Goal: Information Seeking & Learning: Learn about a topic

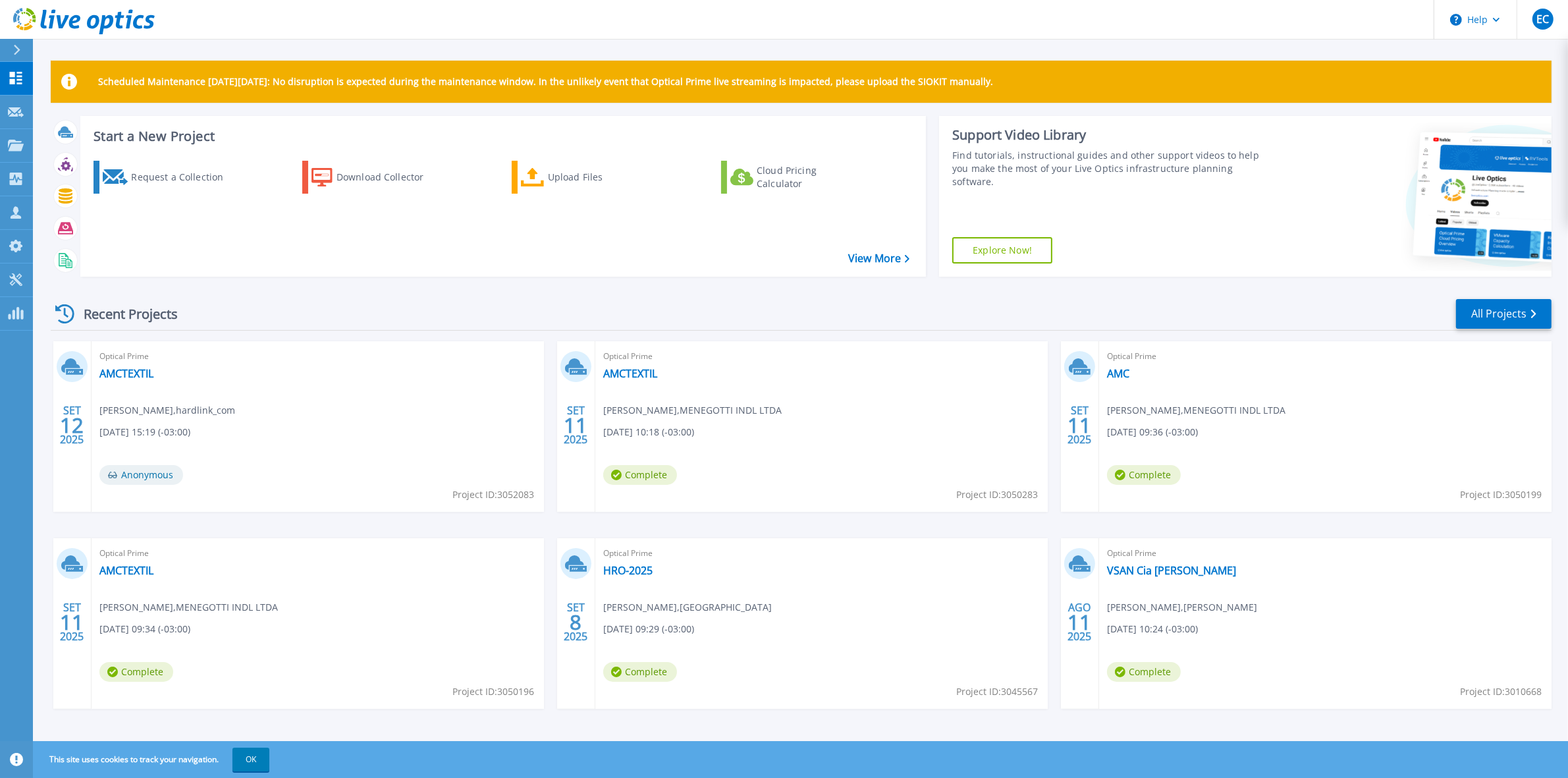
drag, startPoint x: 0, startPoint y: 0, endPoint x: 235, endPoint y: 311, distance: 389.8
click at [237, 311] on div "Recent Projects All Projects" at bounding box center [801, 313] width 1501 height 33
click at [109, 371] on link "AMCTEXTIL" at bounding box center [126, 373] width 54 height 13
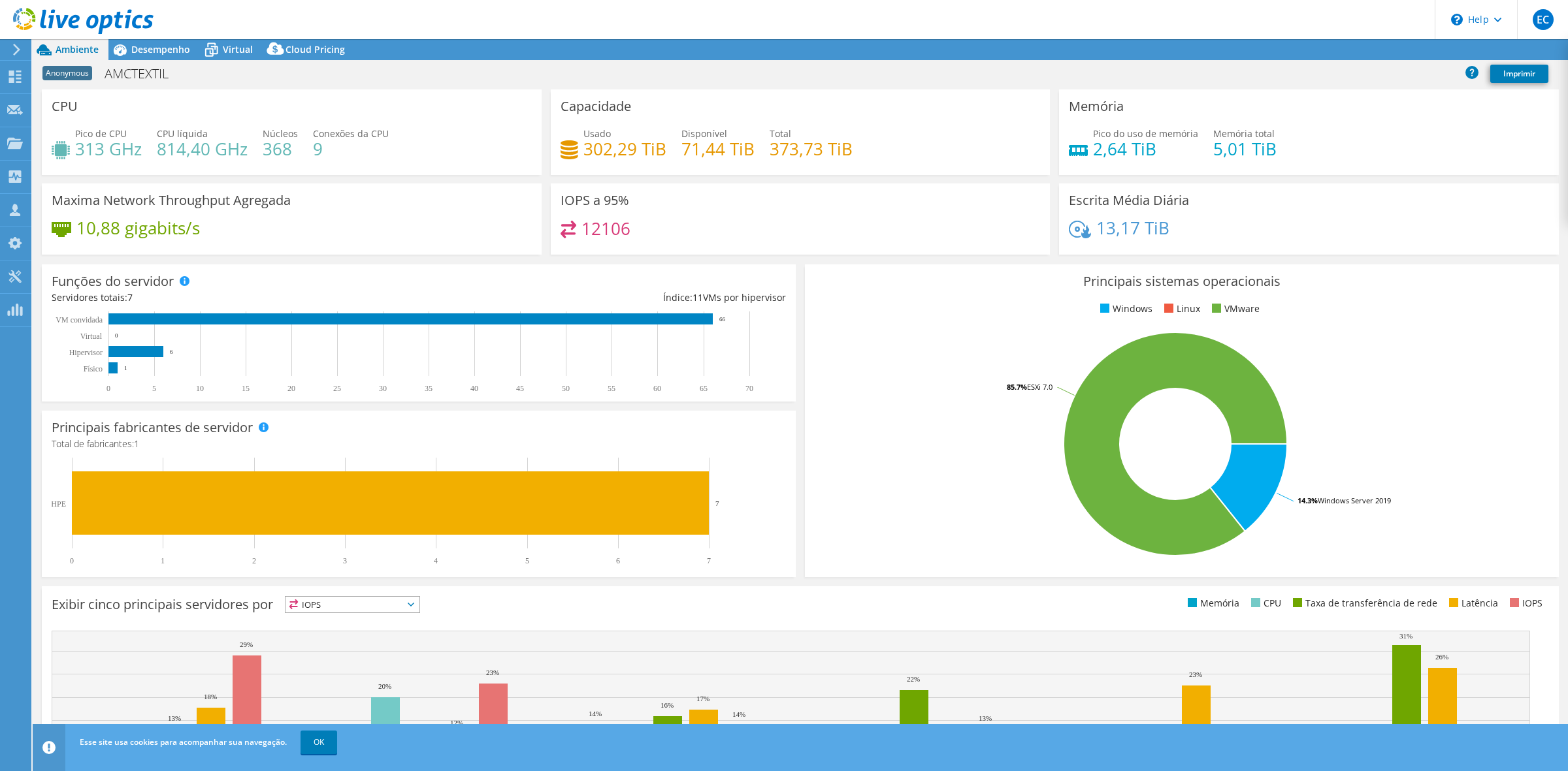
select select "USD"
click at [157, 47] on span "Desempenho" at bounding box center [160, 49] width 59 height 13
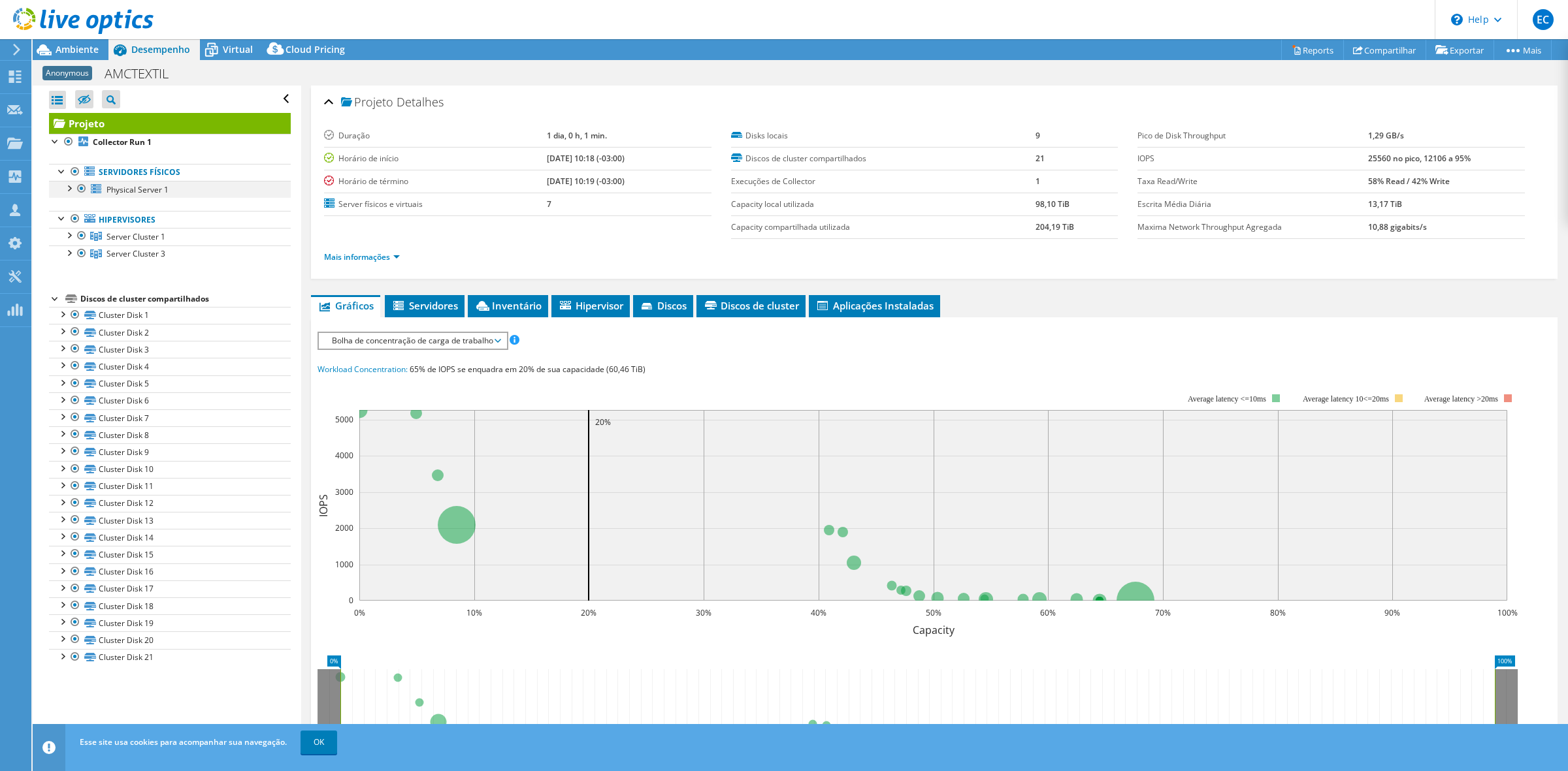
click at [79, 191] on div at bounding box center [82, 189] width 13 height 16
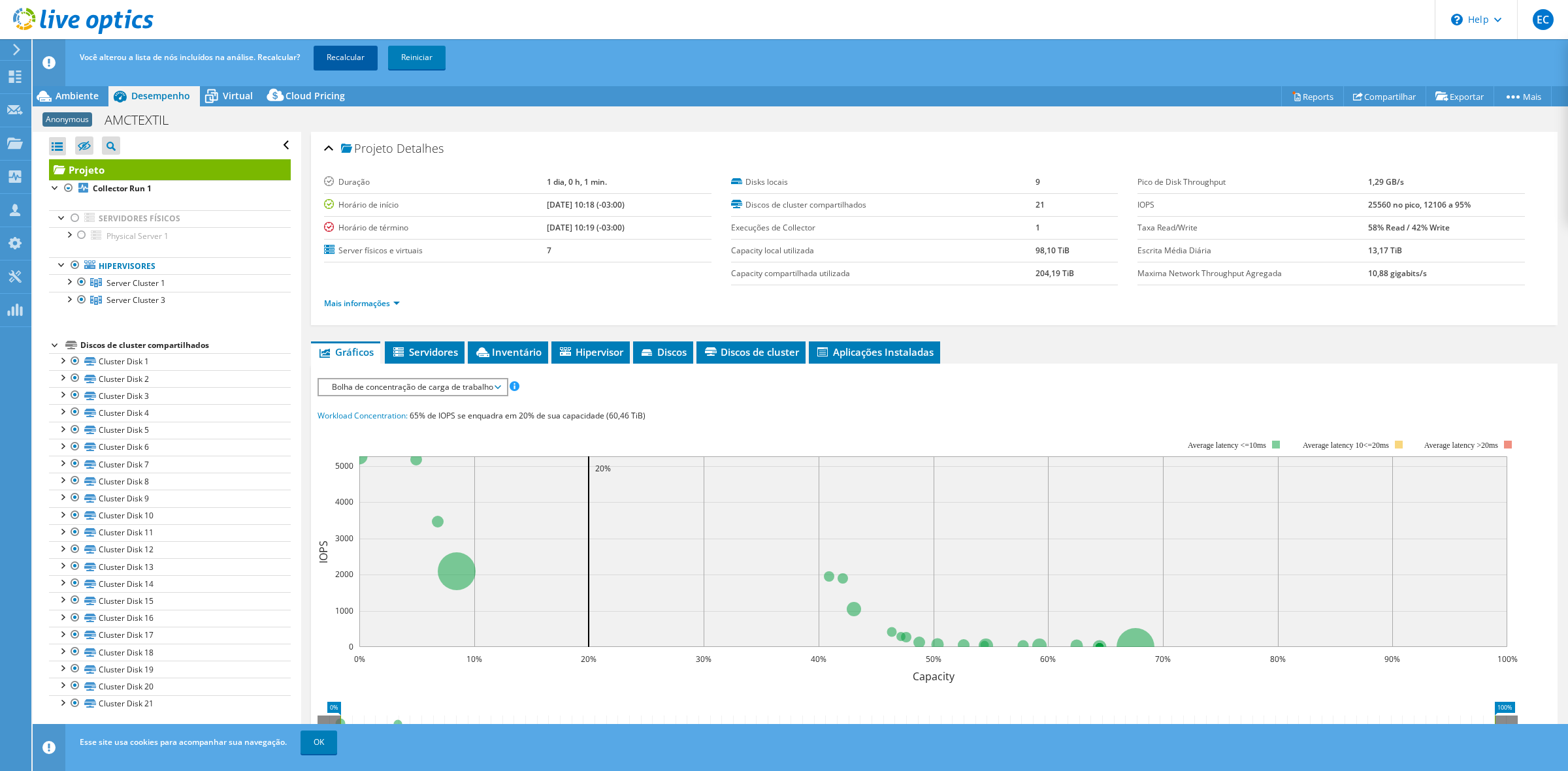
click at [342, 53] on link "Recalcular" at bounding box center [345, 57] width 64 height 24
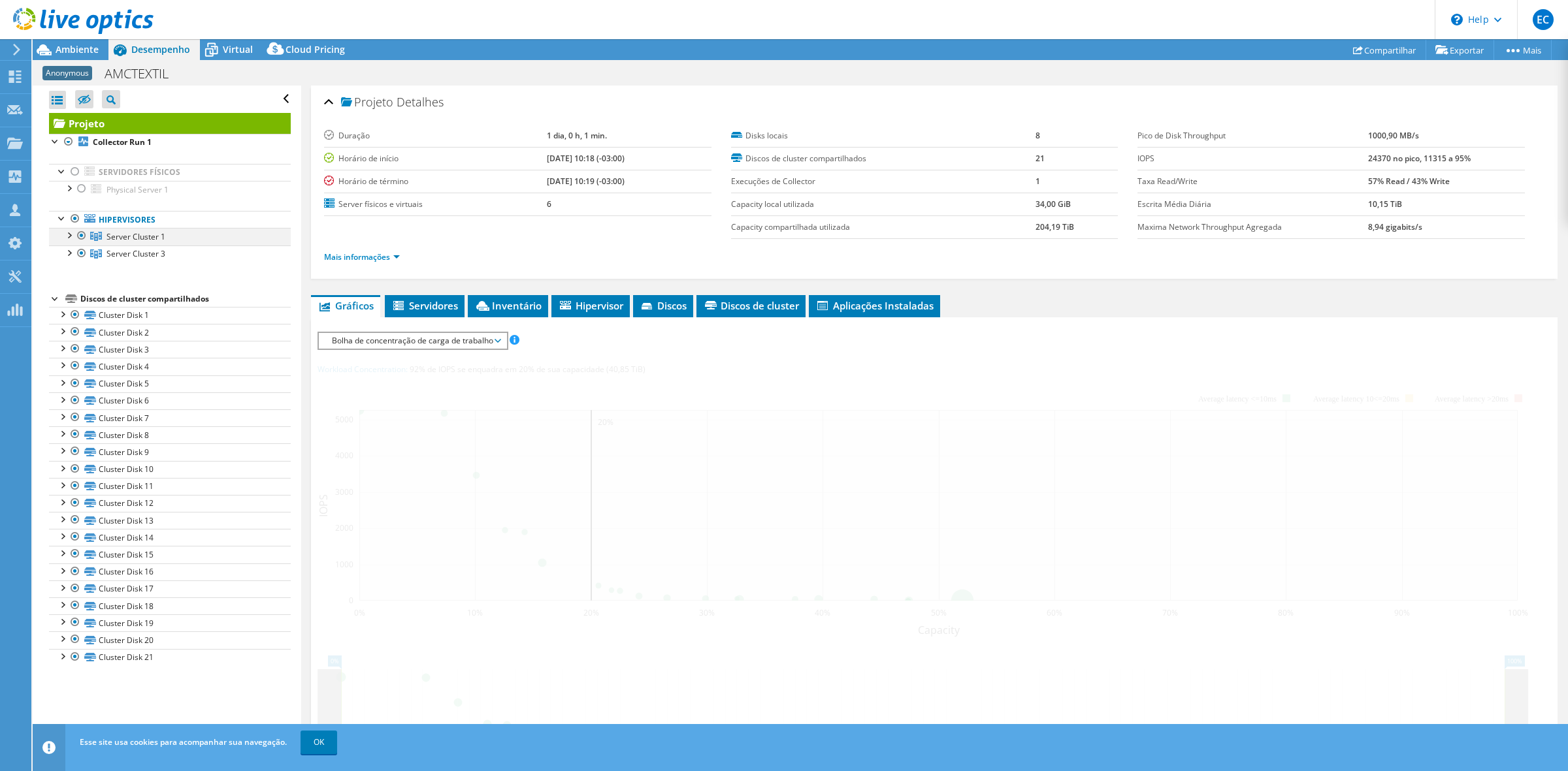
click at [67, 235] on div at bounding box center [69, 234] width 13 height 13
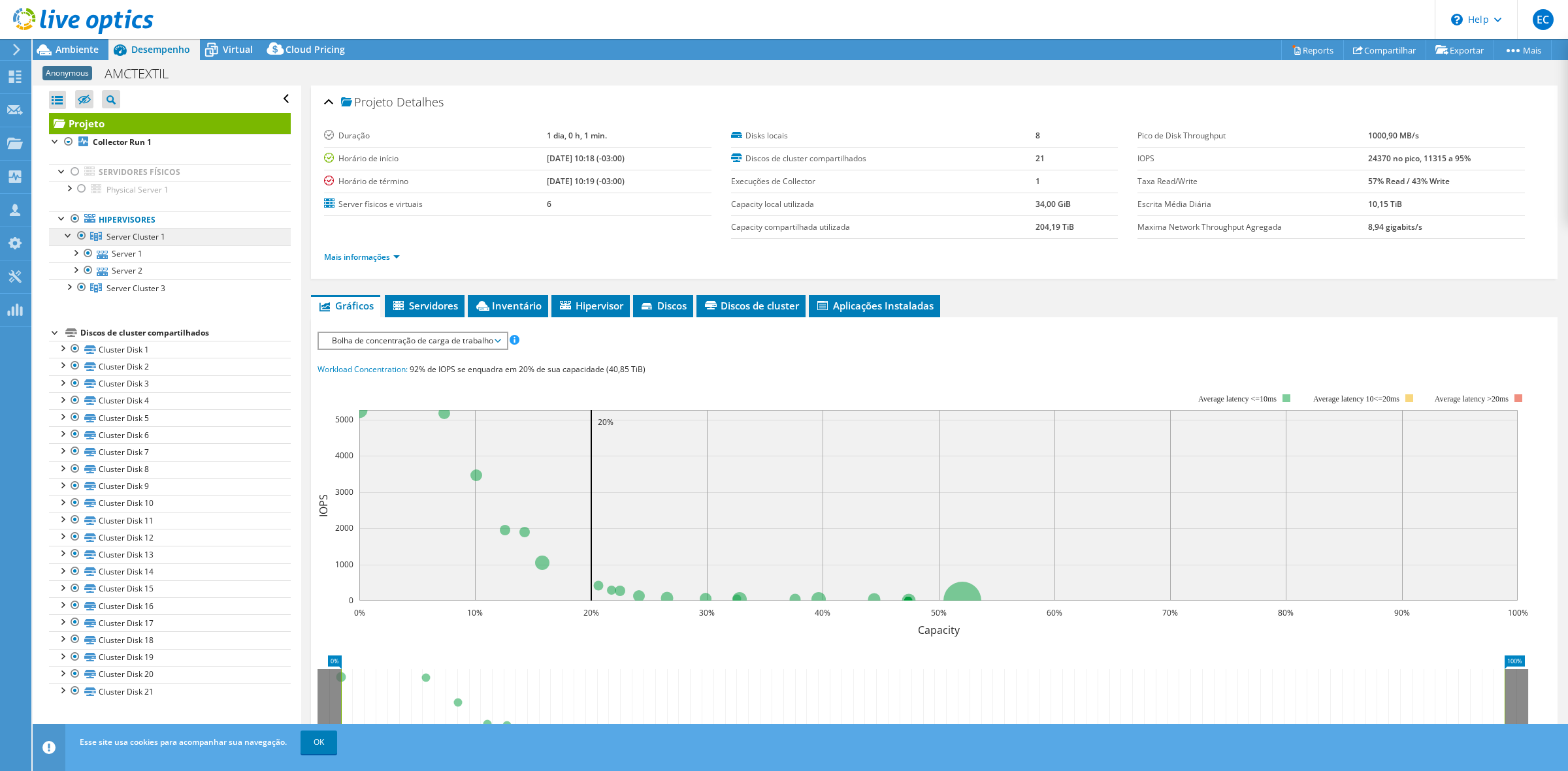
click at [135, 243] on link "Server Cluster 1" at bounding box center [170, 236] width 242 height 17
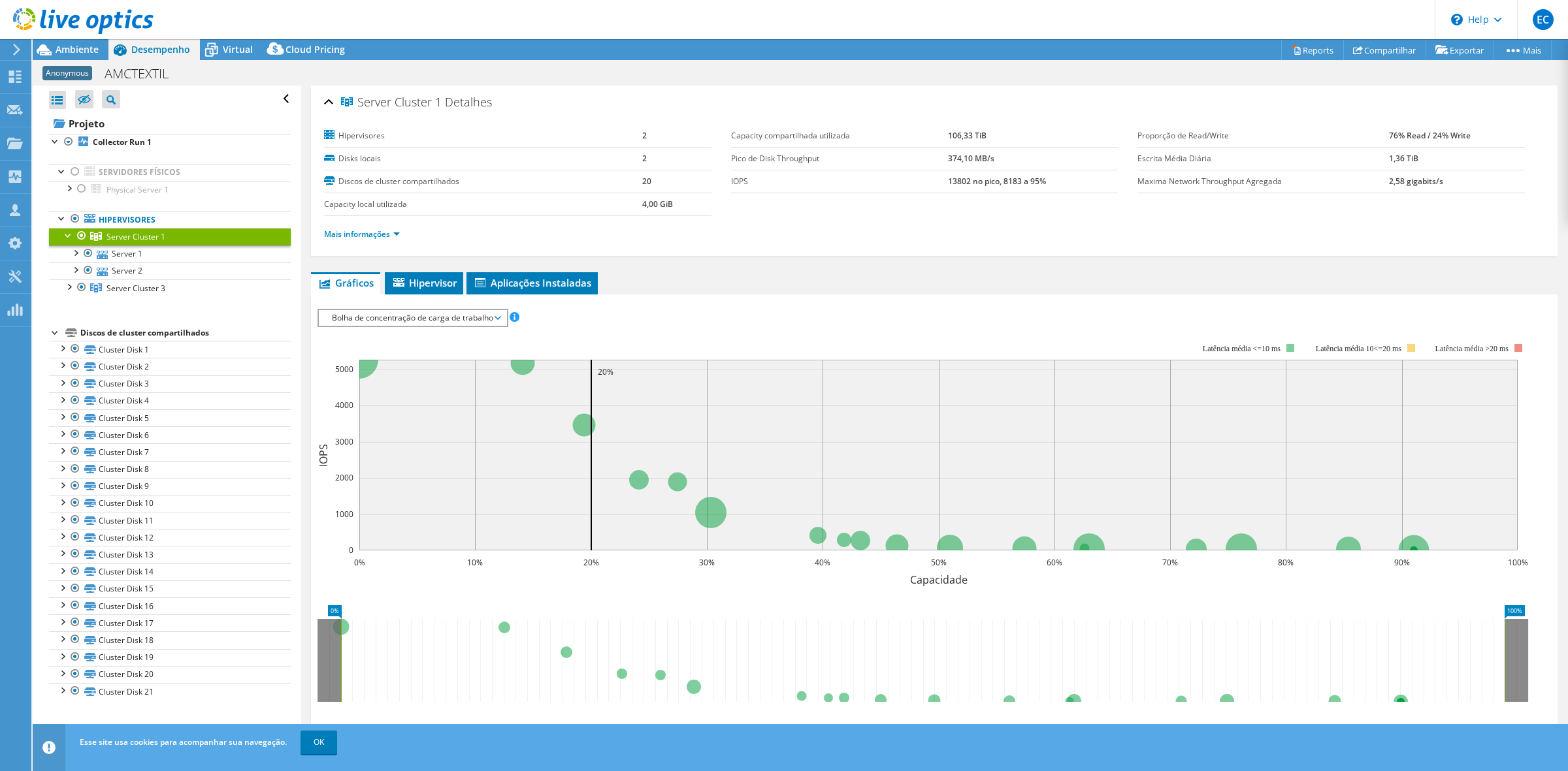
click at [82, 237] on div at bounding box center [82, 235] width 13 height 16
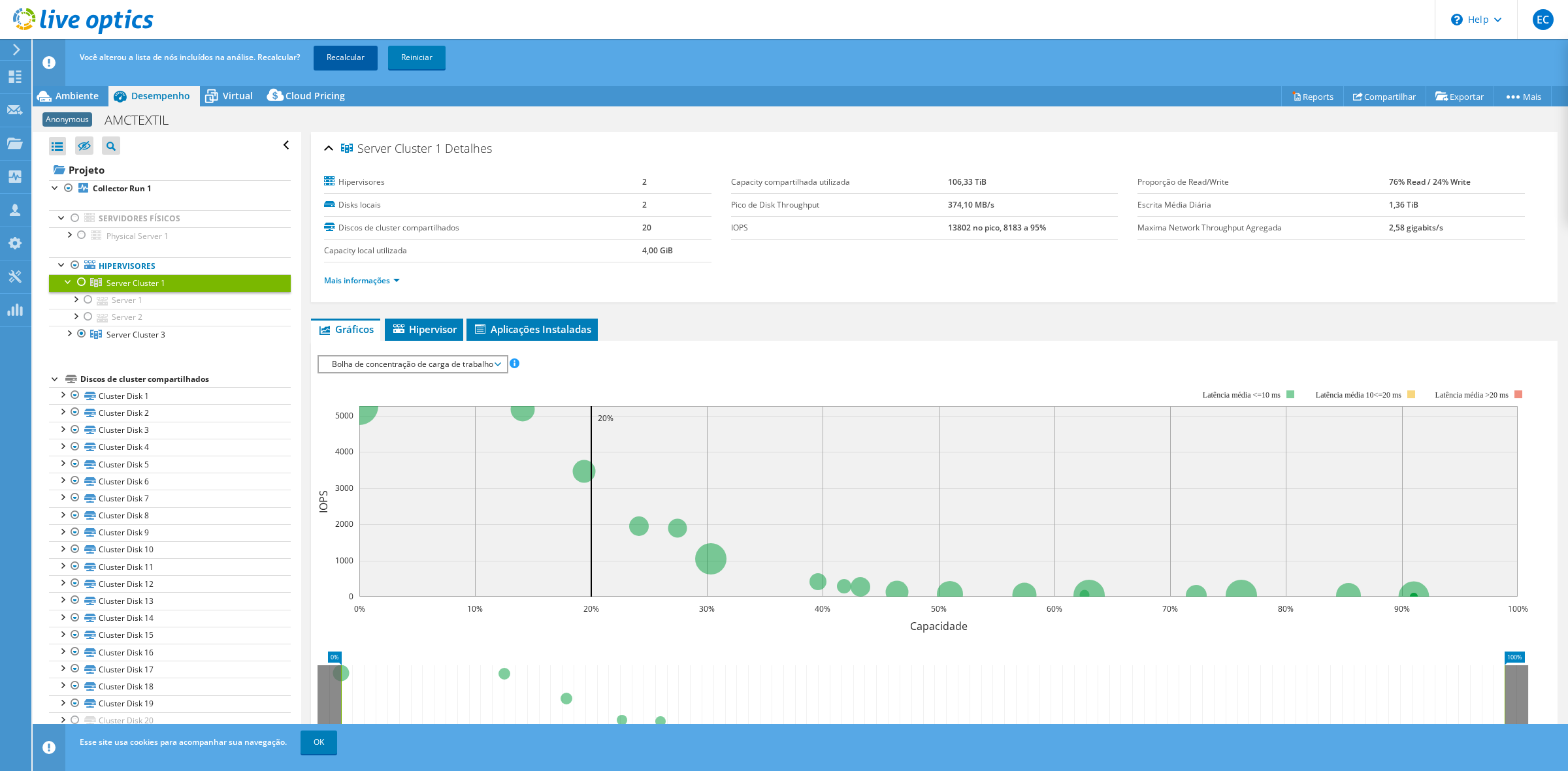
click at [335, 63] on link "Recalcular" at bounding box center [345, 57] width 64 height 24
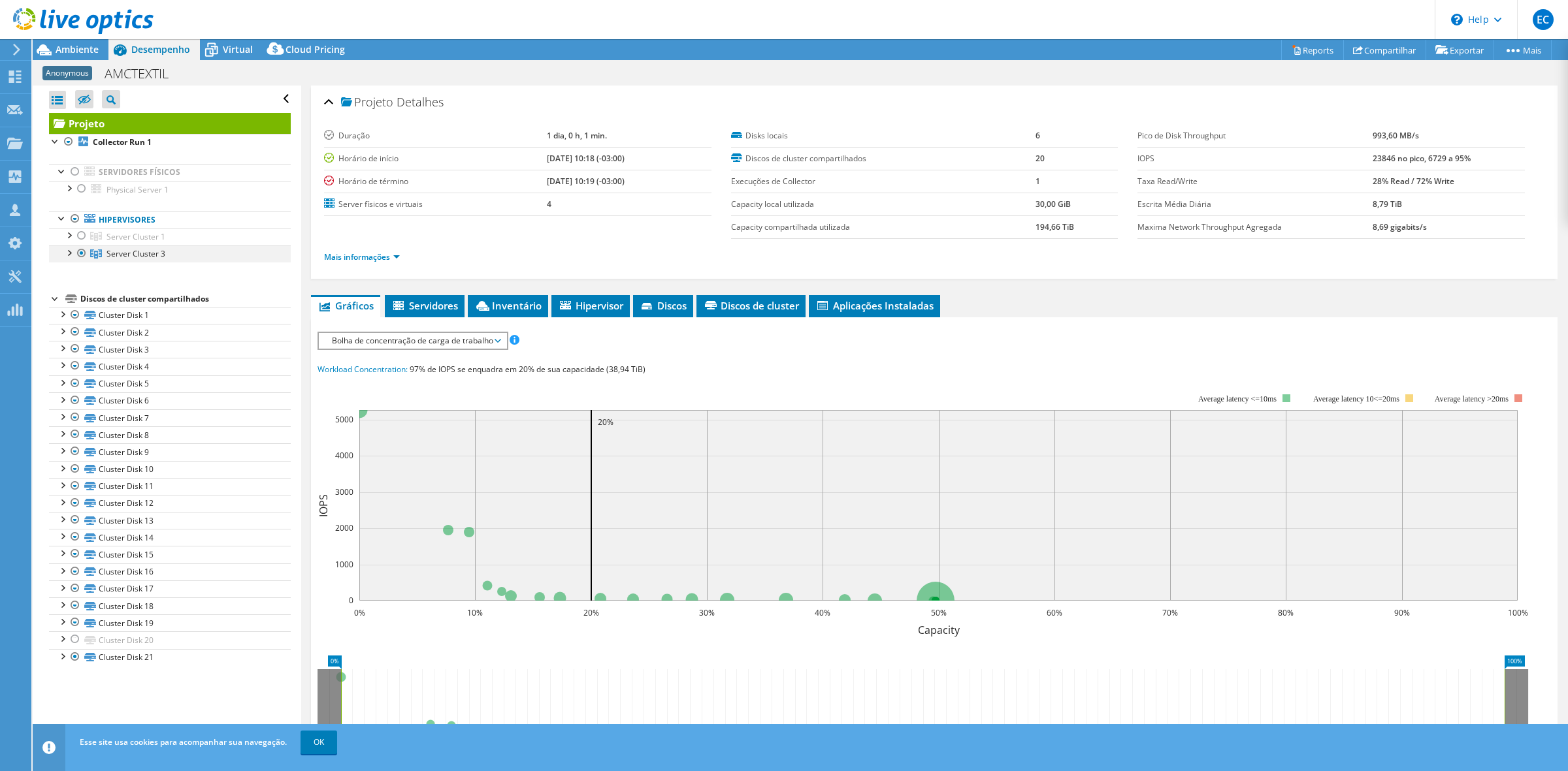
click at [70, 252] on div at bounding box center [69, 252] width 13 height 13
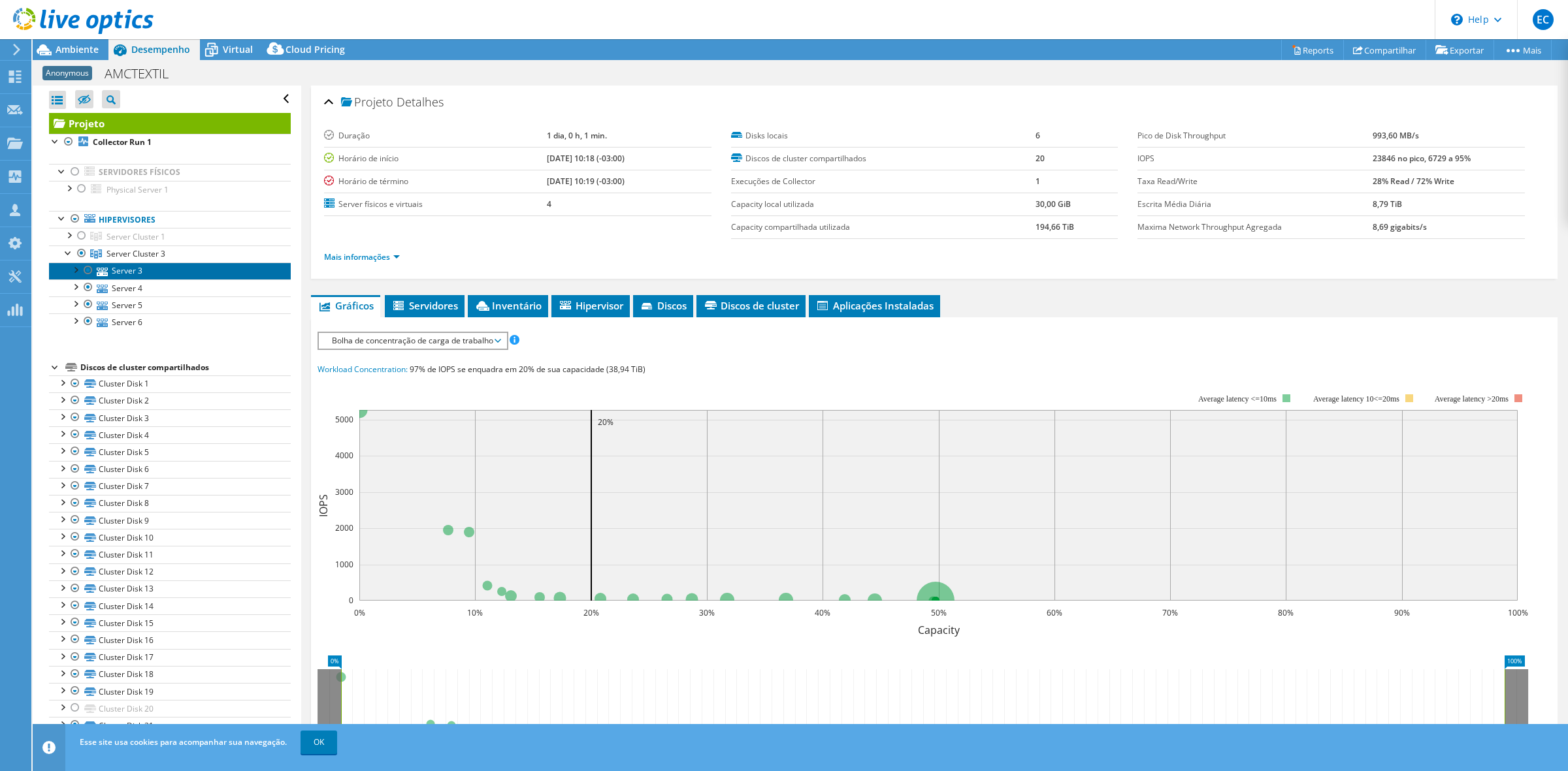
click at [177, 269] on link "Server 3" at bounding box center [170, 271] width 242 height 17
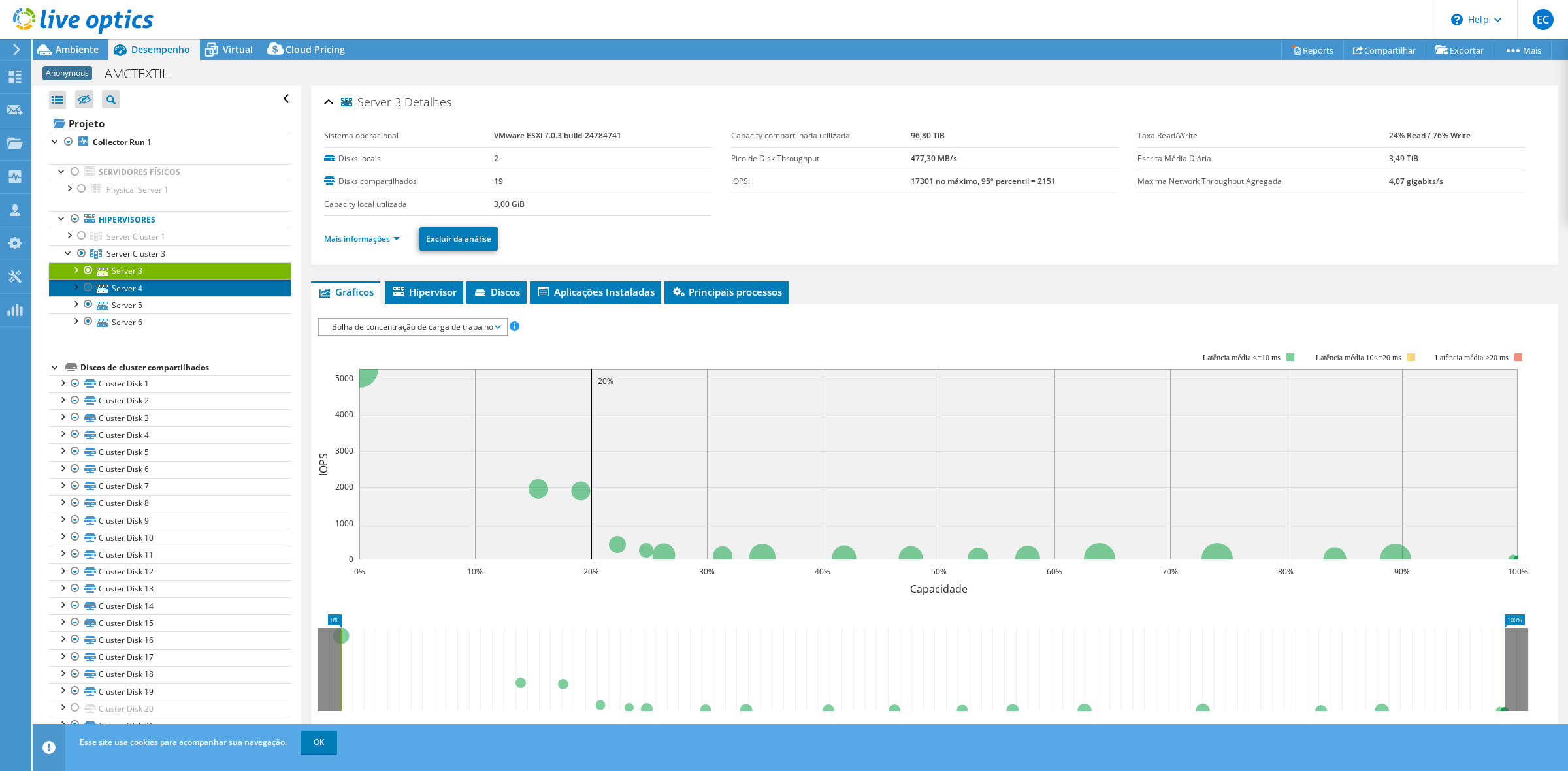
click at [181, 292] on link "Server 4" at bounding box center [170, 288] width 242 height 17
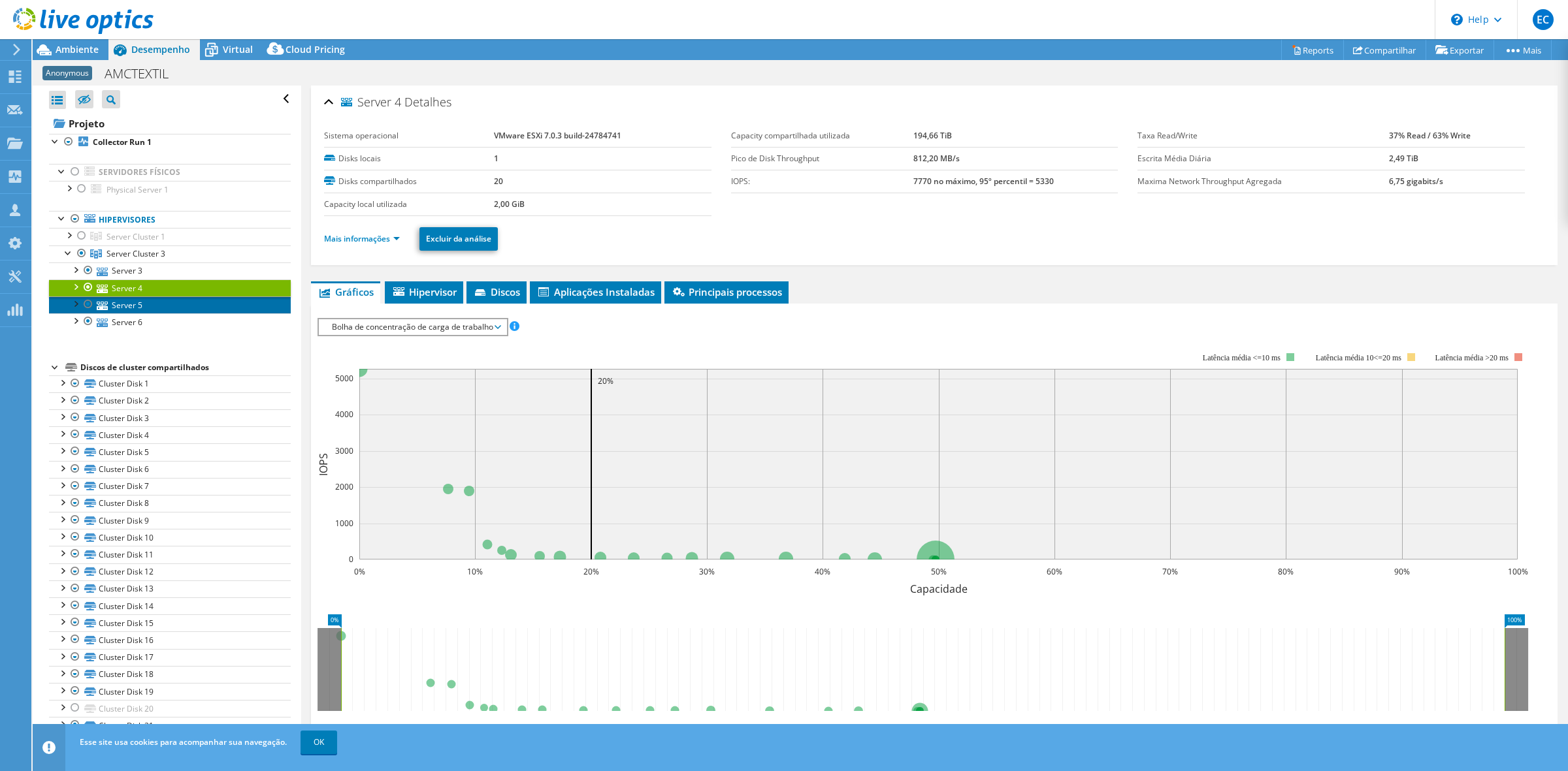
click at [180, 305] on link "Server 5" at bounding box center [170, 305] width 242 height 17
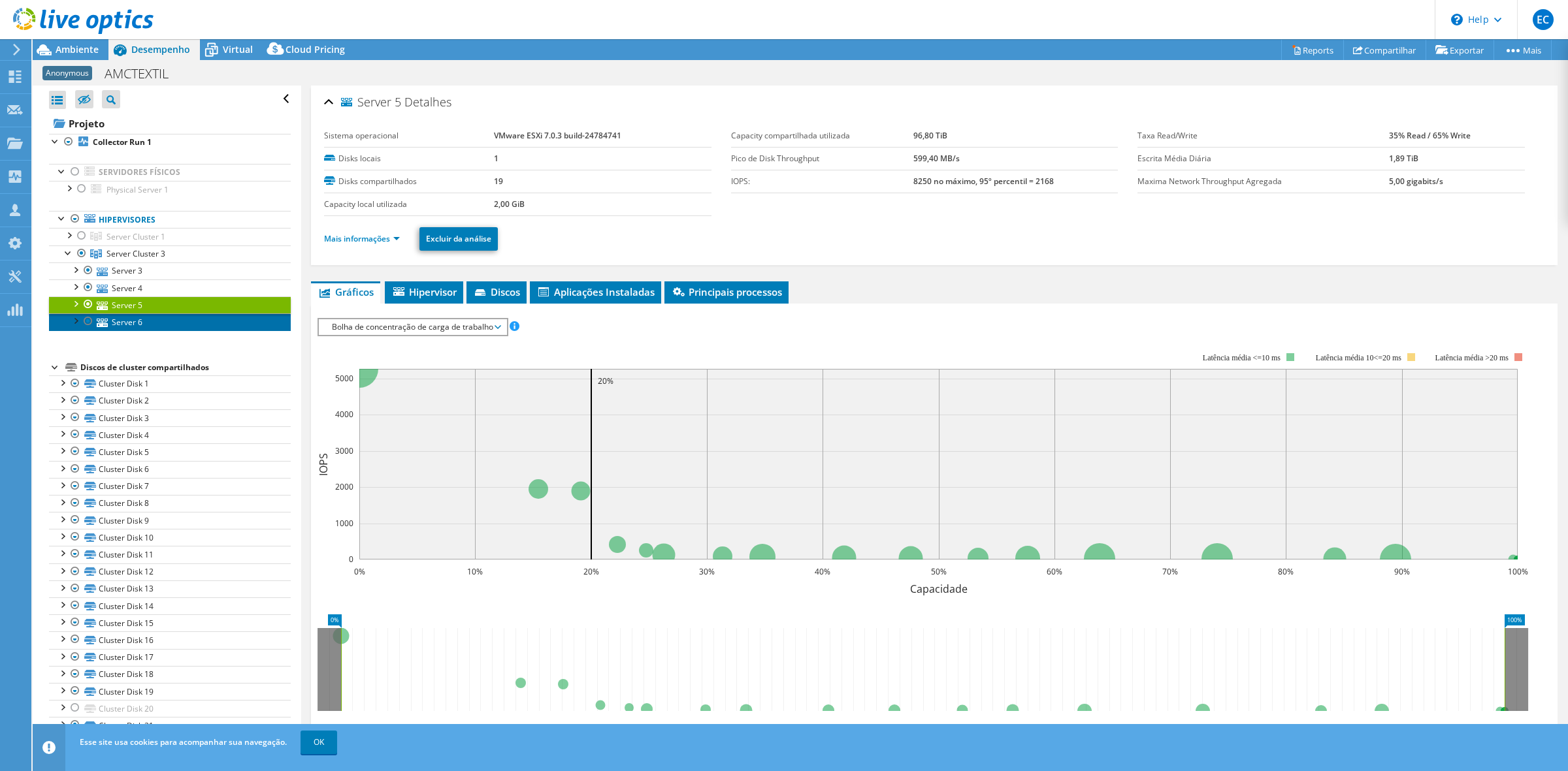
click at [178, 327] on link "Server 6" at bounding box center [170, 322] width 242 height 17
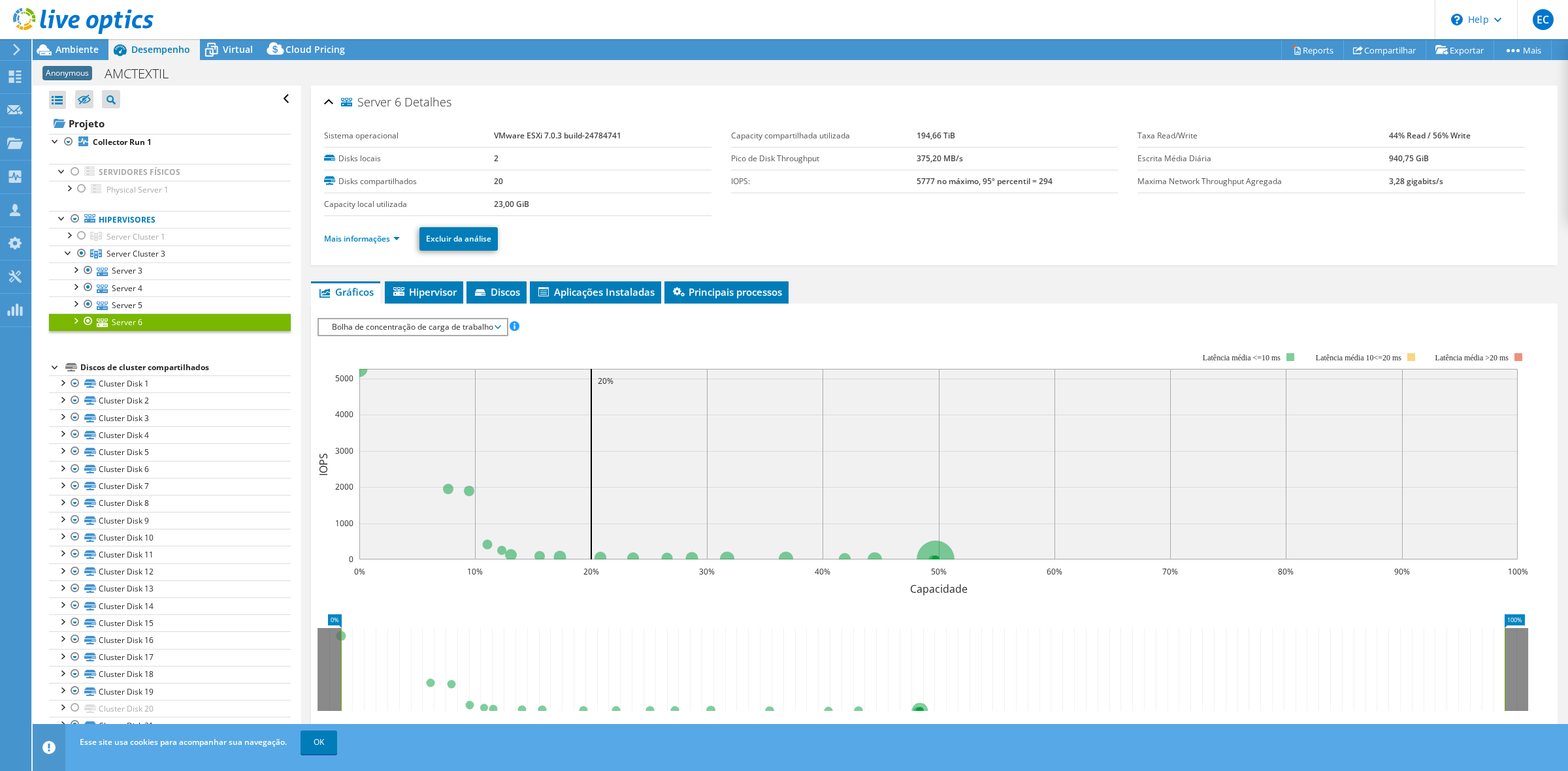
click at [403, 333] on span "Bolha de concentração de carga de trabalho" at bounding box center [412, 327] width 174 height 16
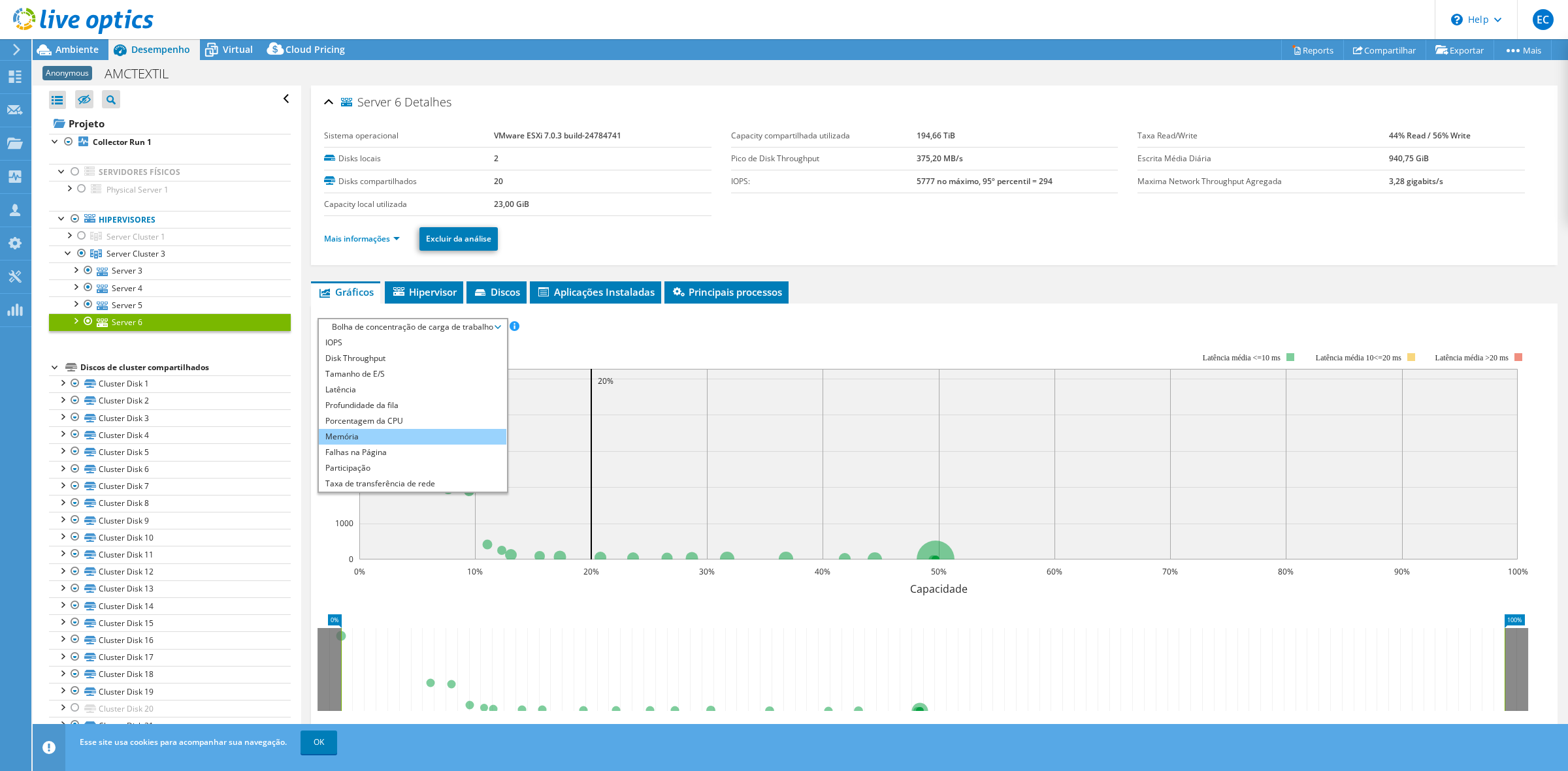
click at [401, 432] on li "Memória" at bounding box center [412, 437] width 187 height 16
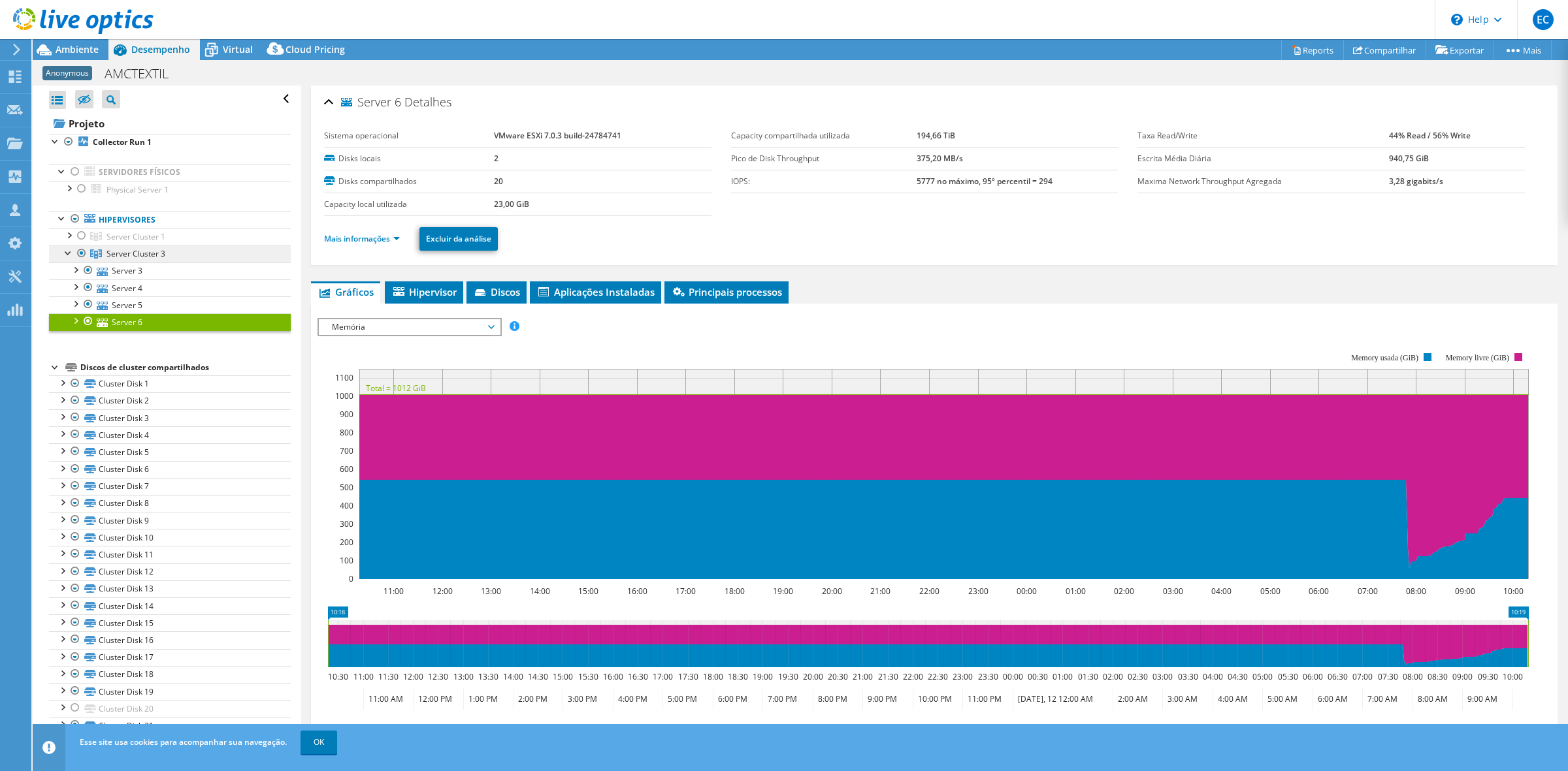
click at [144, 255] on span "Server Cluster 3" at bounding box center [135, 253] width 59 height 11
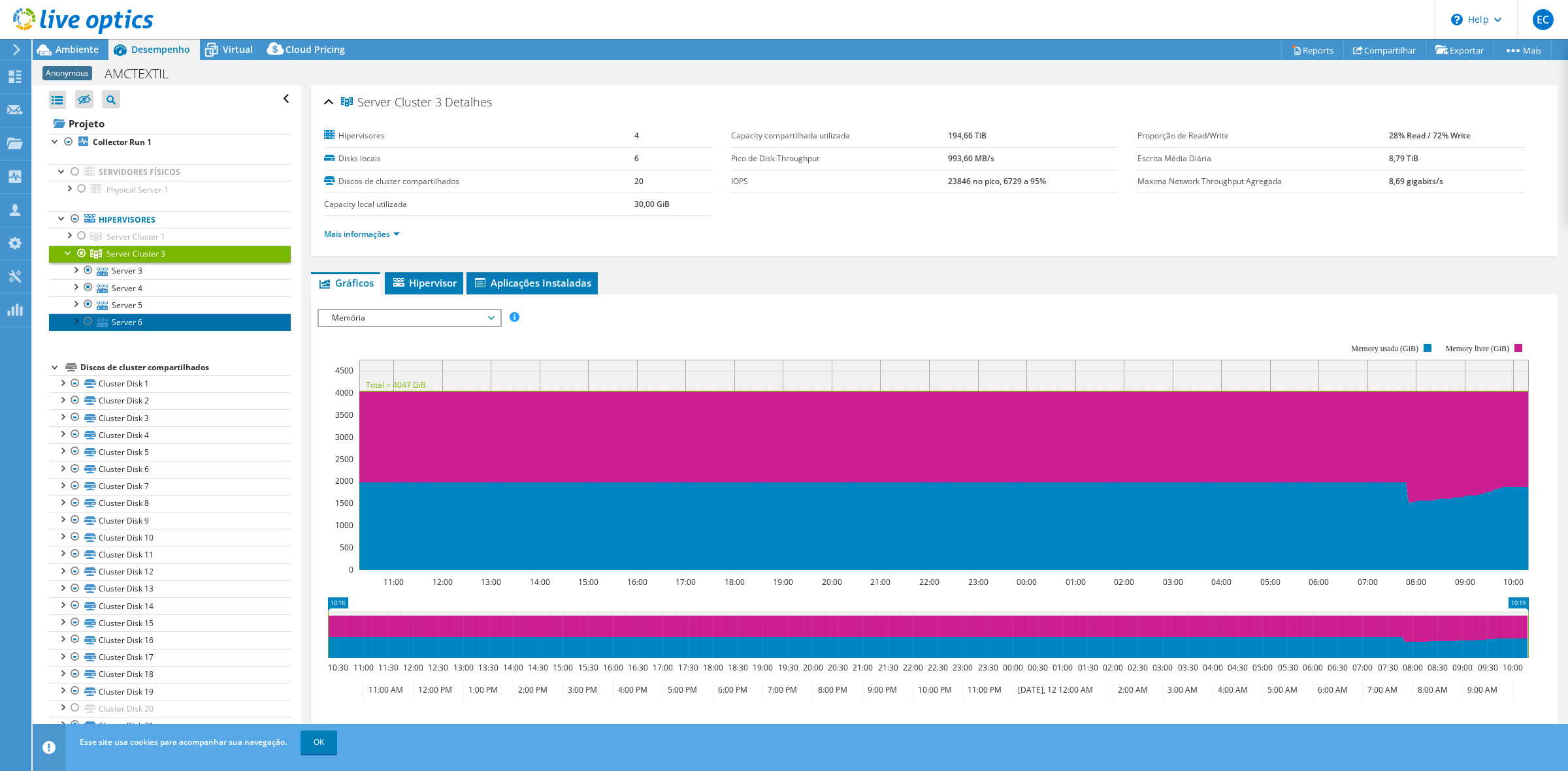
click at [124, 322] on link "Server 6" at bounding box center [170, 322] width 242 height 17
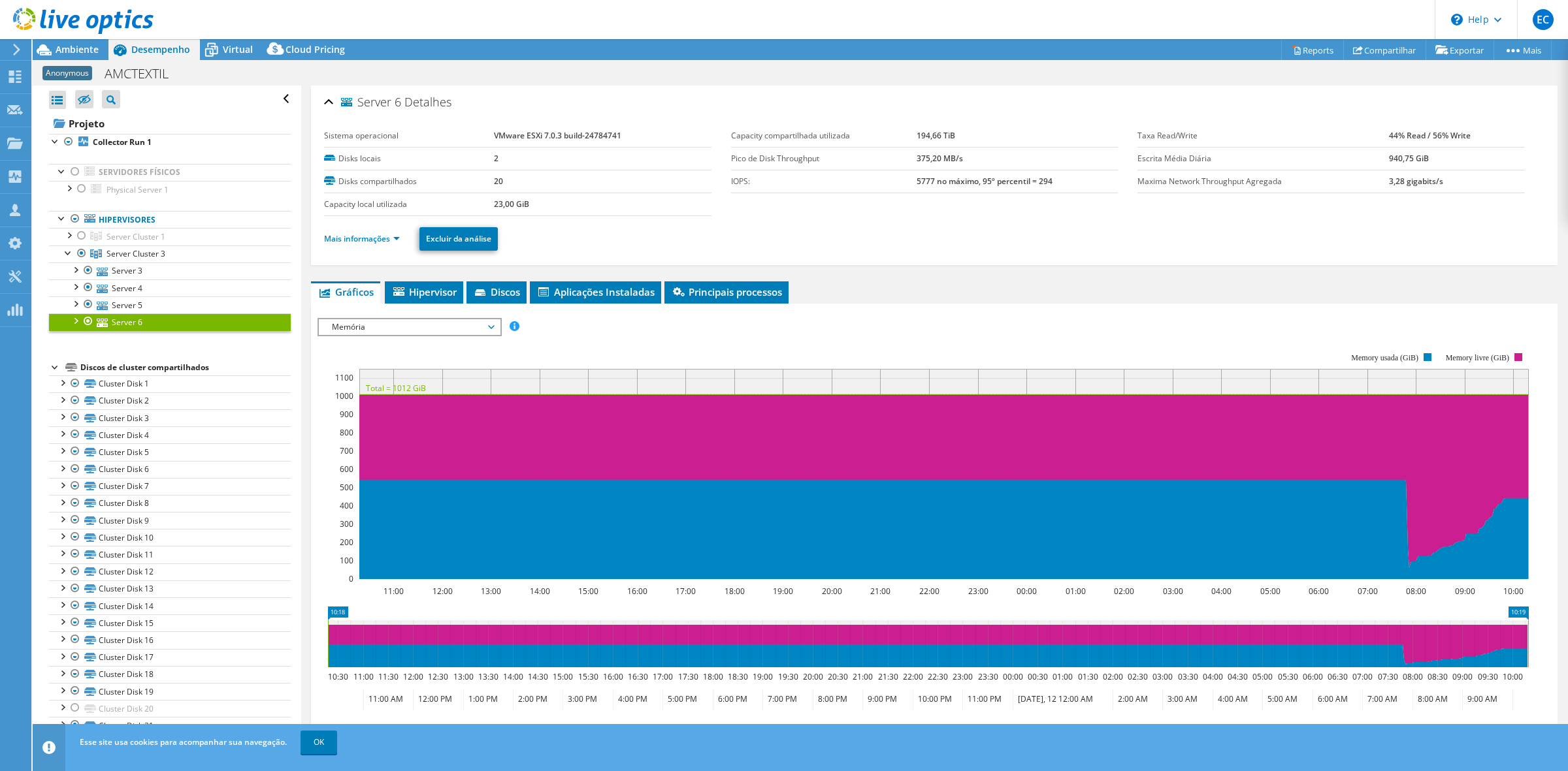
click at [493, 327] on span "Memória" at bounding box center [409, 327] width 168 height 16
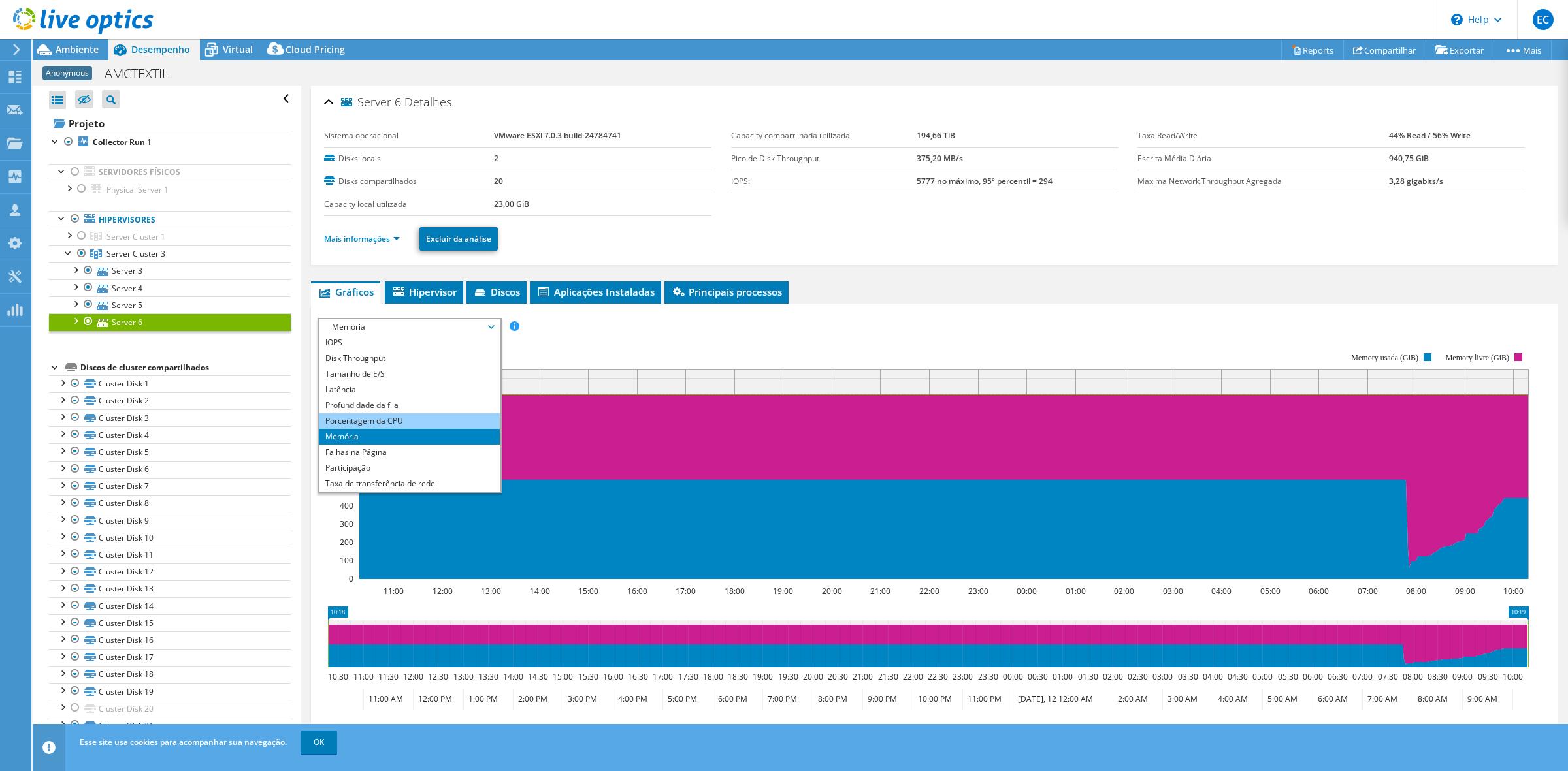
click at [396, 418] on li "Porcentagem da CPU" at bounding box center [409, 421] width 181 height 16
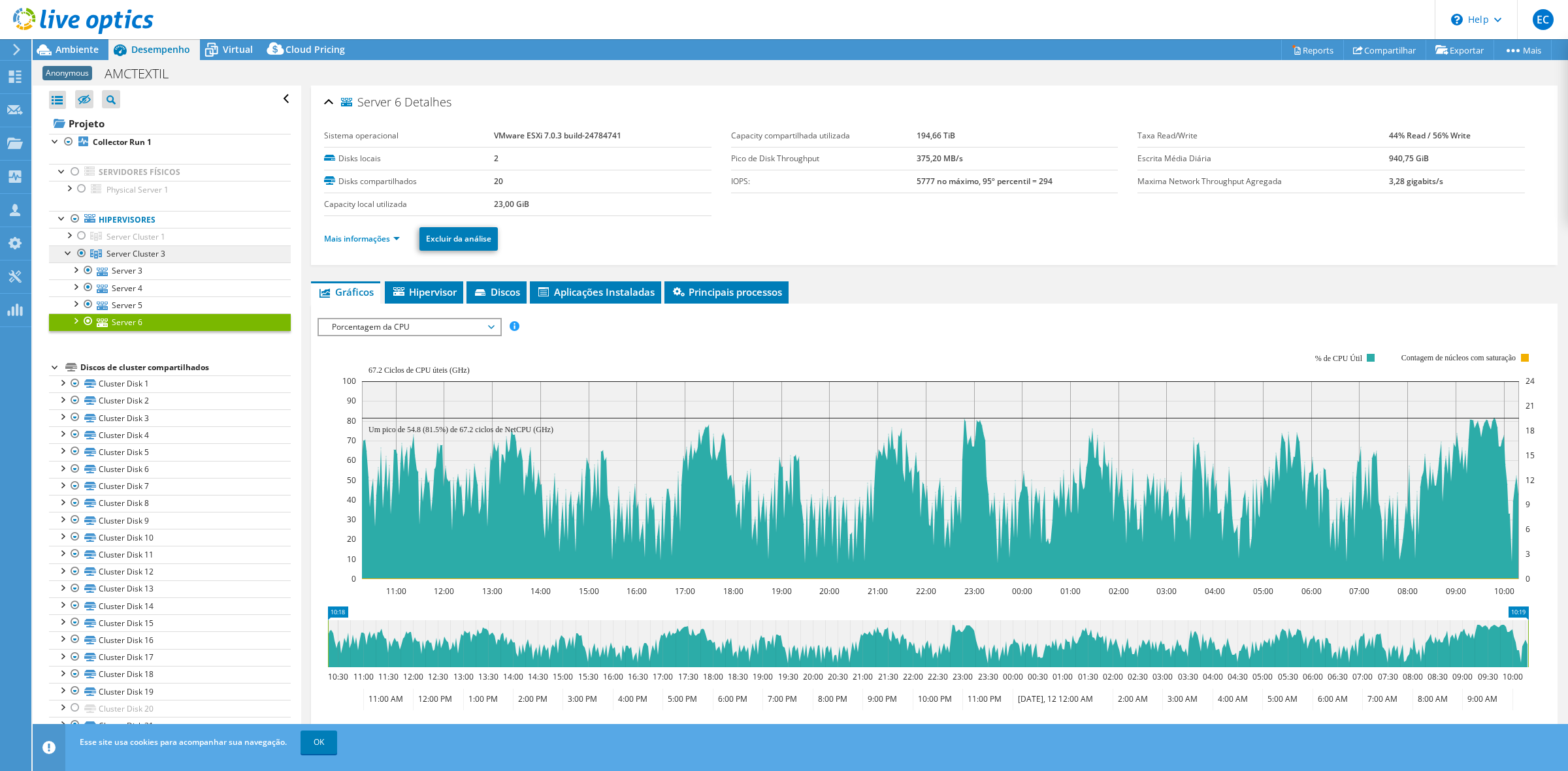
click at [158, 258] on span "Server Cluster 3" at bounding box center [135, 253] width 59 height 11
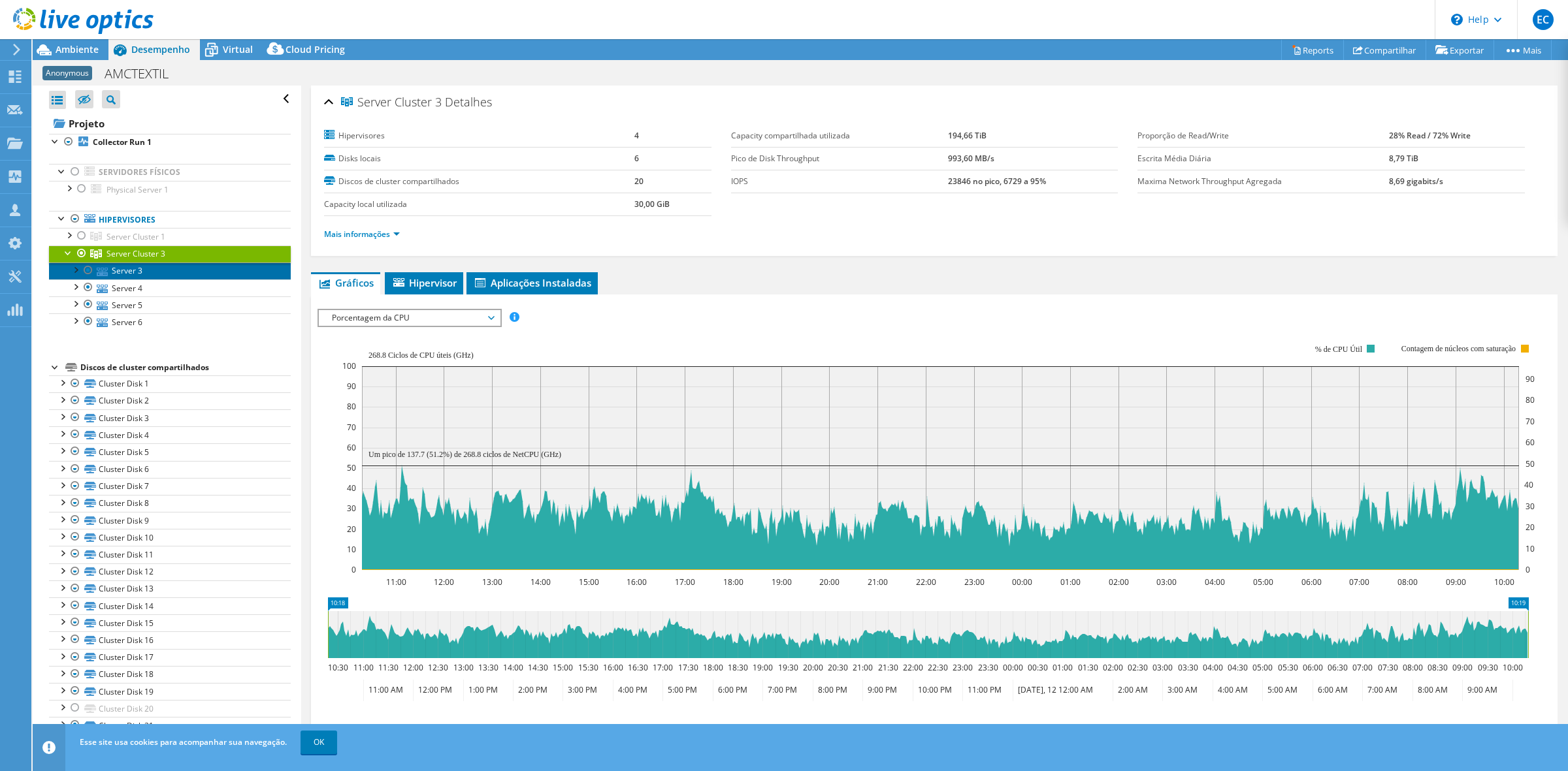
click at [148, 271] on link "Server 3" at bounding box center [170, 271] width 242 height 17
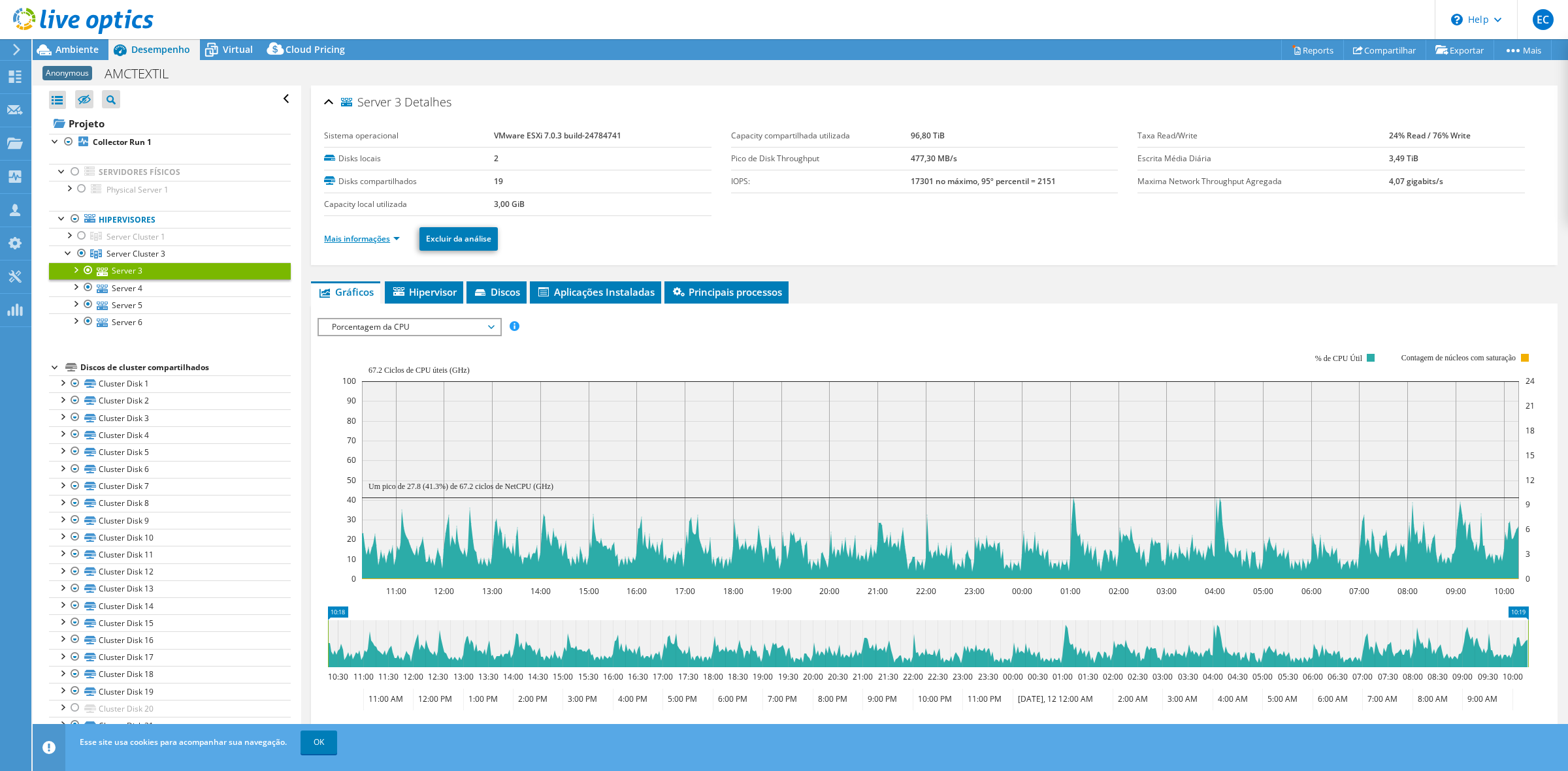
click at [391, 240] on link "Mais informações" at bounding box center [362, 238] width 76 height 11
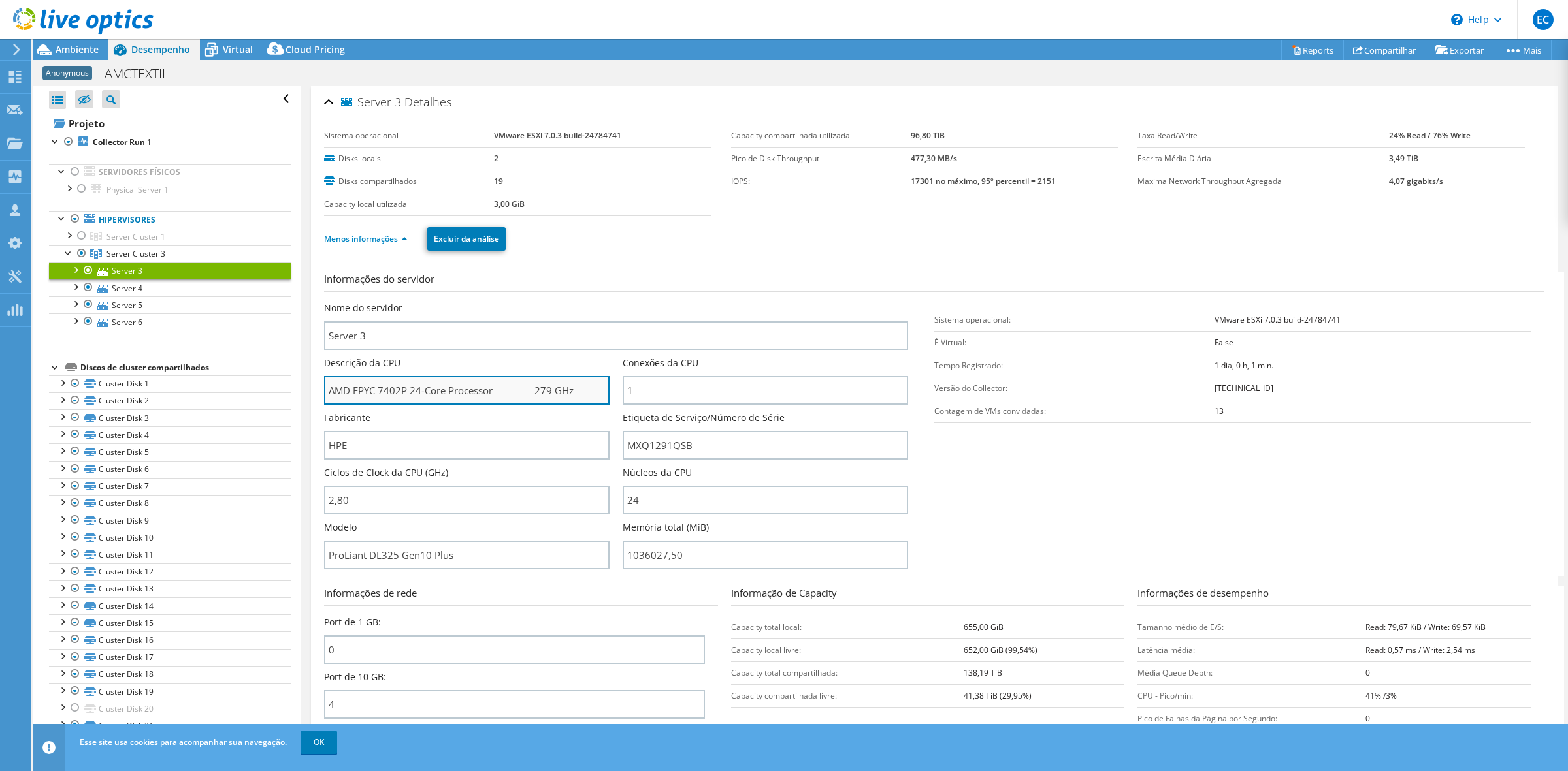
drag, startPoint x: 328, startPoint y: 390, endPoint x: 419, endPoint y: 398, distance: 91.4
click at [419, 398] on input "AMD EPYC 7402P 24-Core Processor 279 GHz" at bounding box center [467, 390] width 286 height 29
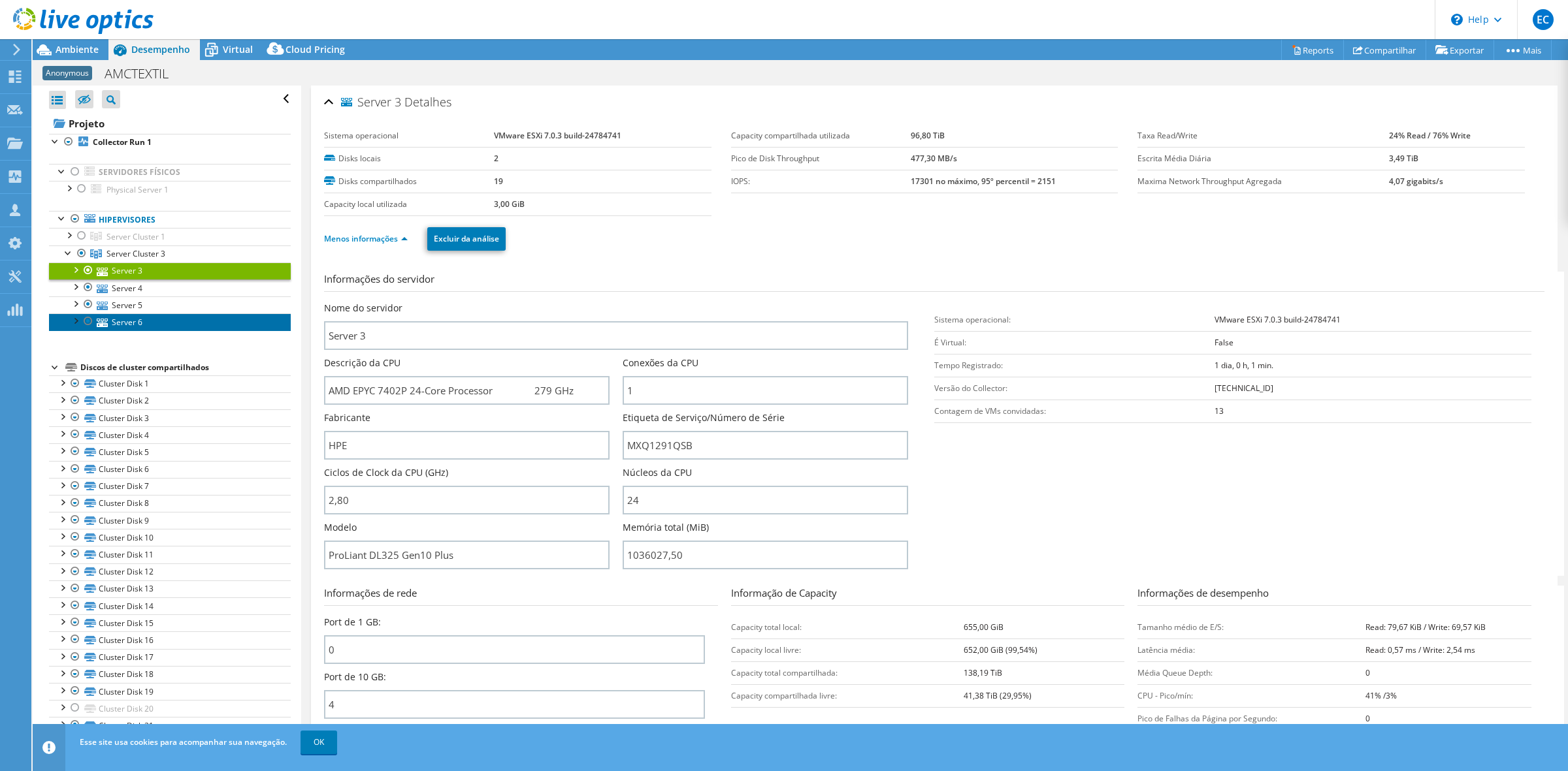
click at [181, 324] on link "Server 6" at bounding box center [170, 322] width 242 height 17
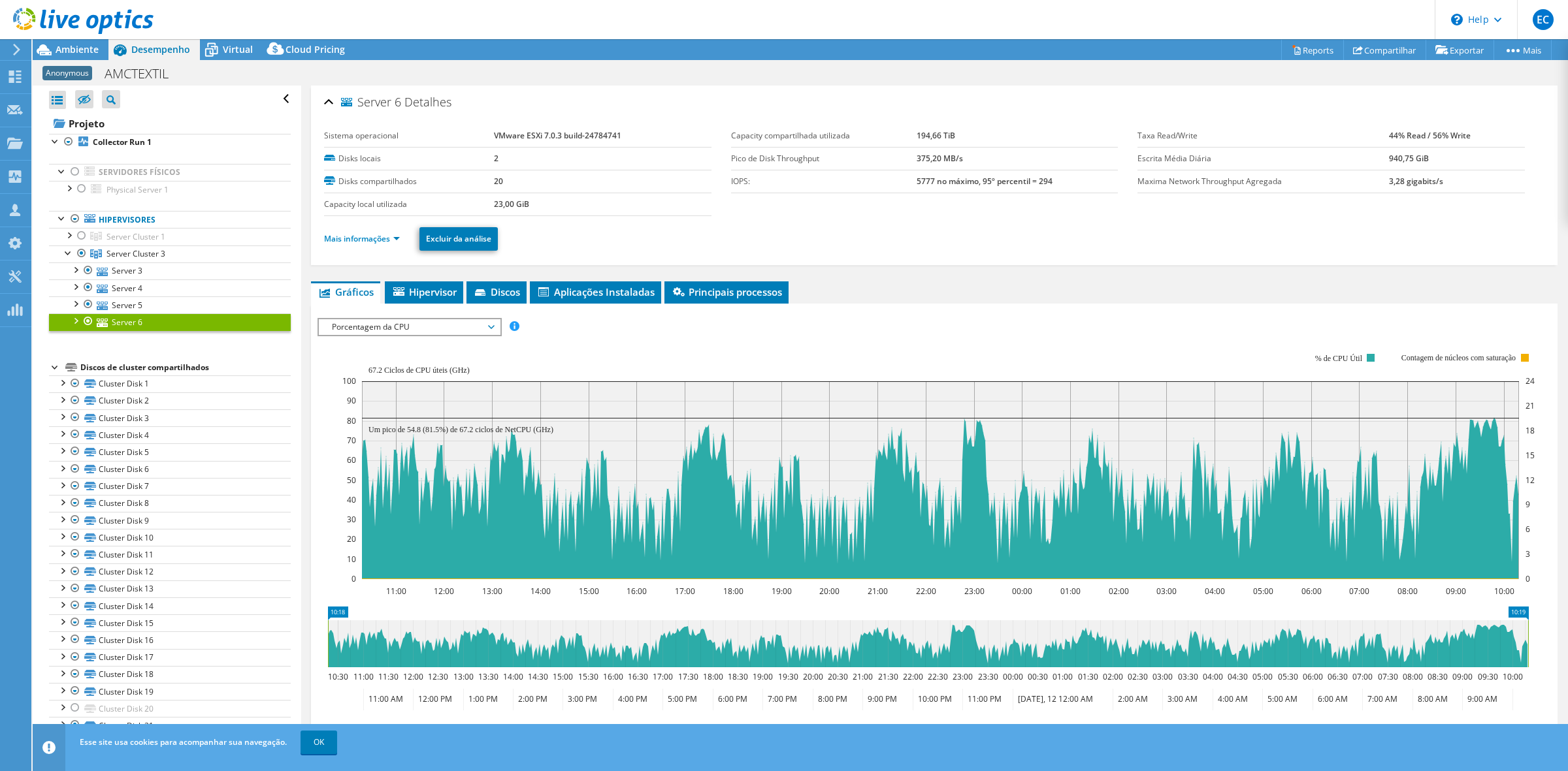
click at [181, 324] on link "Server 6" at bounding box center [170, 322] width 242 height 17
click at [138, 257] on span "Server Cluster 3" at bounding box center [135, 253] width 59 height 11
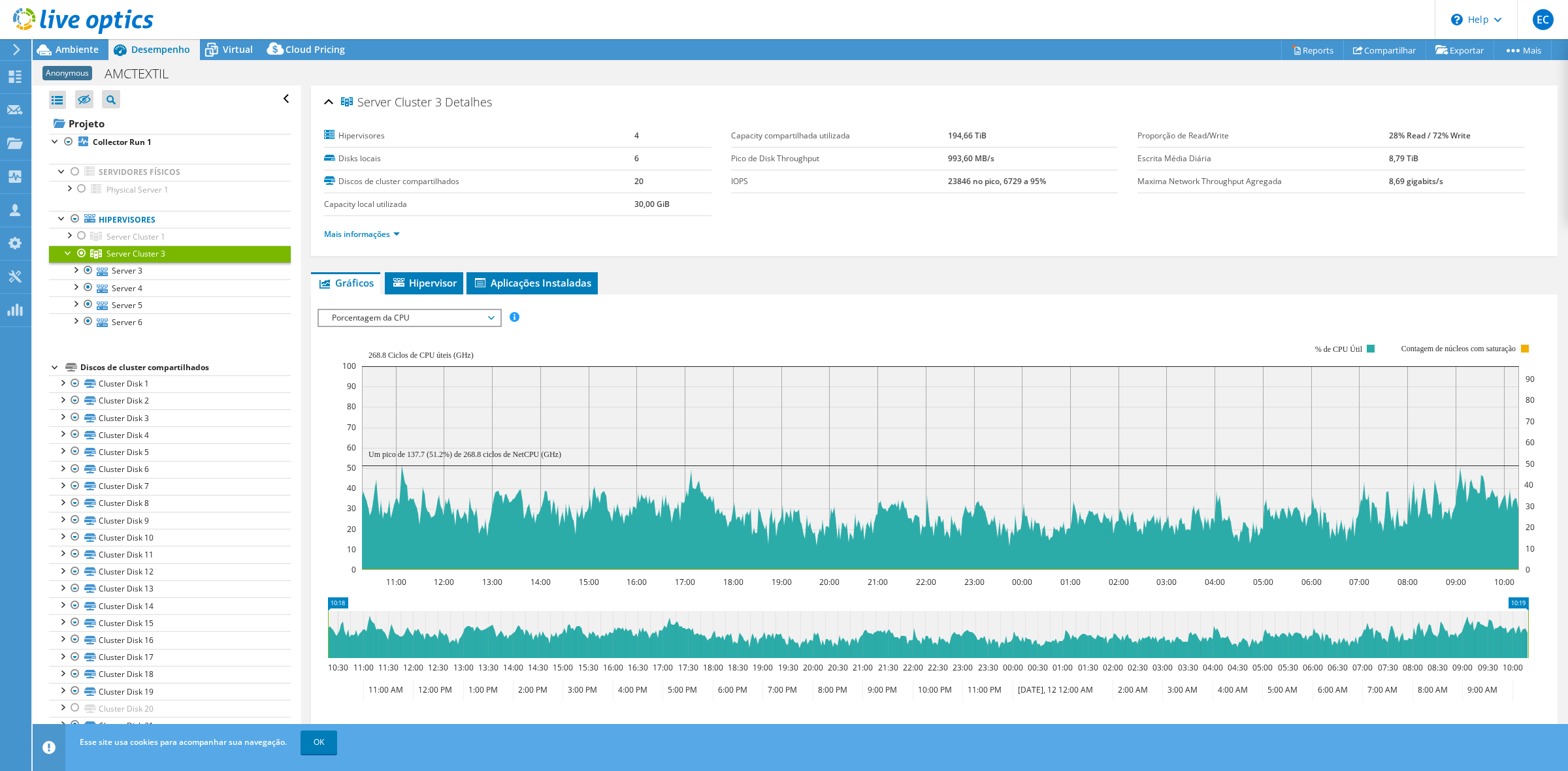
click at [441, 321] on span "Porcentagem da CPU" at bounding box center [409, 318] width 168 height 16
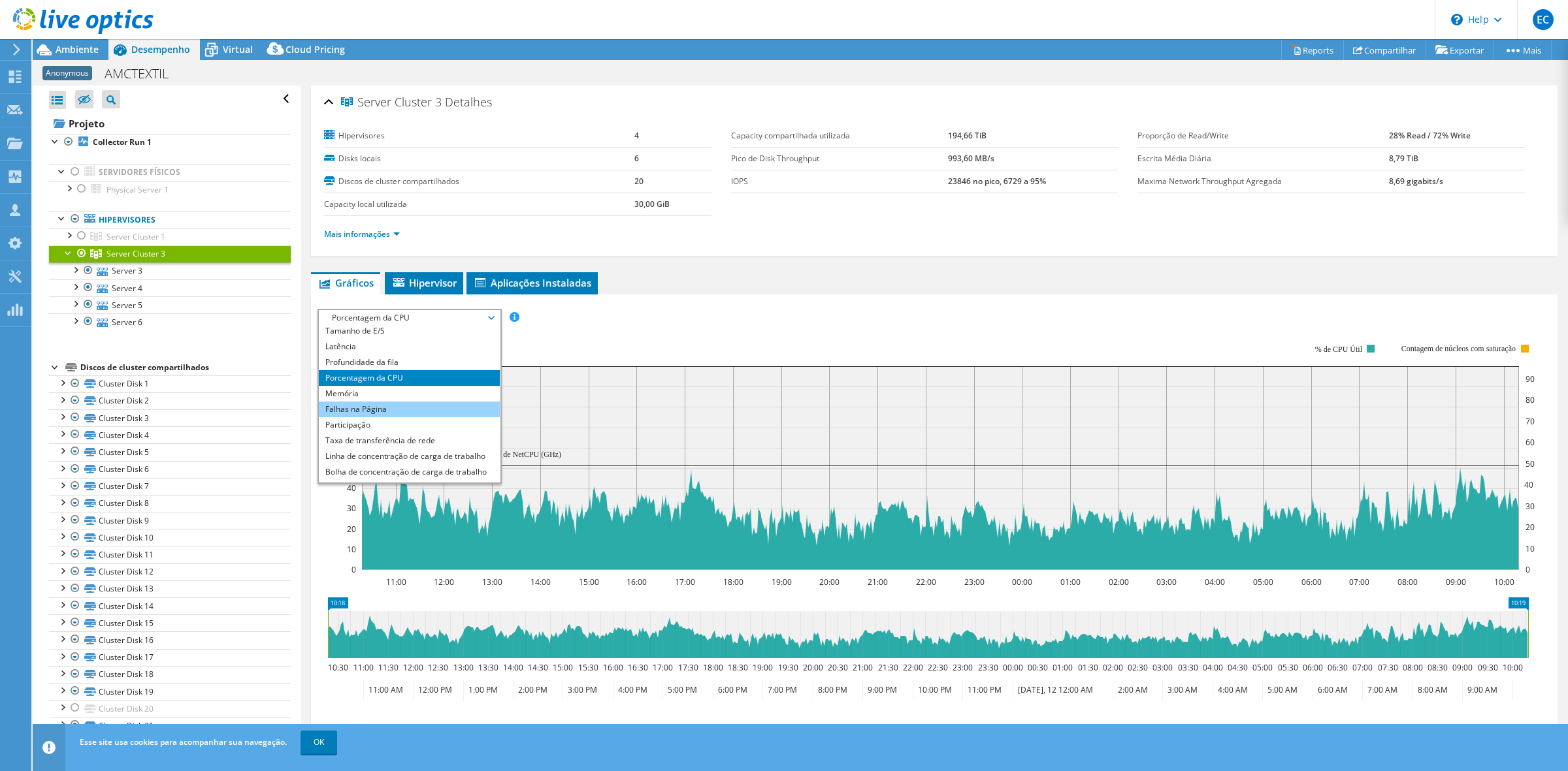
scroll to position [46, 0]
click at [471, 426] on li "Taxa de transferência de rede" at bounding box center [409, 428] width 181 height 16
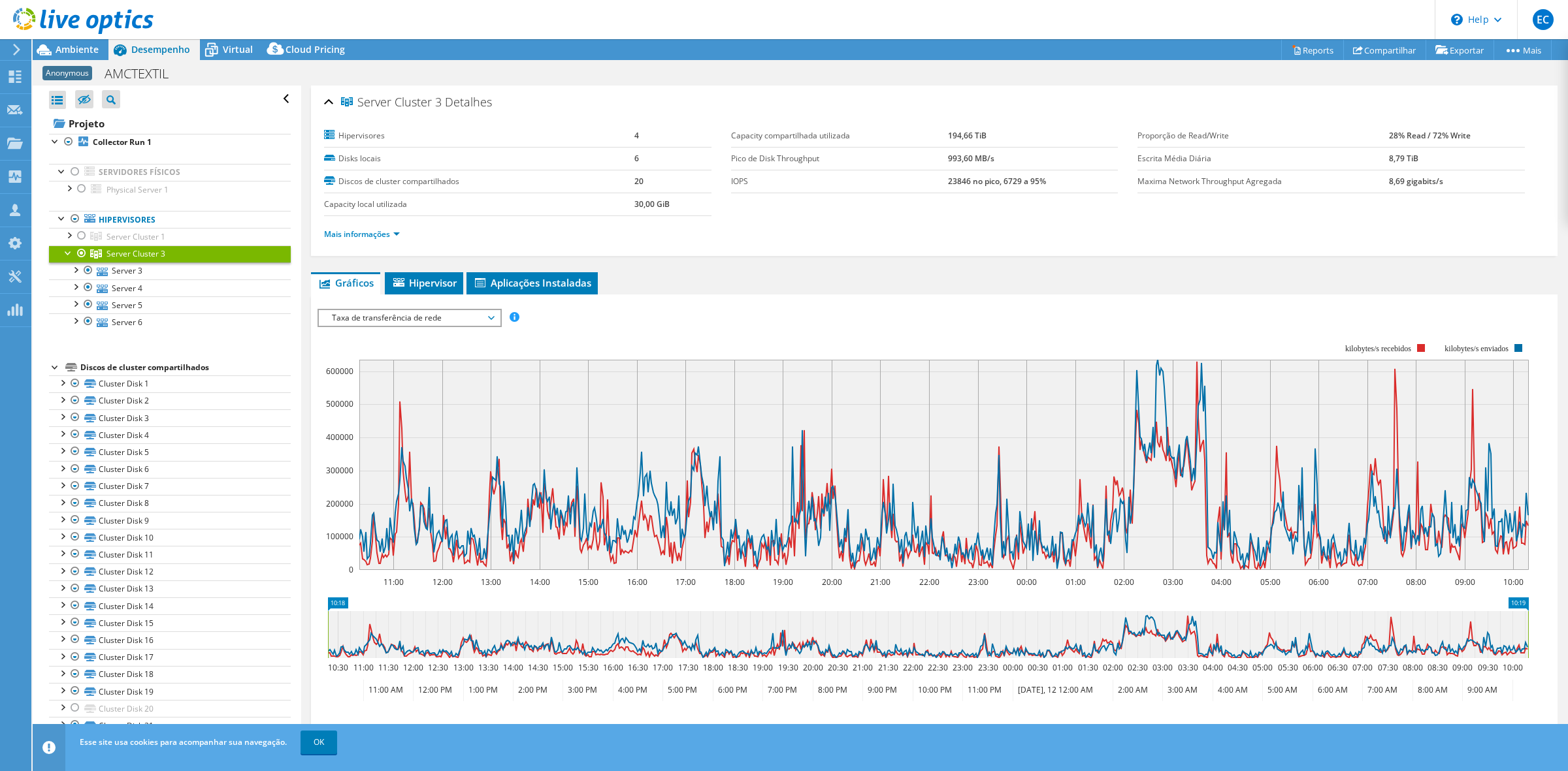
click at [412, 324] on span "Taxa de transferência de rede" at bounding box center [409, 318] width 168 height 16
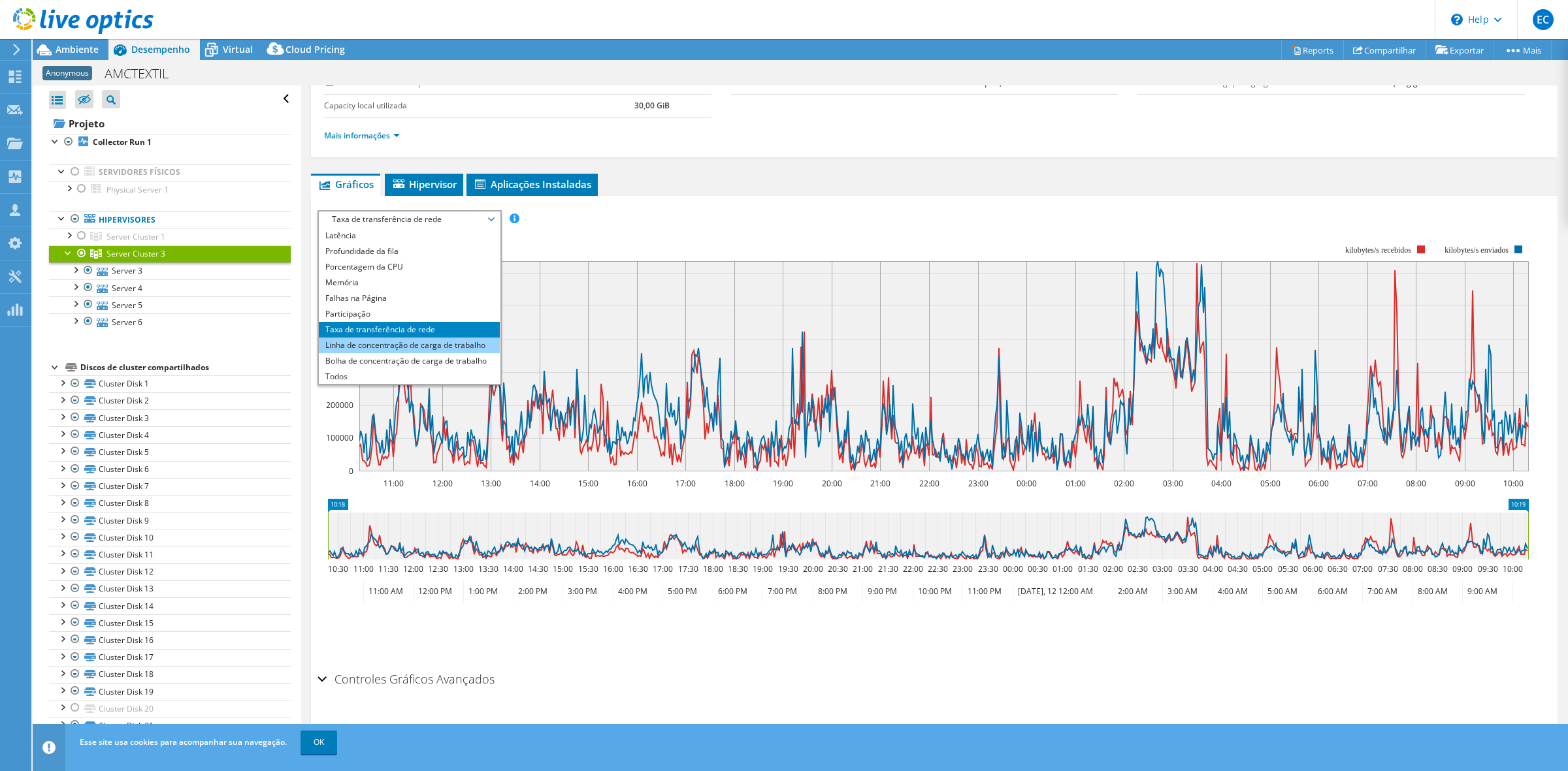
scroll to position [108, 0]
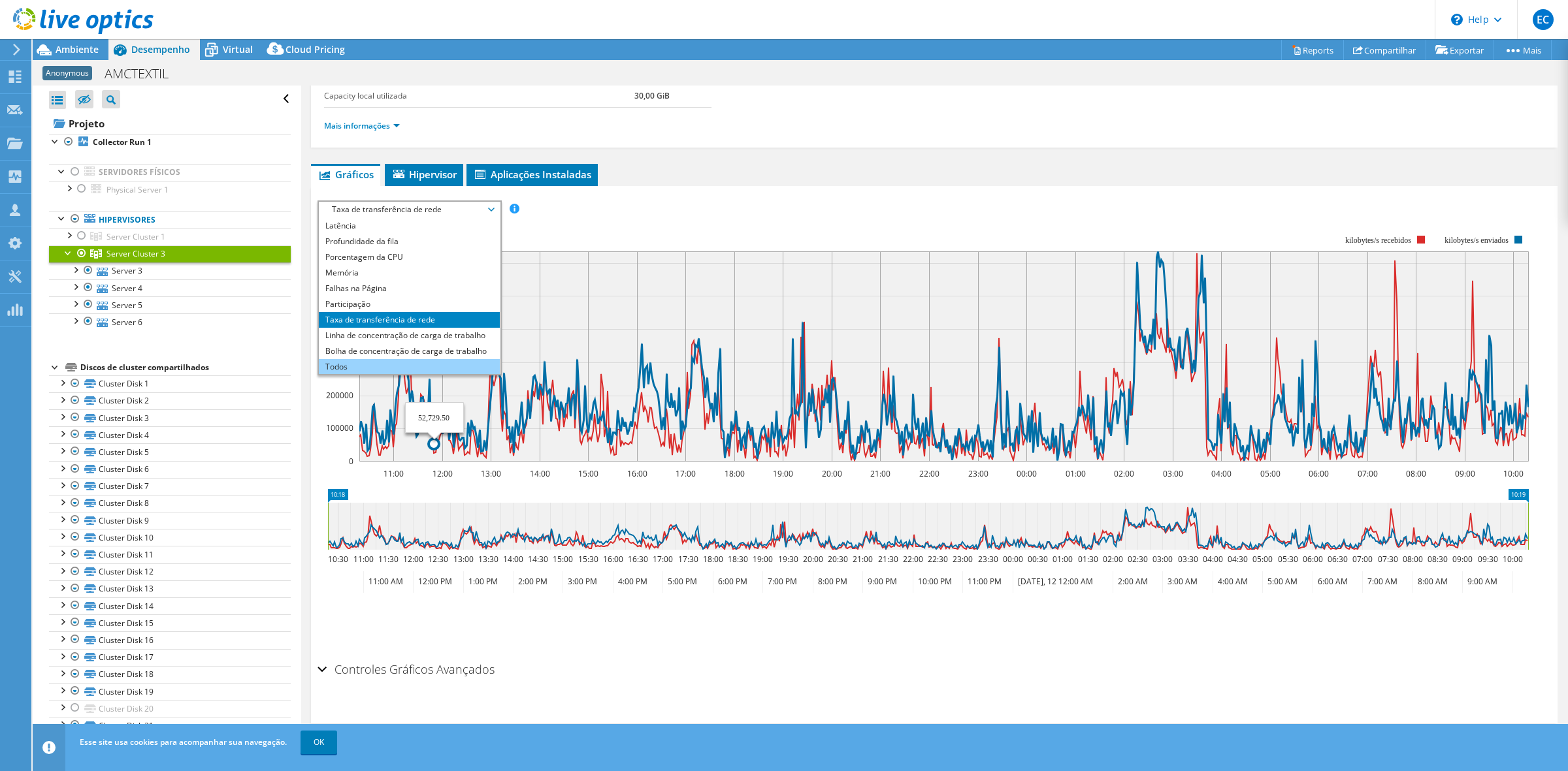
click at [426, 360] on li "Todos" at bounding box center [409, 367] width 181 height 16
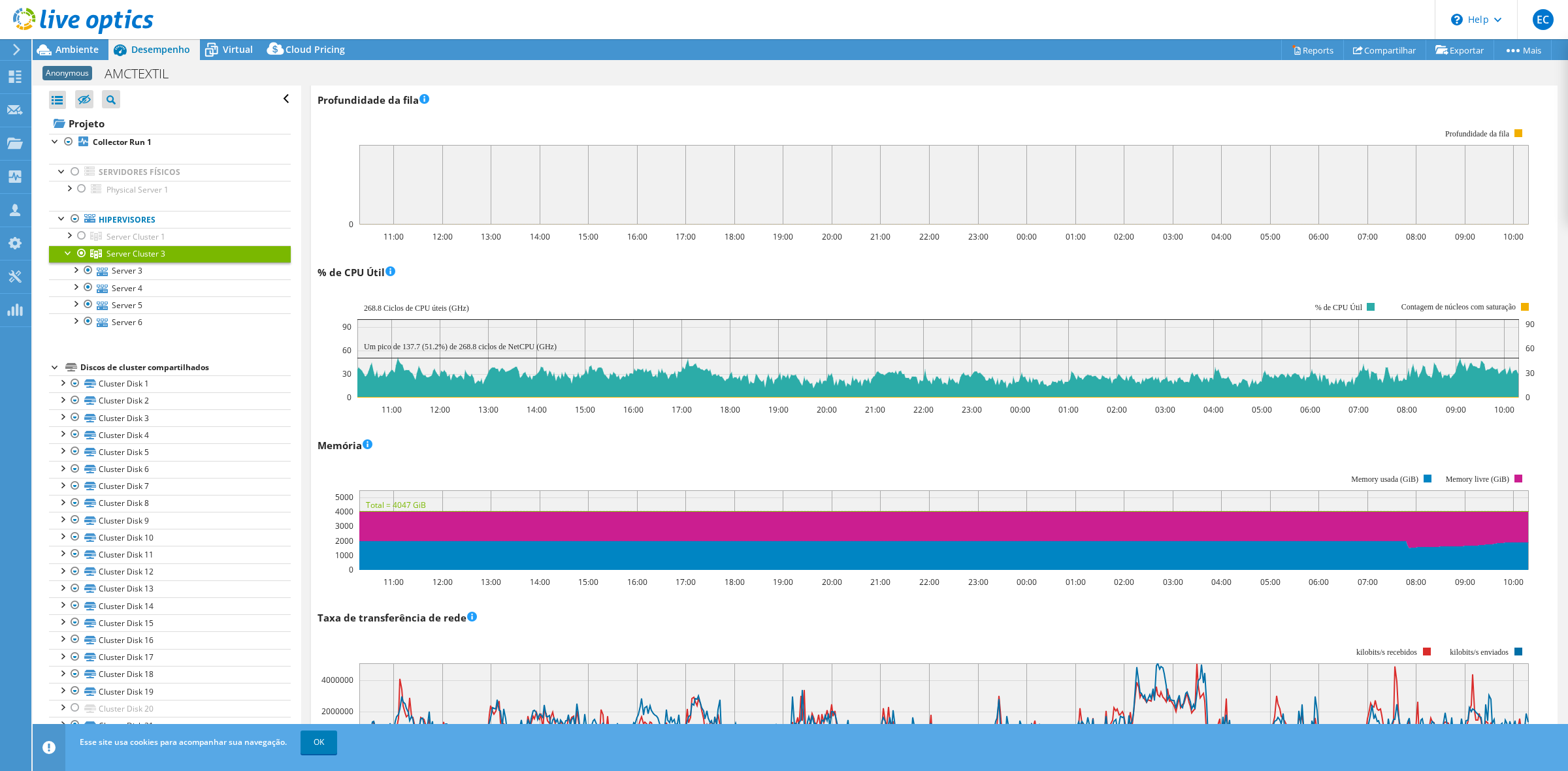
scroll to position [843, 0]
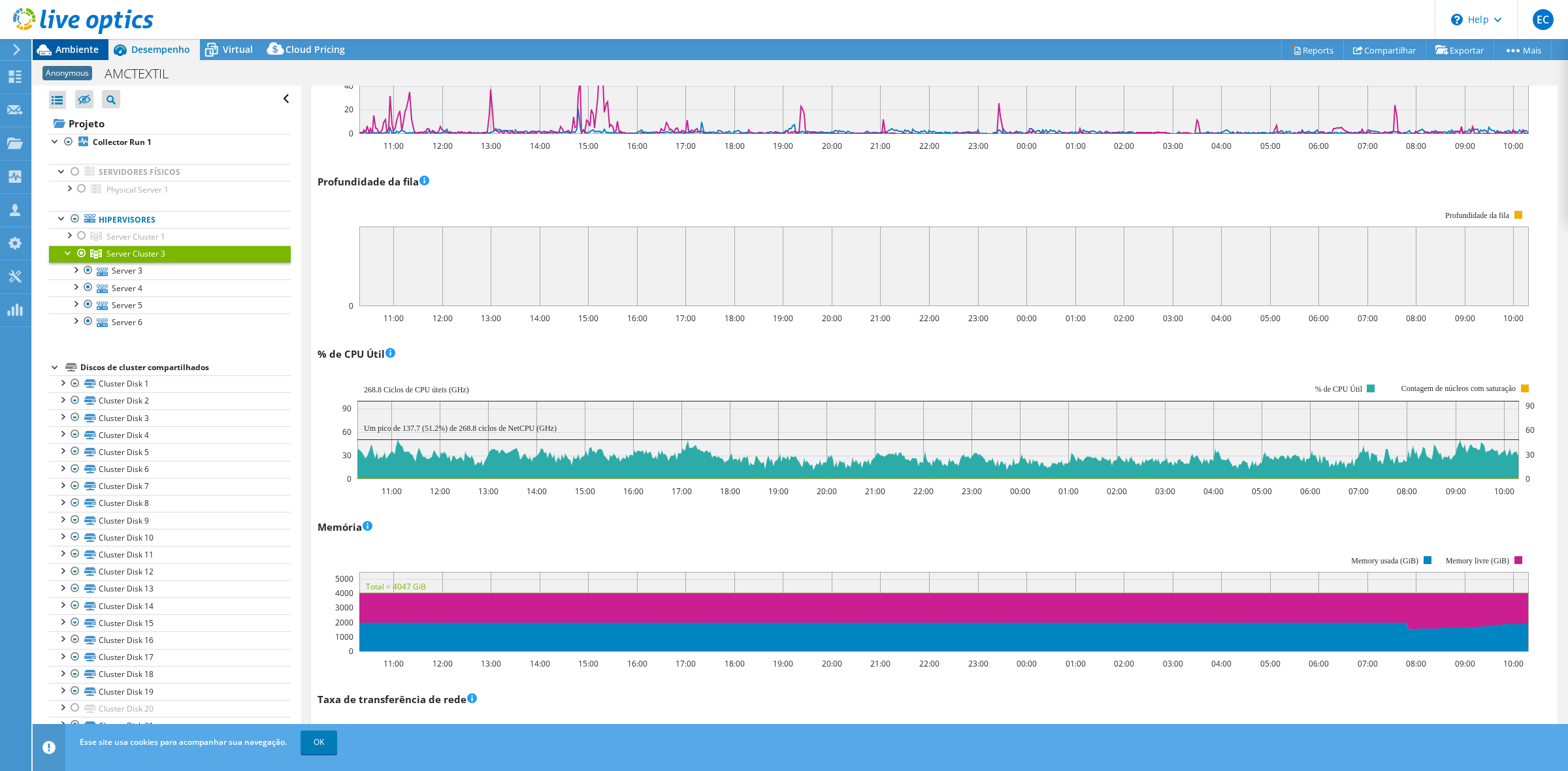
click at [82, 53] on span "Ambiente" at bounding box center [77, 49] width 43 height 13
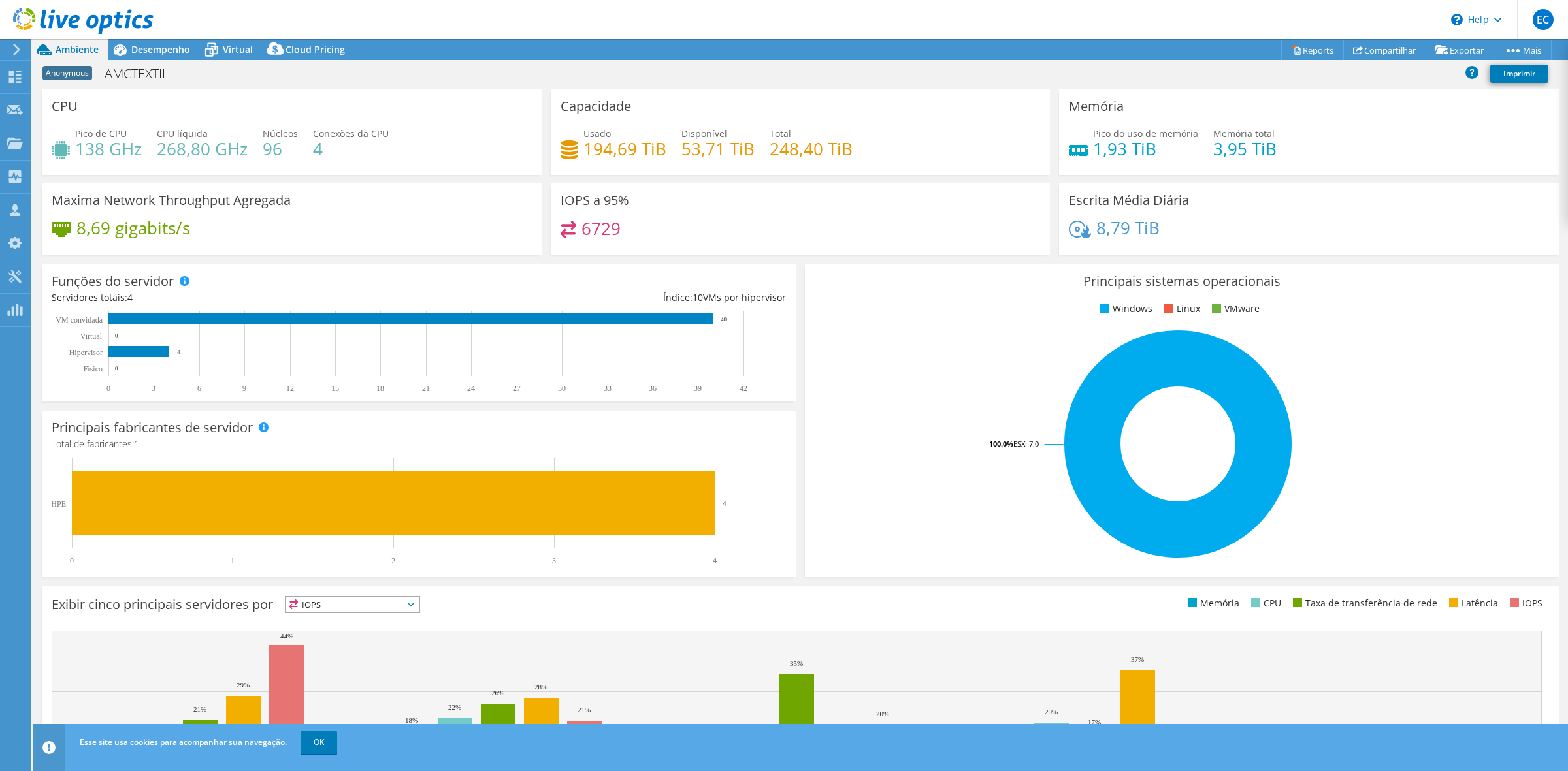
click at [154, 38] on header "EC Membro da equipe Eduardo Carvalho eduardo.carvalho@hardlink.com.br hardlink_…" at bounding box center [784, 19] width 1568 height 39
click at [157, 46] on span "Desempenho" at bounding box center [160, 49] width 59 height 13
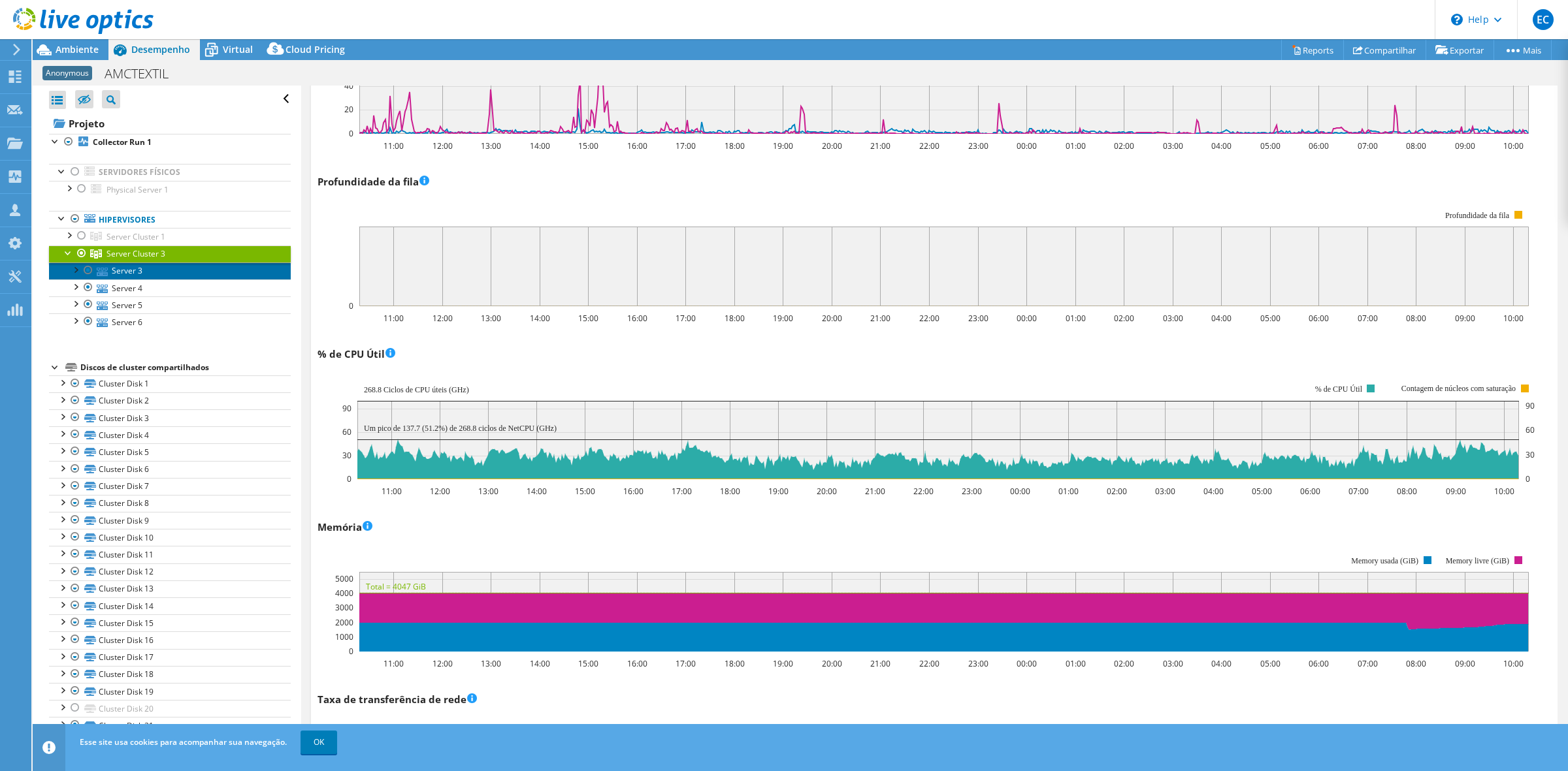
click at [132, 272] on link "Server 3" at bounding box center [170, 271] width 242 height 17
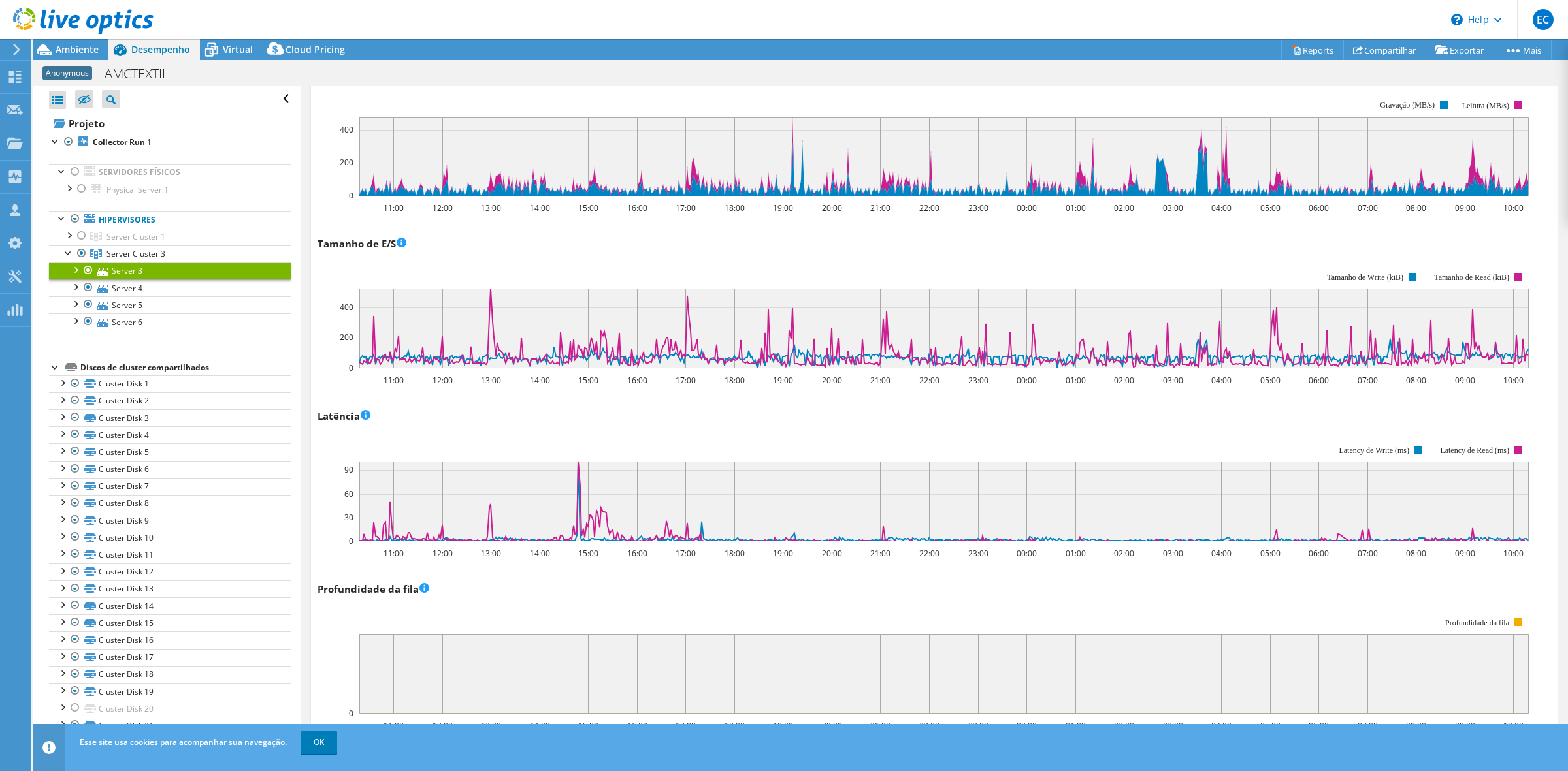
scroll to position [0, 0]
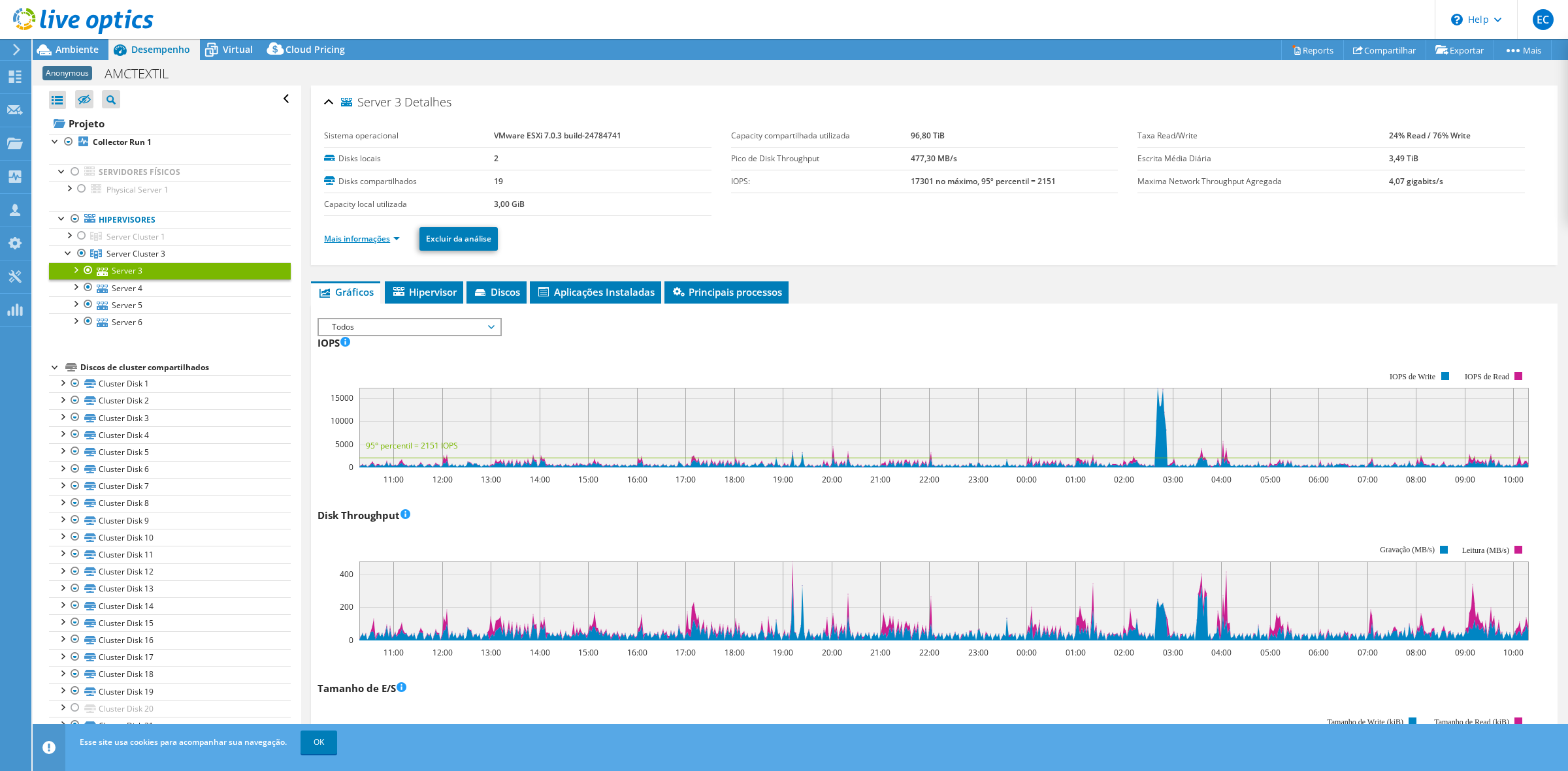
click at [399, 235] on li "Mais informações" at bounding box center [366, 239] width 84 height 15
click at [396, 239] on link "Mais informações" at bounding box center [362, 238] width 76 height 11
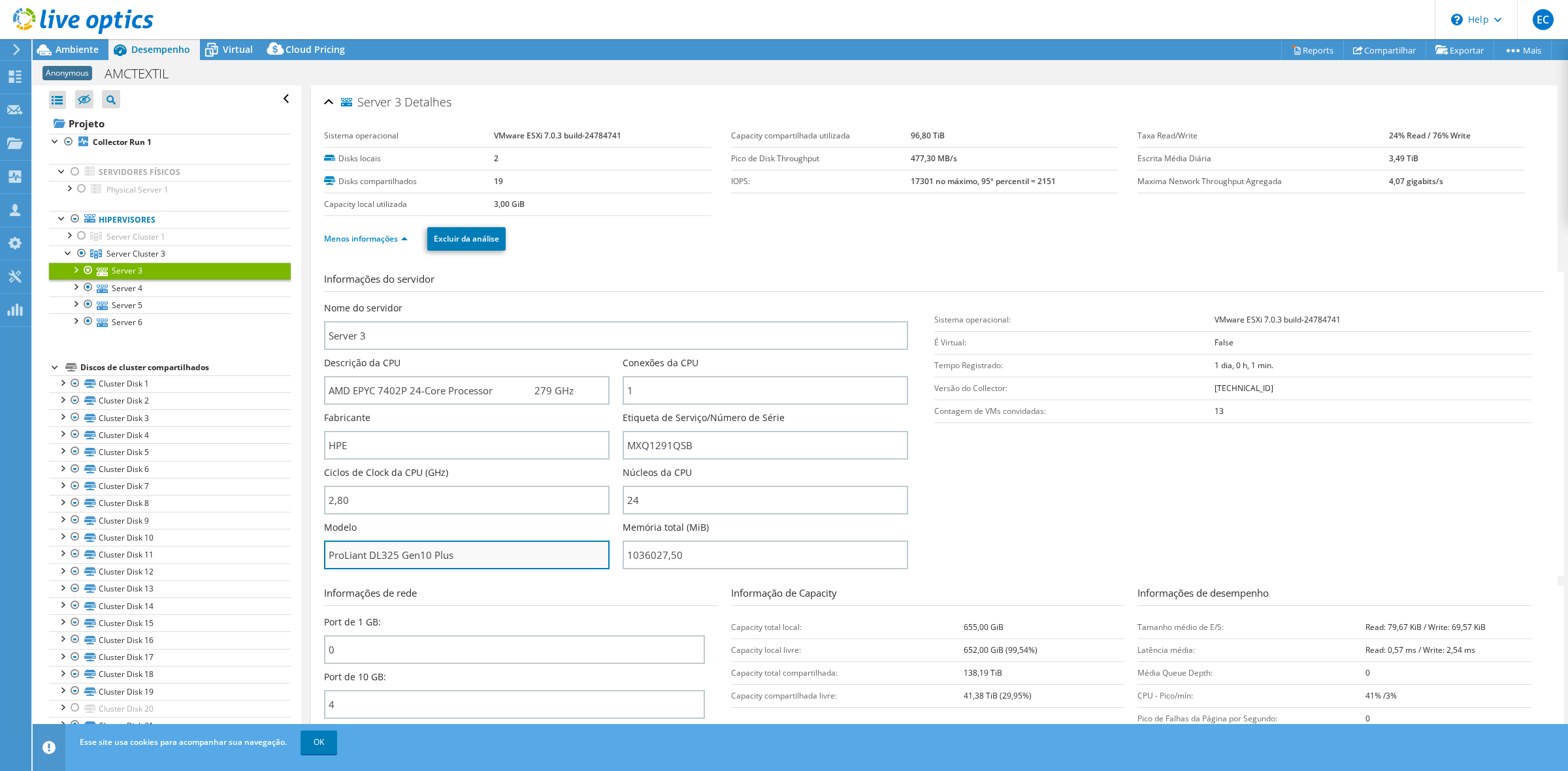
drag, startPoint x: 397, startPoint y: 557, endPoint x: 339, endPoint y: 560, distance: 58.1
click at [337, 559] on input "ProLiant DL325 Gen10 Plus" at bounding box center [467, 555] width 286 height 29
drag, startPoint x: 462, startPoint y: 560, endPoint x: 319, endPoint y: 551, distance: 143.3
click at [319, 551] on div "Server 3 Detalhes Sistema operacional VMware ESXi 7.0.3 build-24784741 Disks lo…" at bounding box center [934, 472] width 1247 height 772
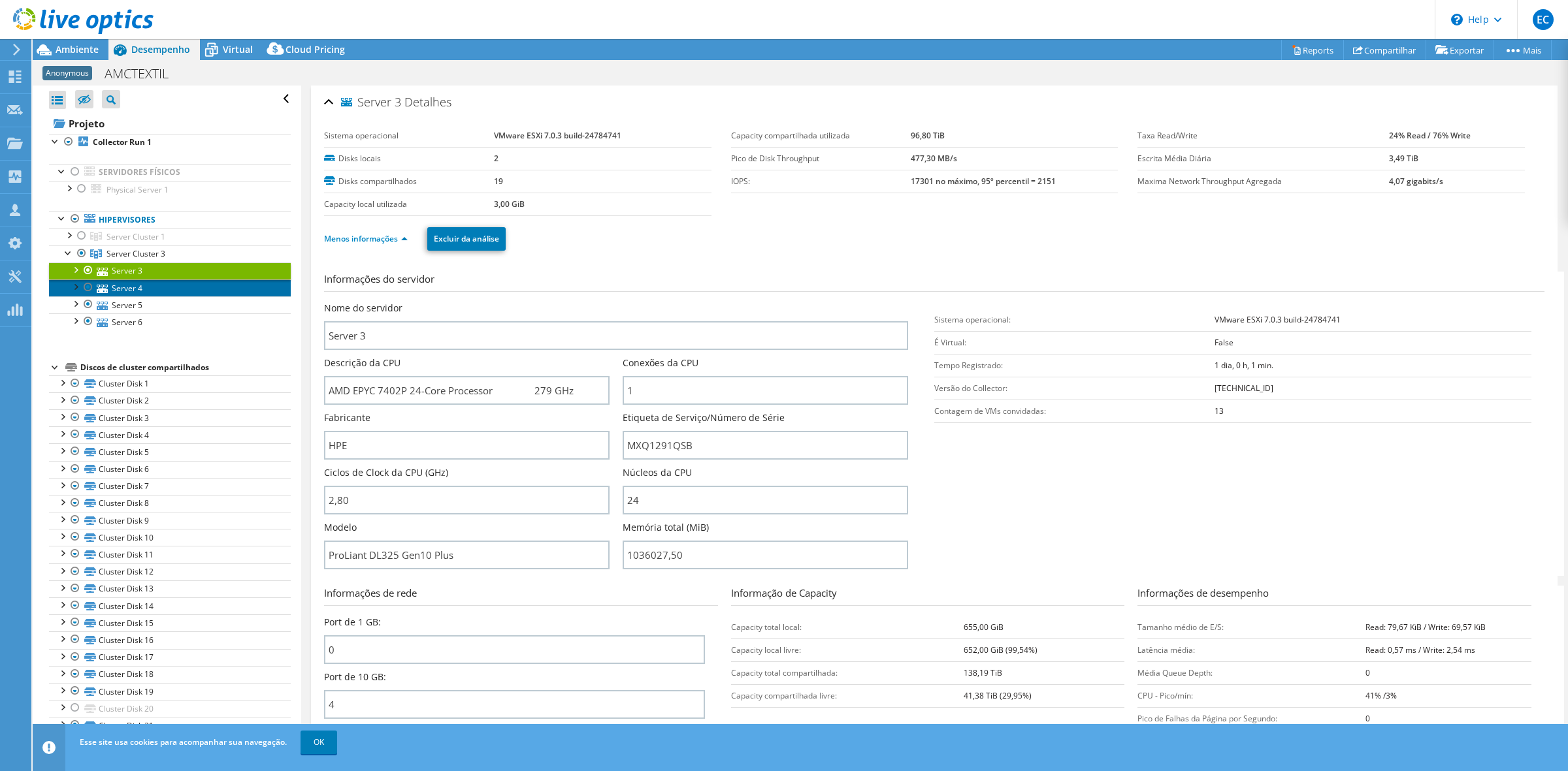
click at [129, 286] on link "Server 4" at bounding box center [170, 288] width 242 height 17
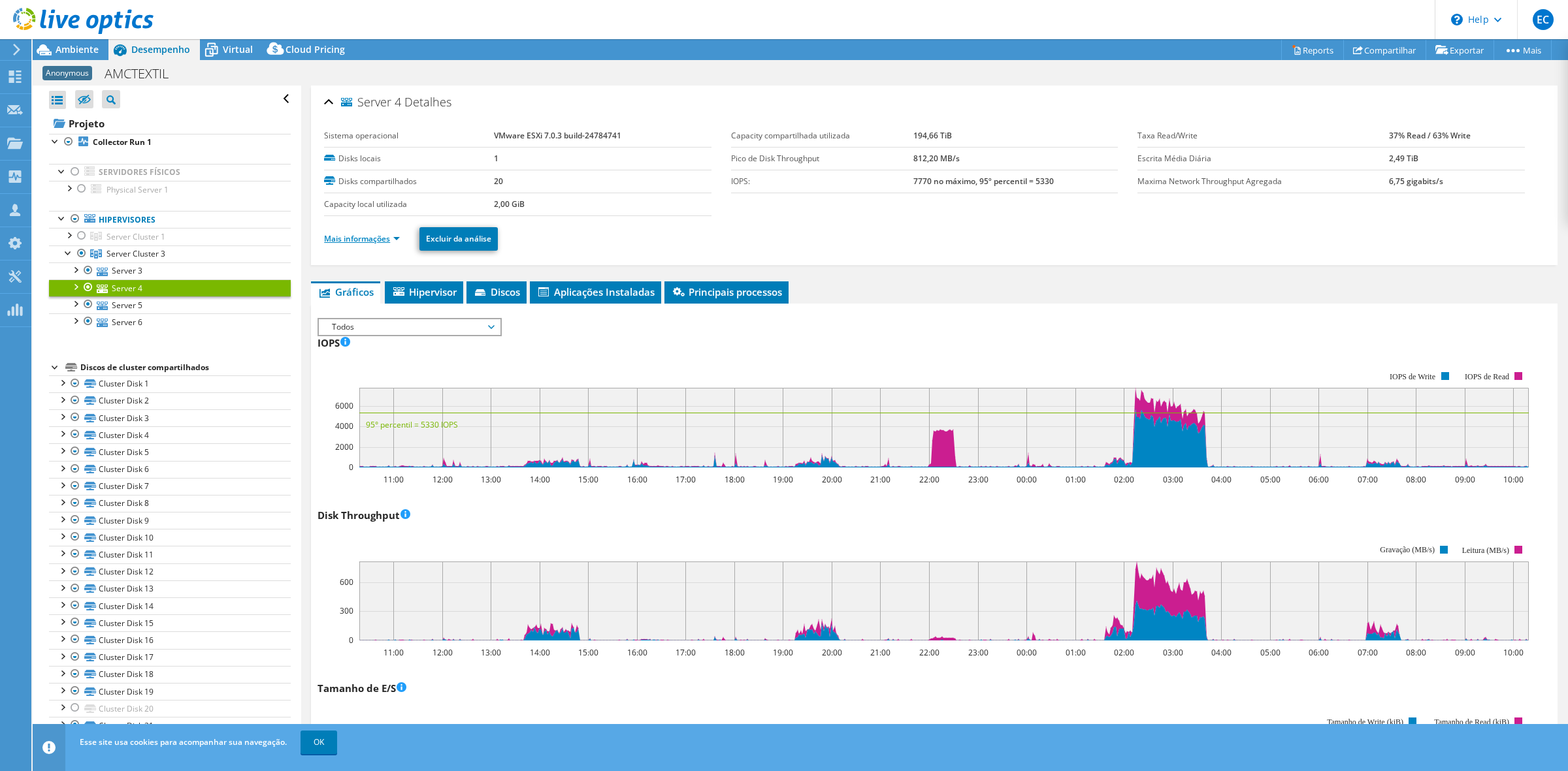
click at [390, 240] on link "Mais informações" at bounding box center [362, 238] width 76 height 11
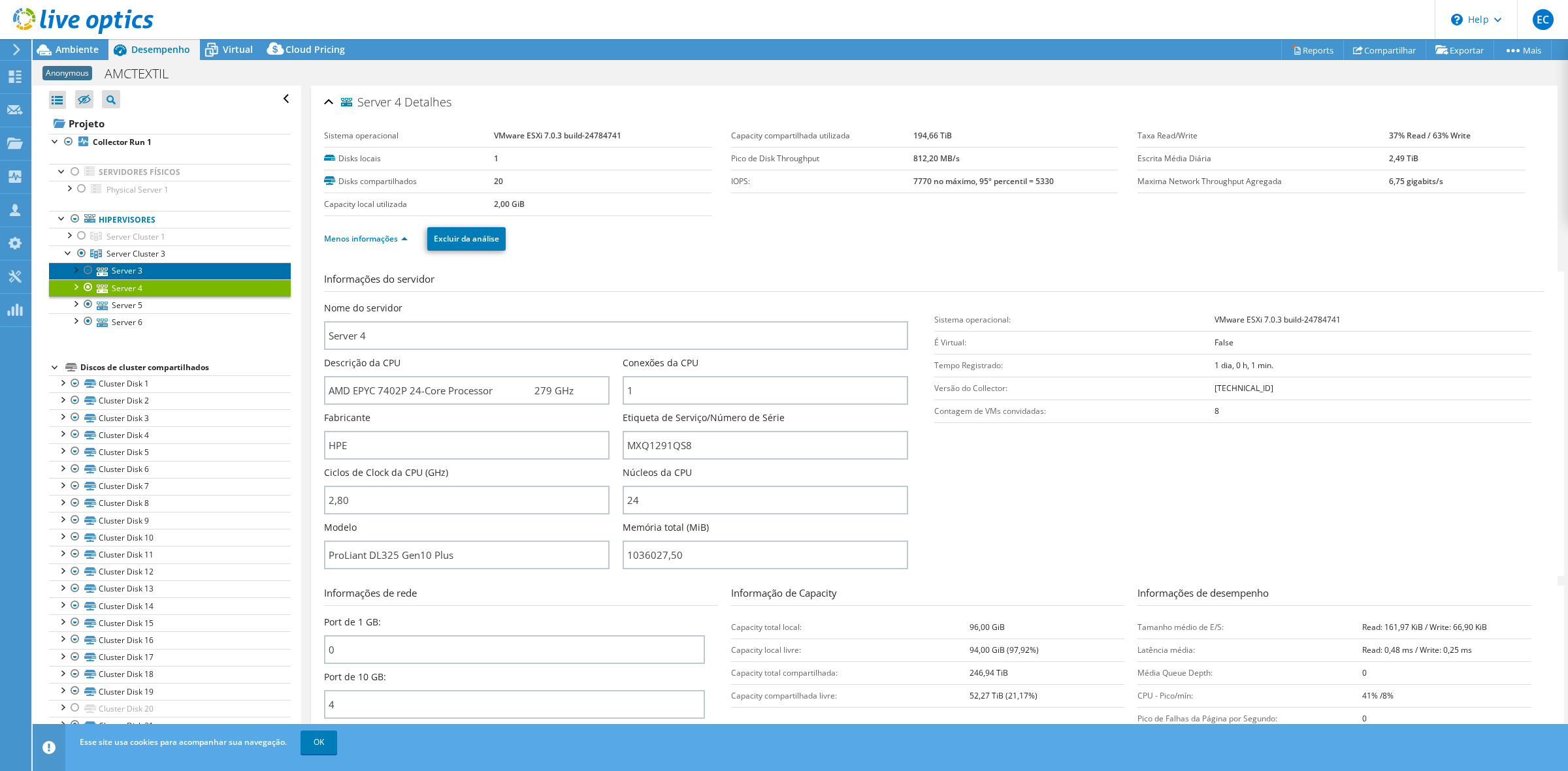
click at [148, 271] on link "Server 3" at bounding box center [170, 271] width 242 height 17
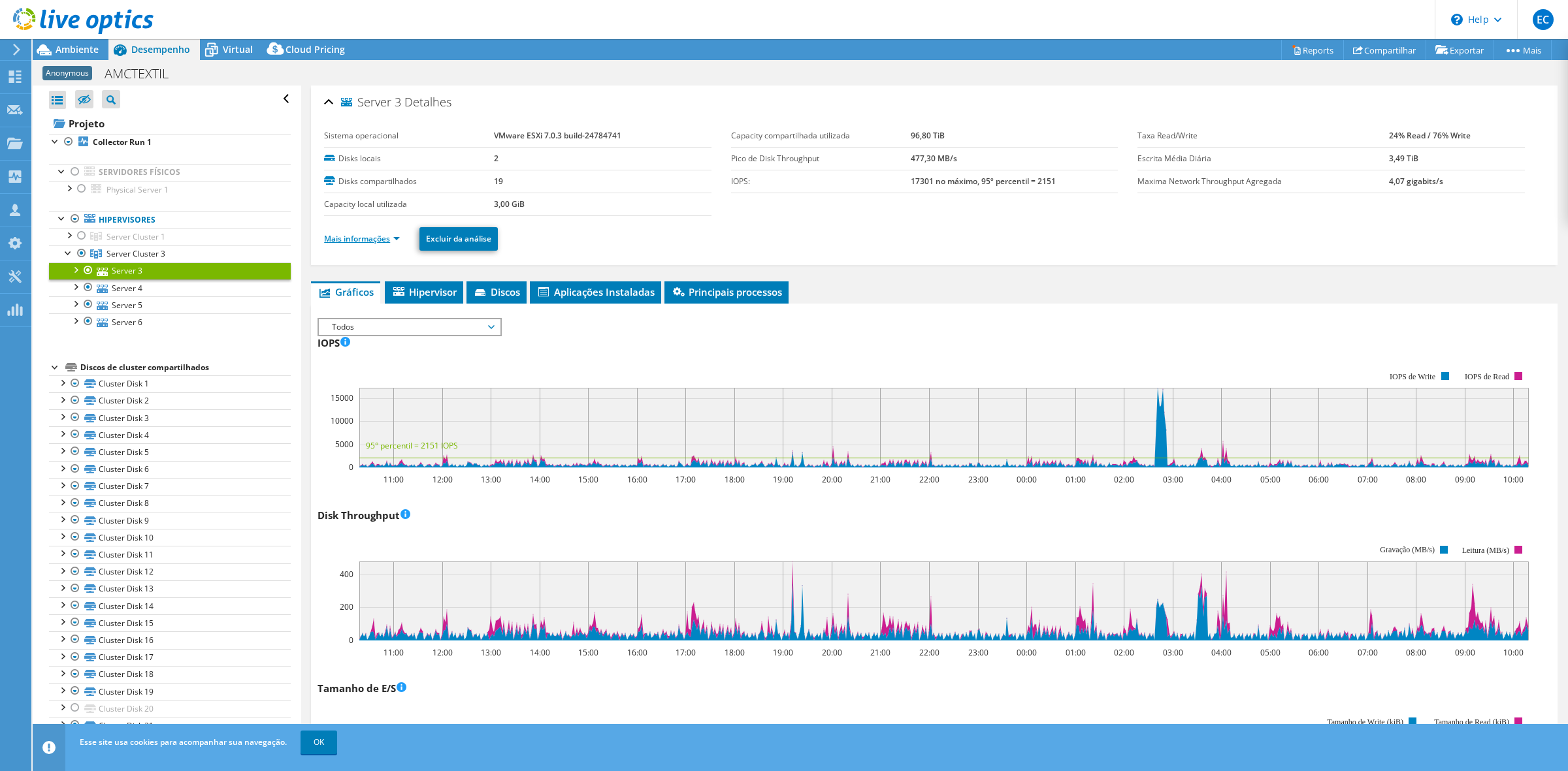
click at [380, 236] on link "Mais informações" at bounding box center [362, 238] width 76 height 11
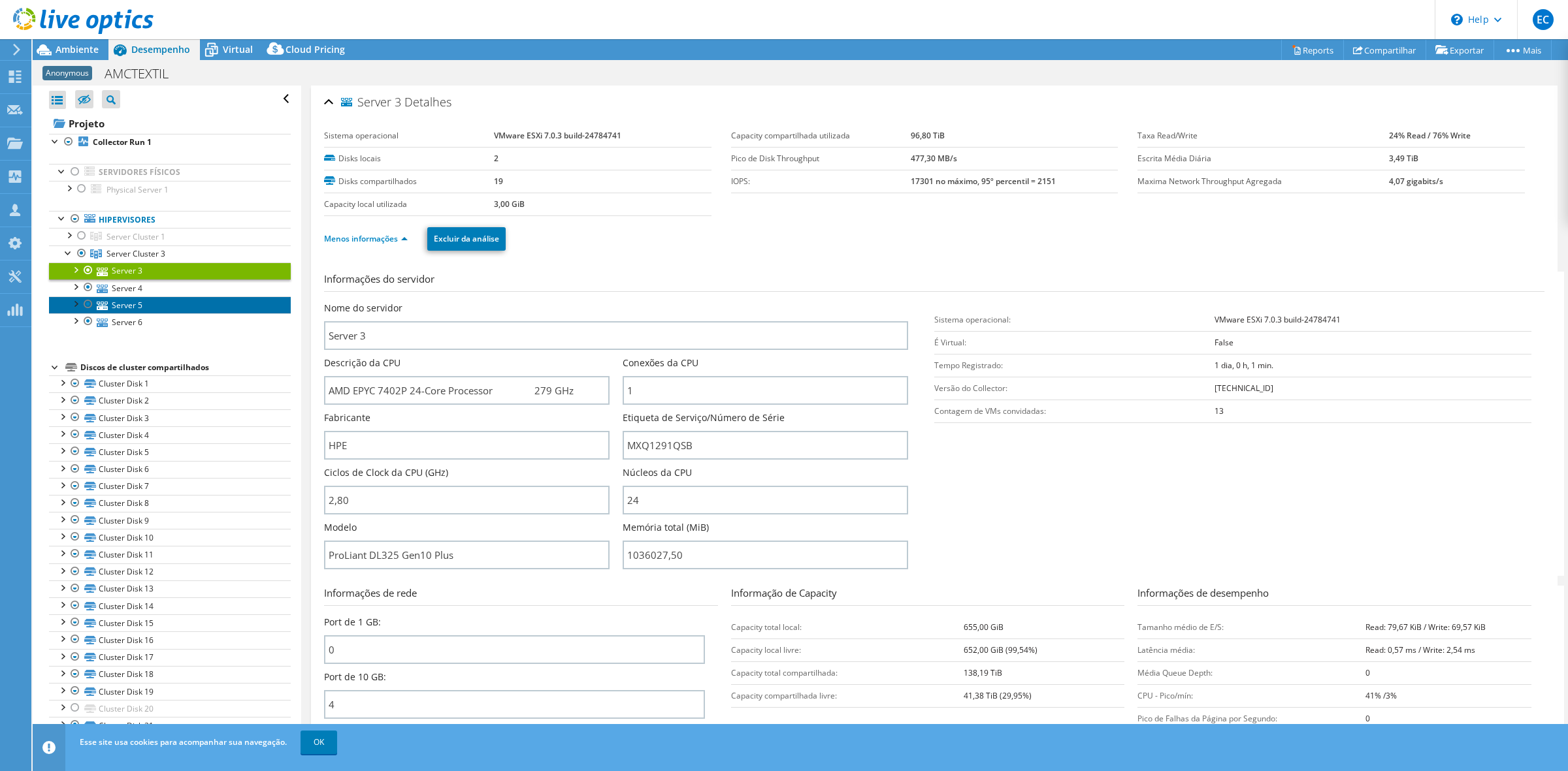
click at [178, 305] on link "Server 5" at bounding box center [170, 305] width 242 height 17
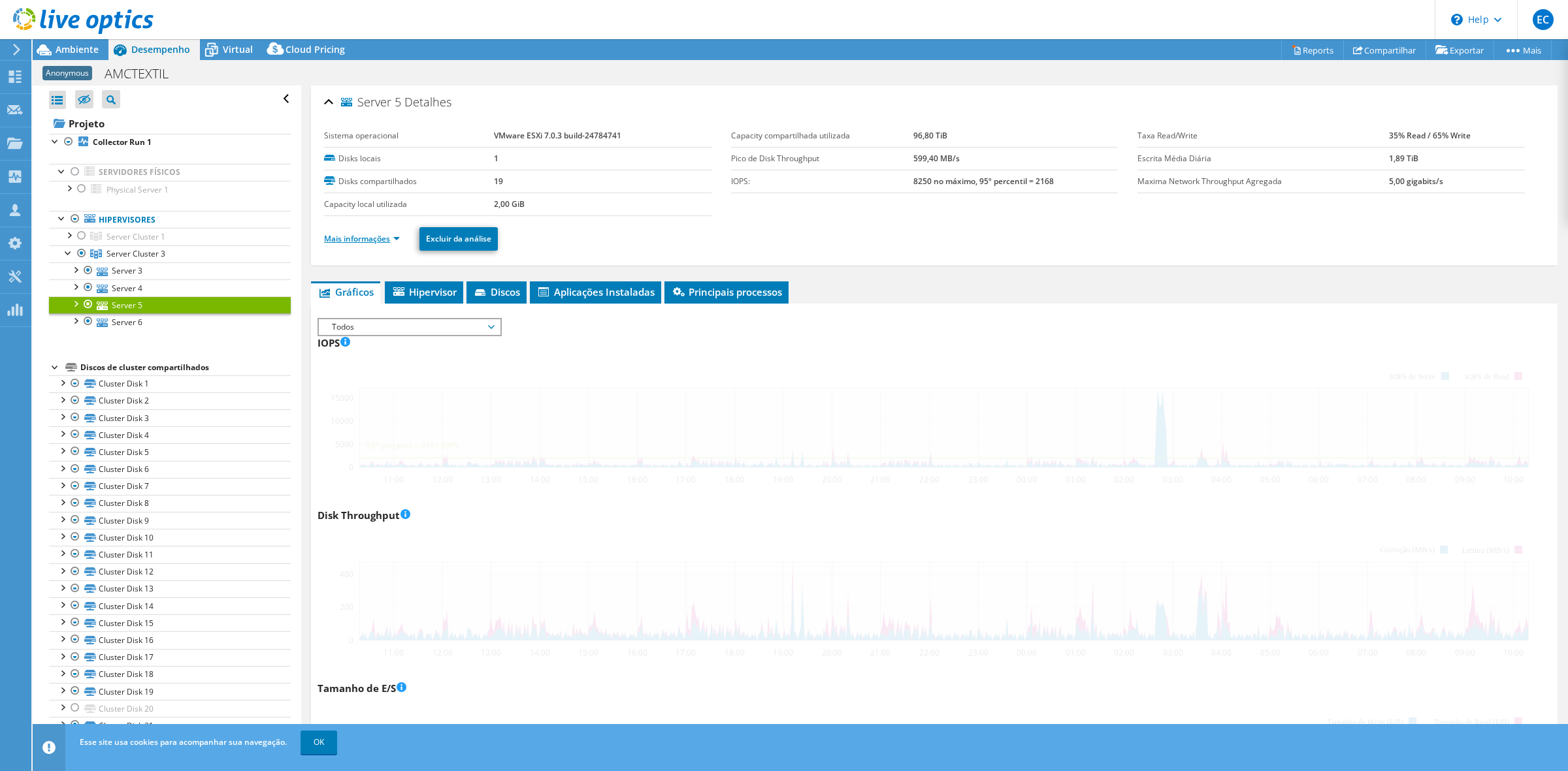
click at [393, 239] on link "Mais informações" at bounding box center [362, 238] width 76 height 11
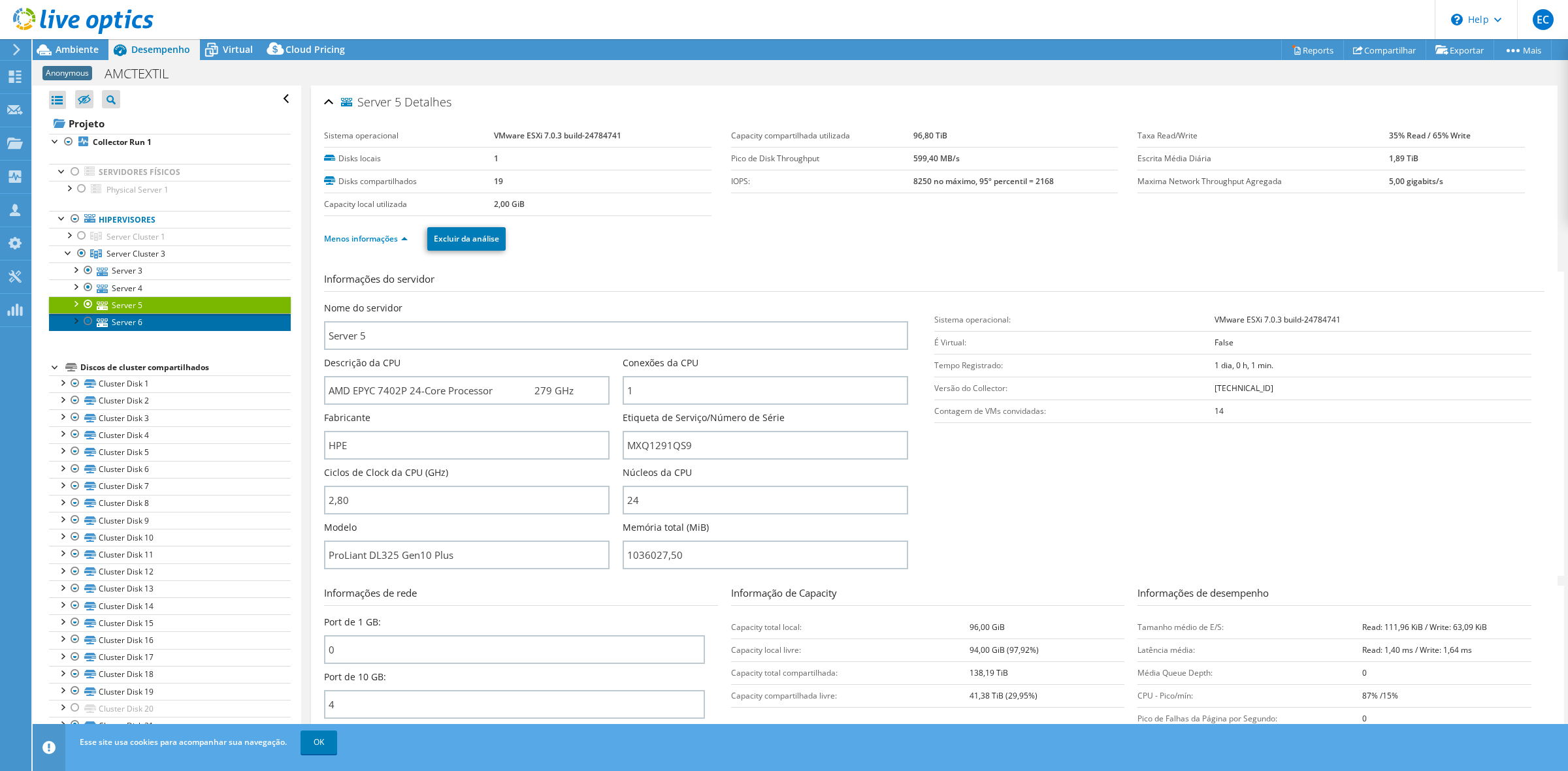
click at [148, 330] on link "Server 6" at bounding box center [170, 322] width 242 height 17
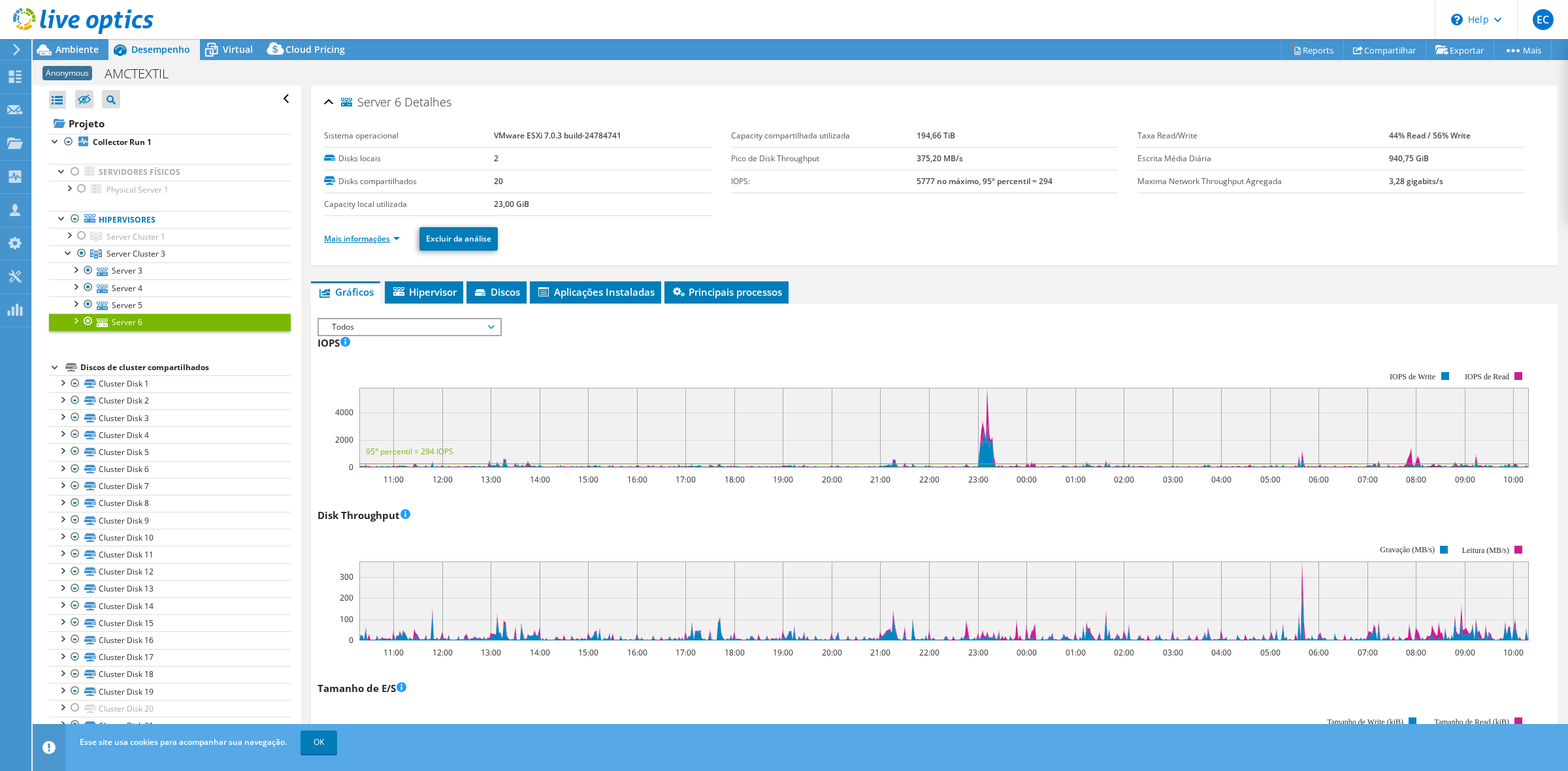
click at [393, 233] on link "Mais informações" at bounding box center [362, 238] width 76 height 11
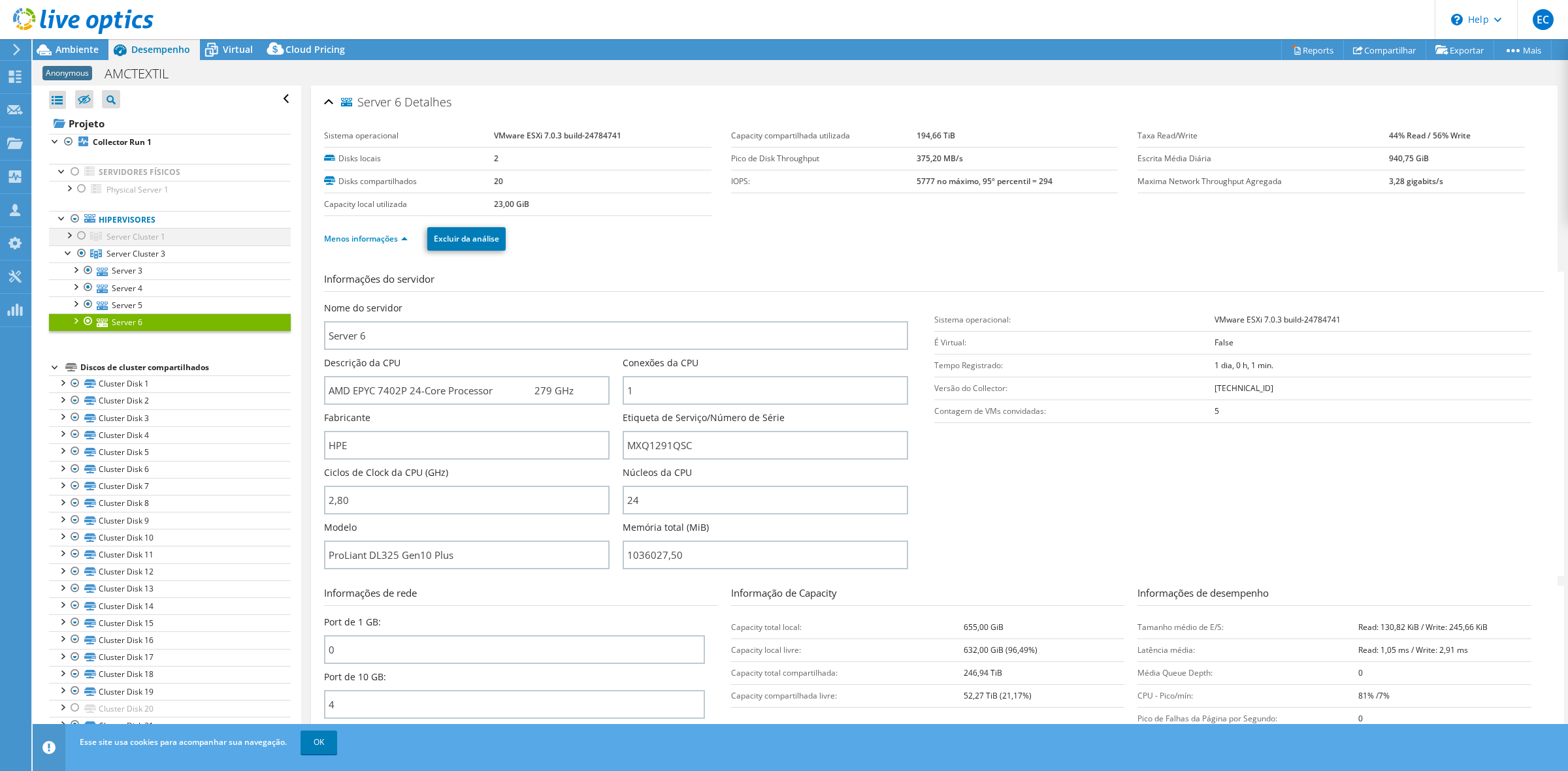
click at [69, 233] on div at bounding box center [69, 234] width 13 height 13
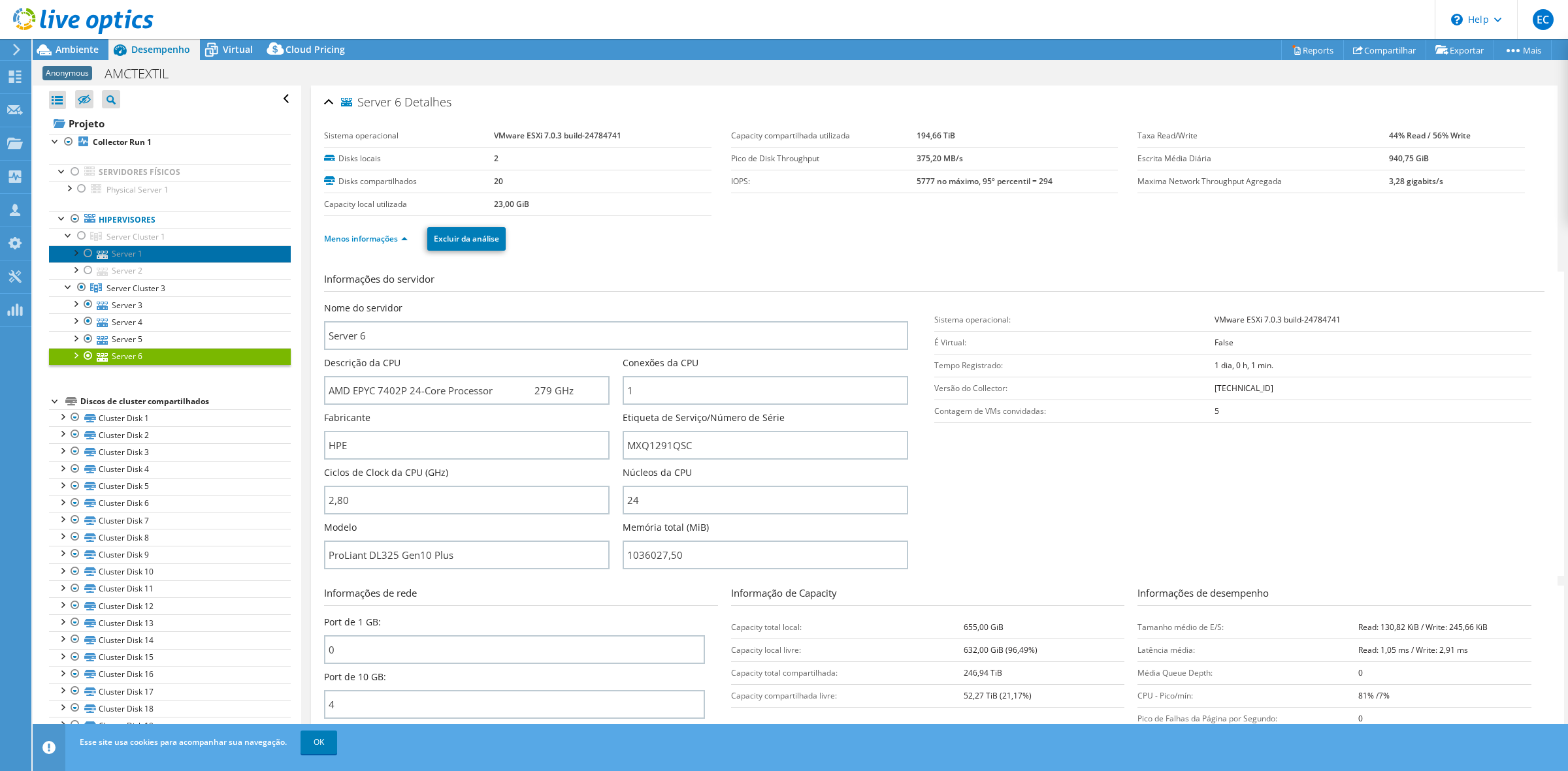
click at [126, 253] on link "Server 1" at bounding box center [170, 254] width 242 height 17
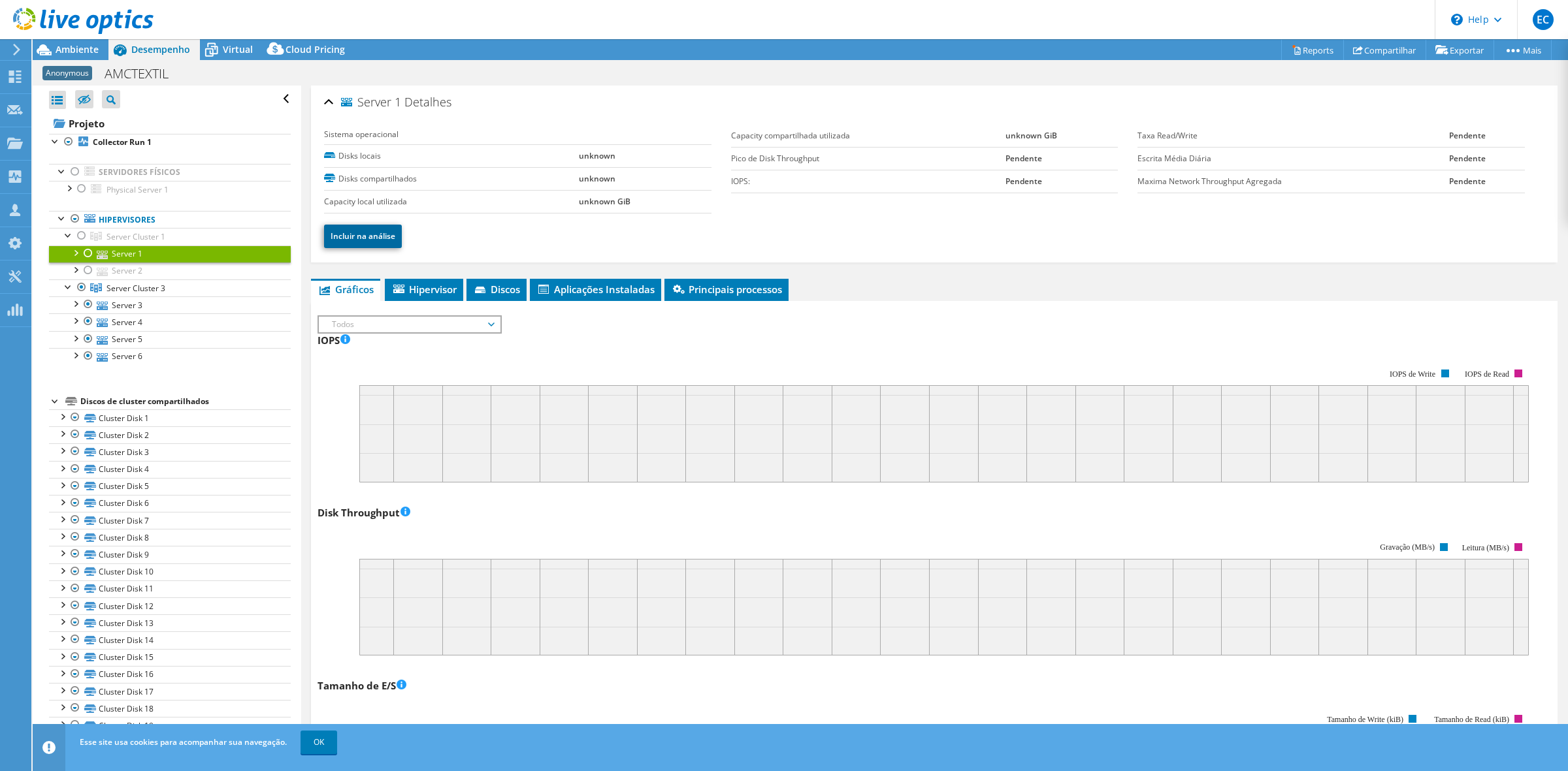
click at [374, 245] on link "Incluir na análise" at bounding box center [363, 237] width 78 height 24
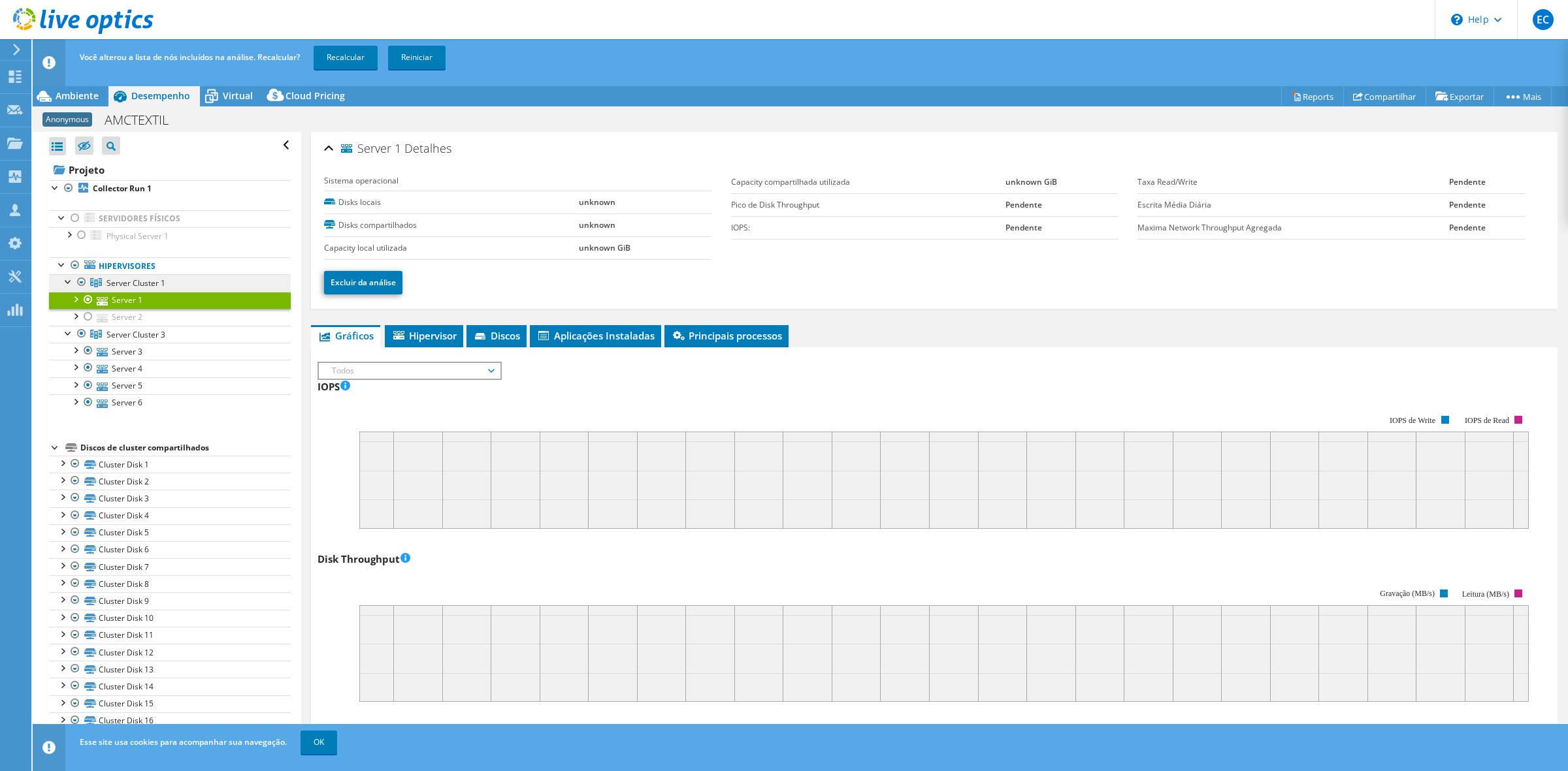
drag, startPoint x: 87, startPoint y: 314, endPoint x: 213, endPoint y: 275, distance: 131.9
click at [86, 313] on div at bounding box center [88, 317] width 13 height 16
click at [337, 74] on div "Você alterou a lista de nós incluídos na análise. Recalcular? Recalcular Reinic…" at bounding box center [824, 57] width 1496 height 36
click at [340, 66] on link "Recalcular" at bounding box center [345, 57] width 64 height 24
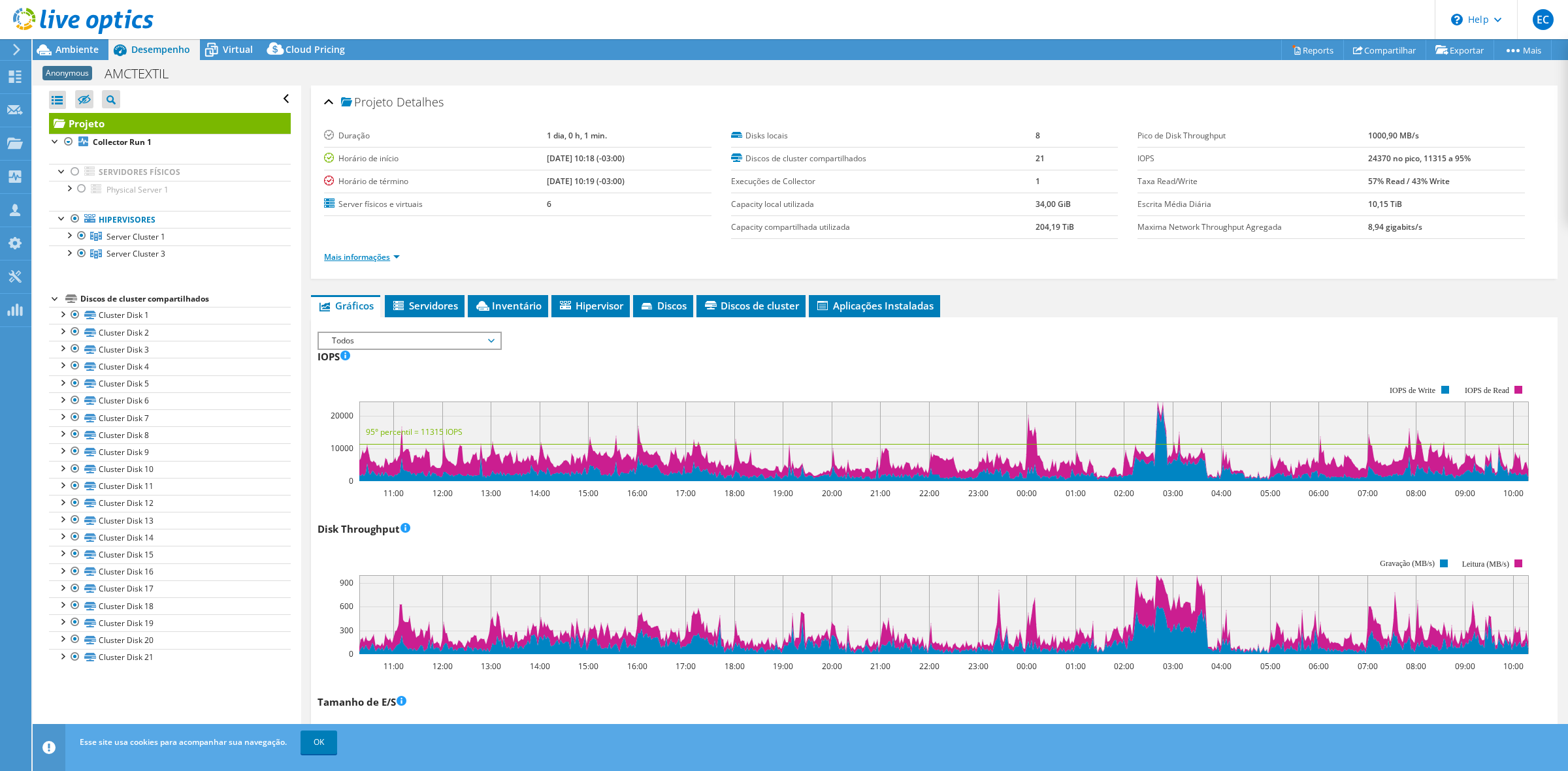
click at [385, 249] on ul "Mais informações" at bounding box center [934, 255] width 1220 height 18
drag, startPoint x: 396, startPoint y: 259, endPoint x: 480, endPoint y: 221, distance: 92.2
click at [395, 259] on link "Mais informações" at bounding box center [362, 257] width 76 height 11
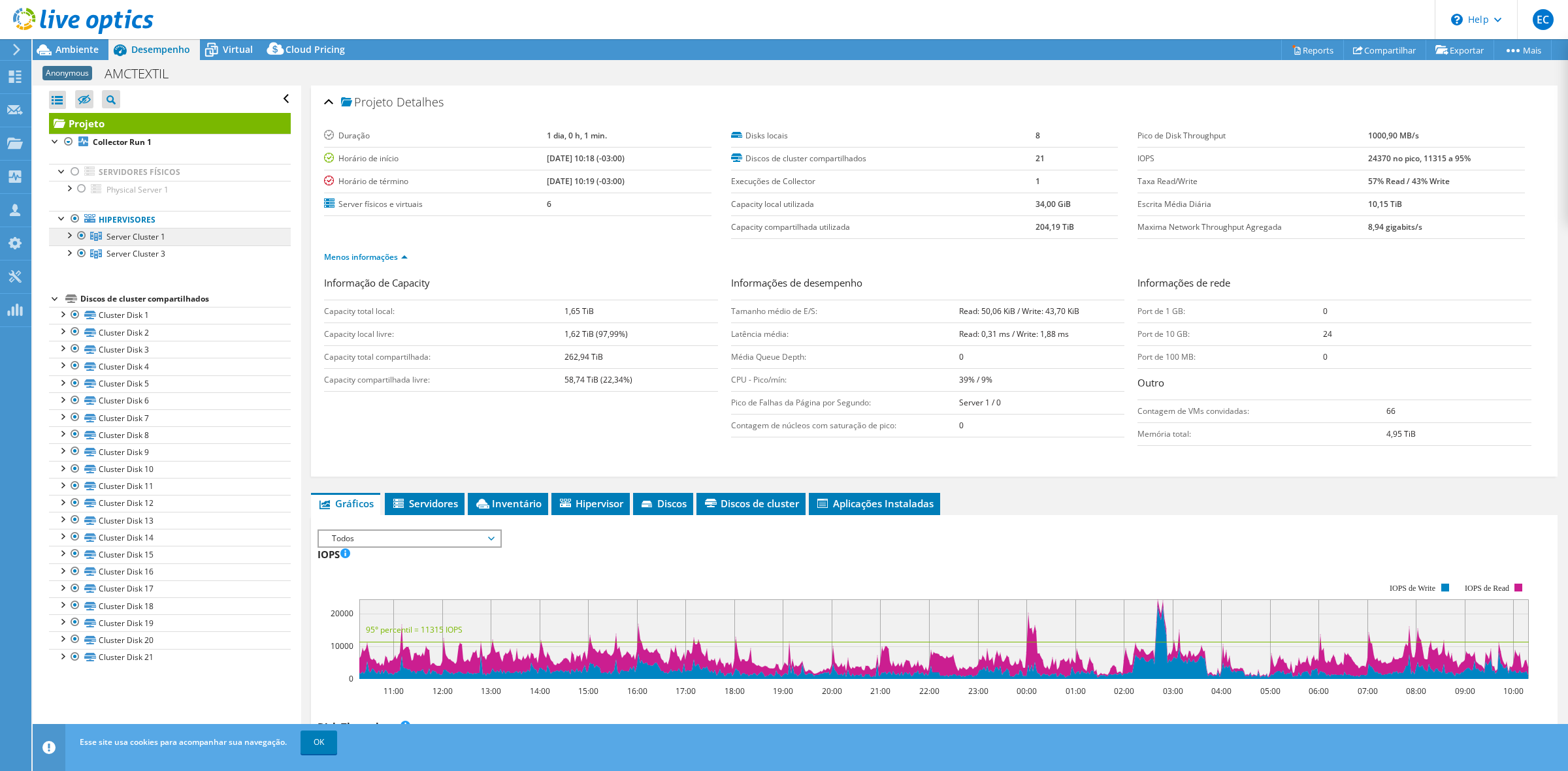
click at [123, 243] on link "Server Cluster 1" at bounding box center [170, 236] width 242 height 17
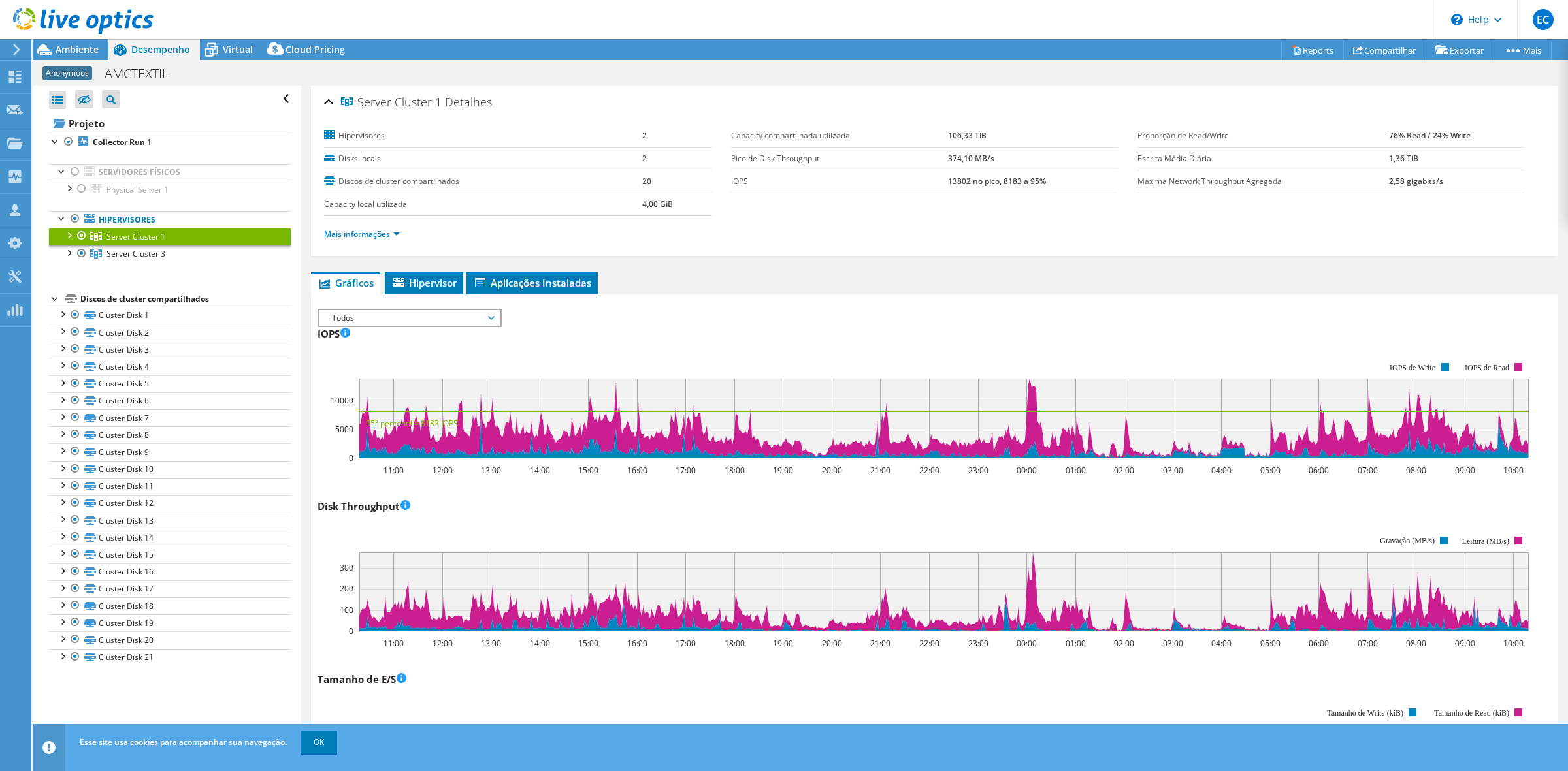
click at [69, 235] on div at bounding box center [69, 234] width 13 height 13
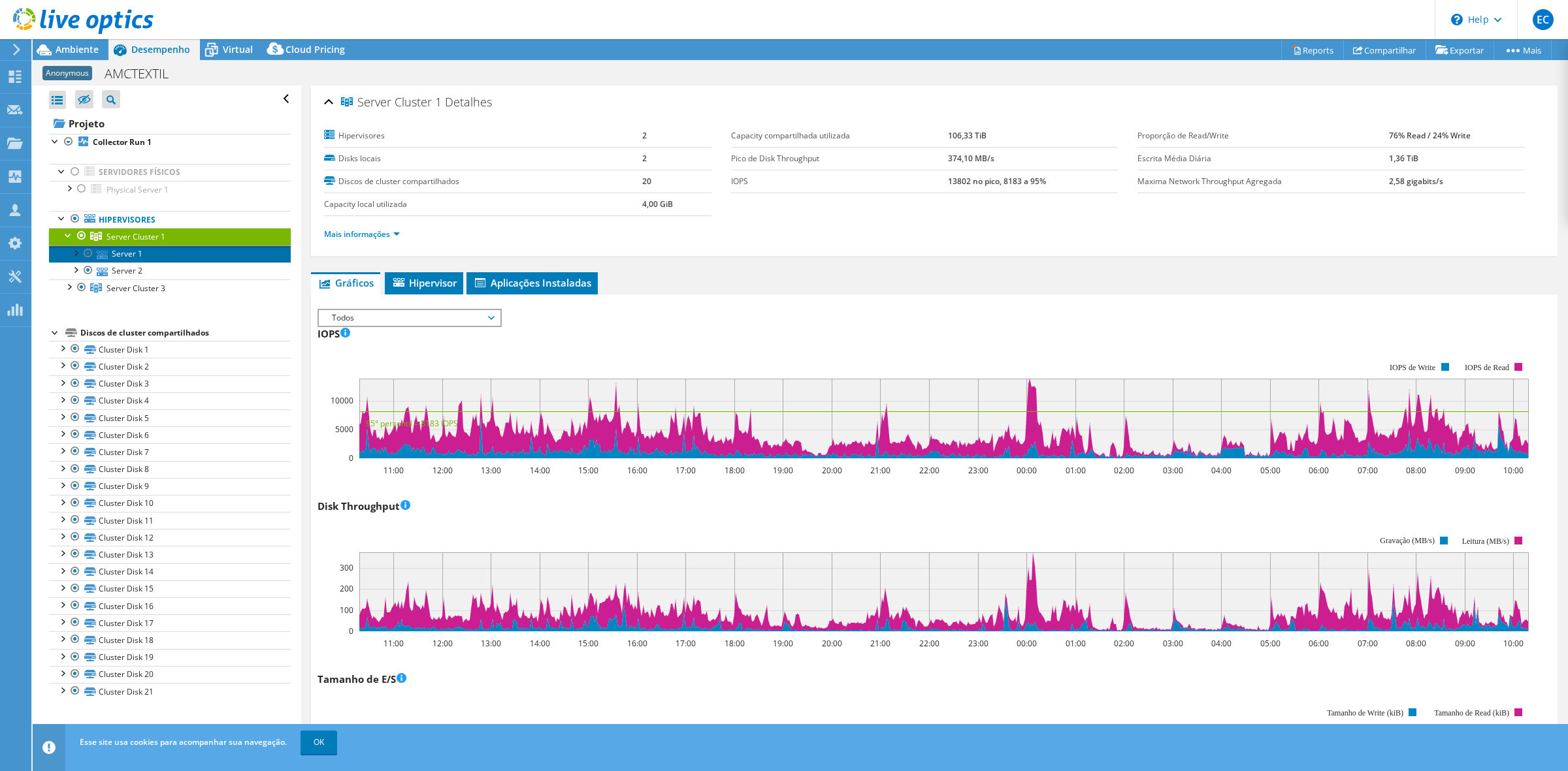
click at [127, 255] on link "Server 1" at bounding box center [170, 254] width 242 height 17
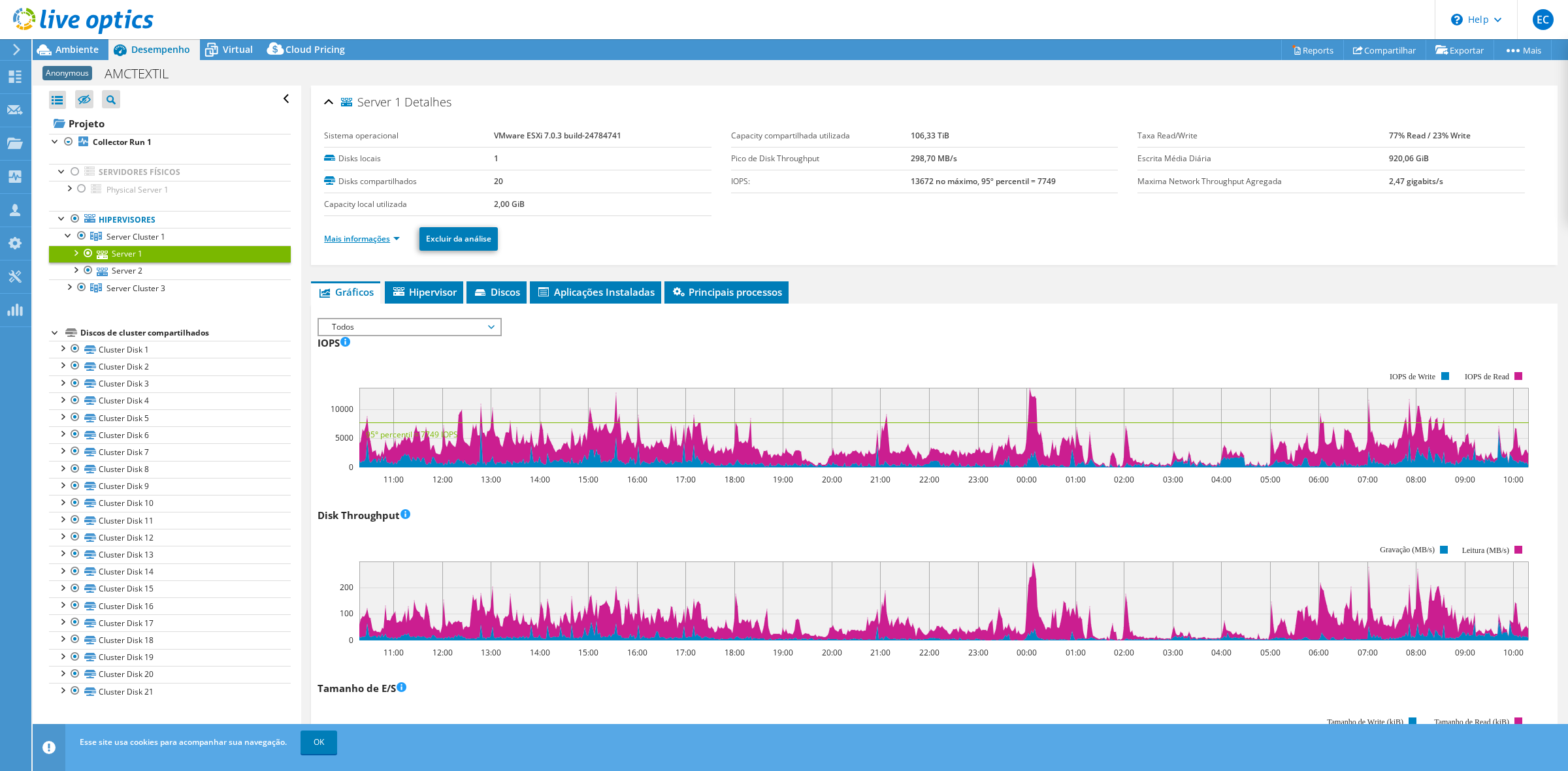
click at [384, 239] on link "Mais informações" at bounding box center [362, 238] width 76 height 11
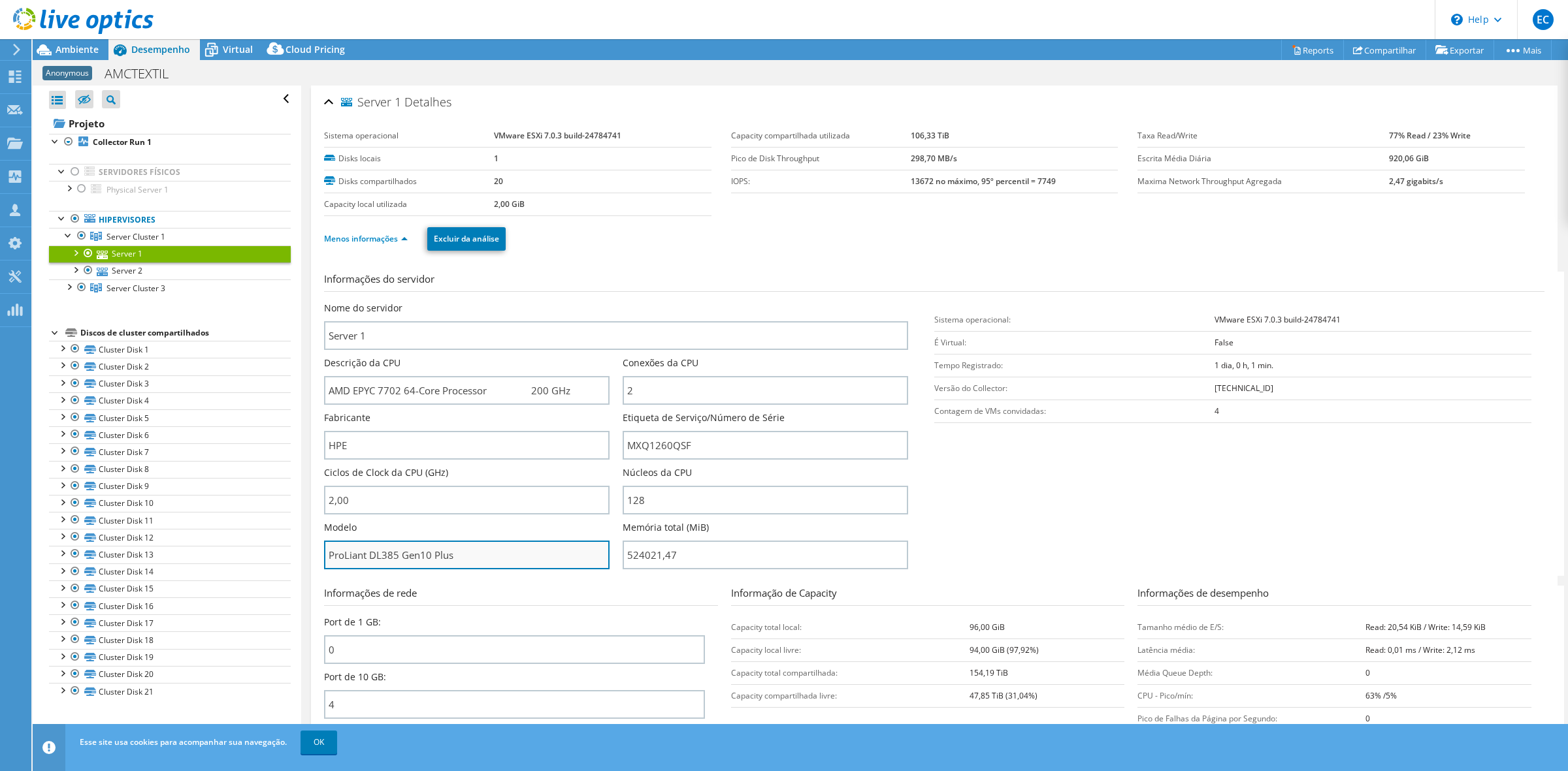
drag, startPoint x: 400, startPoint y: 553, endPoint x: 383, endPoint y: 555, distance: 17.1
click at [383, 555] on input "ProLiant DL385 Gen10 Plus" at bounding box center [467, 555] width 286 height 29
drag, startPoint x: 479, startPoint y: 553, endPoint x: 315, endPoint y: 546, distance: 164.1
click at [315, 546] on div "Server 1 Detalhes Sistema operacional VMware ESXi 7.0.3 build-24784741 Disks lo…" at bounding box center [934, 472] width 1247 height 772
select select "USD"
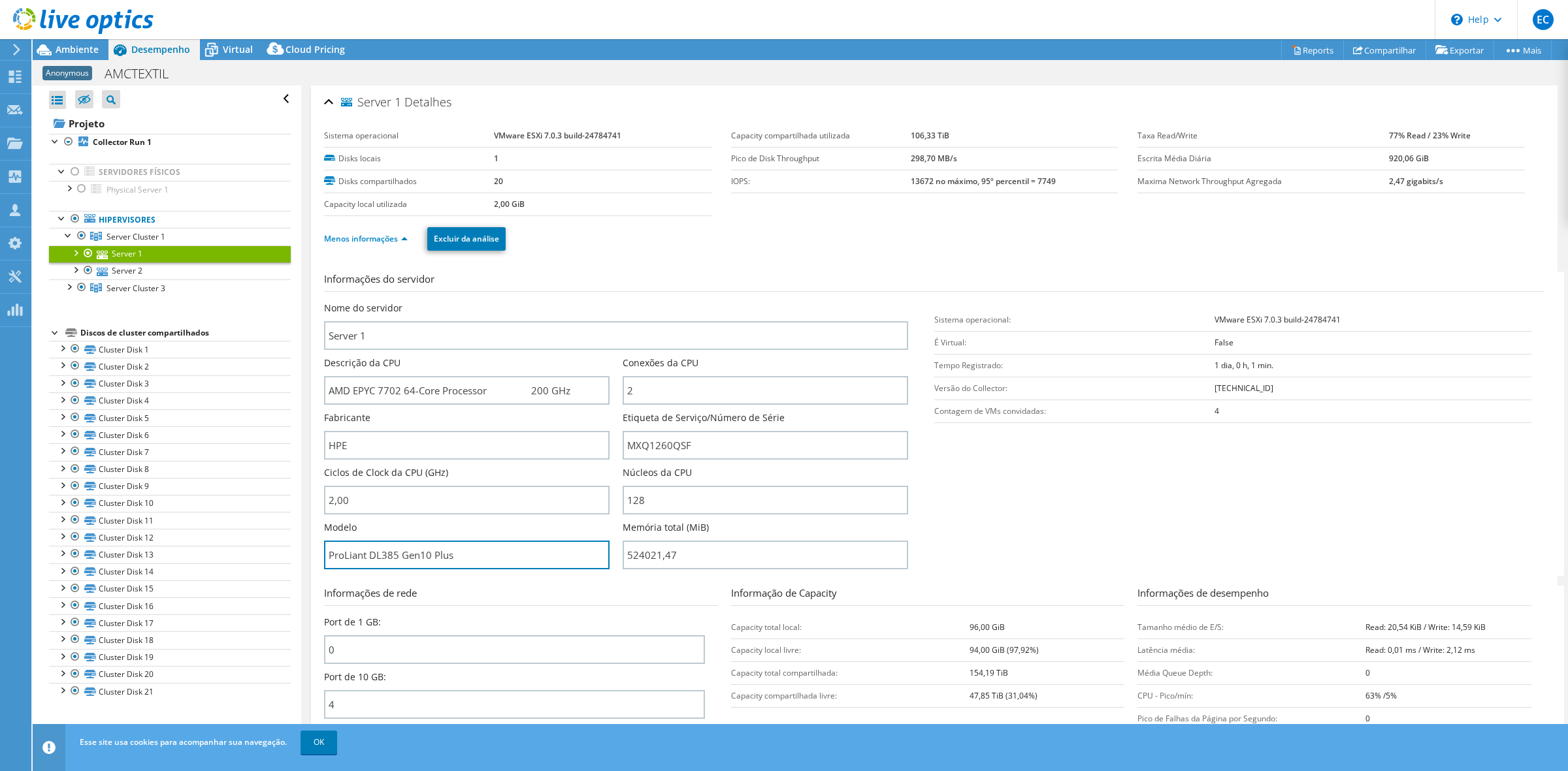
scroll to position [46, 0]
click at [79, 168] on div at bounding box center [75, 171] width 13 height 16
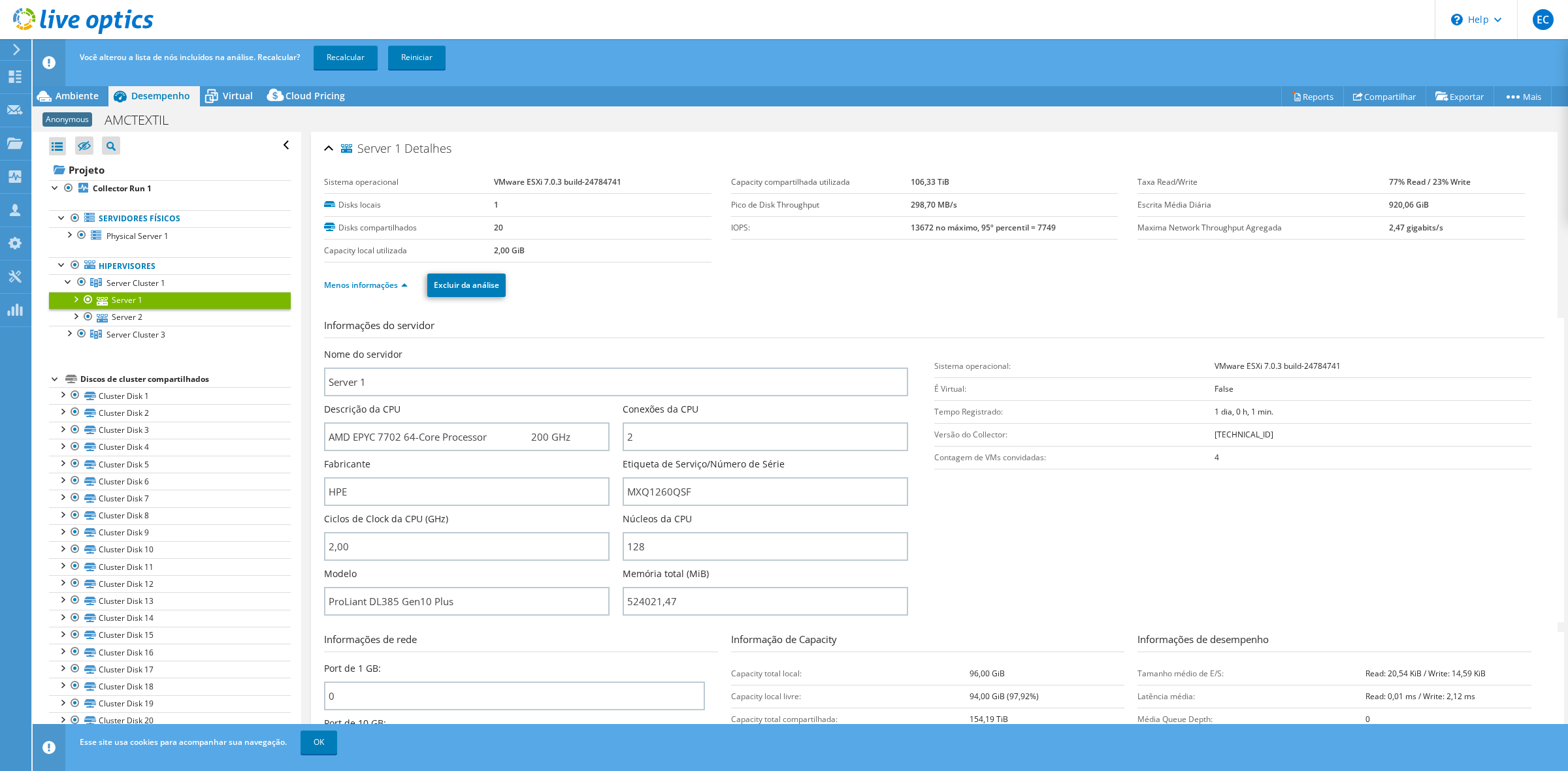
click at [355, 70] on div "Você alterou a lista de nós incluídos na análise. Recalcular? Recalcular Reinic…" at bounding box center [824, 57] width 1496 height 36
click at [355, 63] on link "Recalcular" at bounding box center [345, 57] width 64 height 24
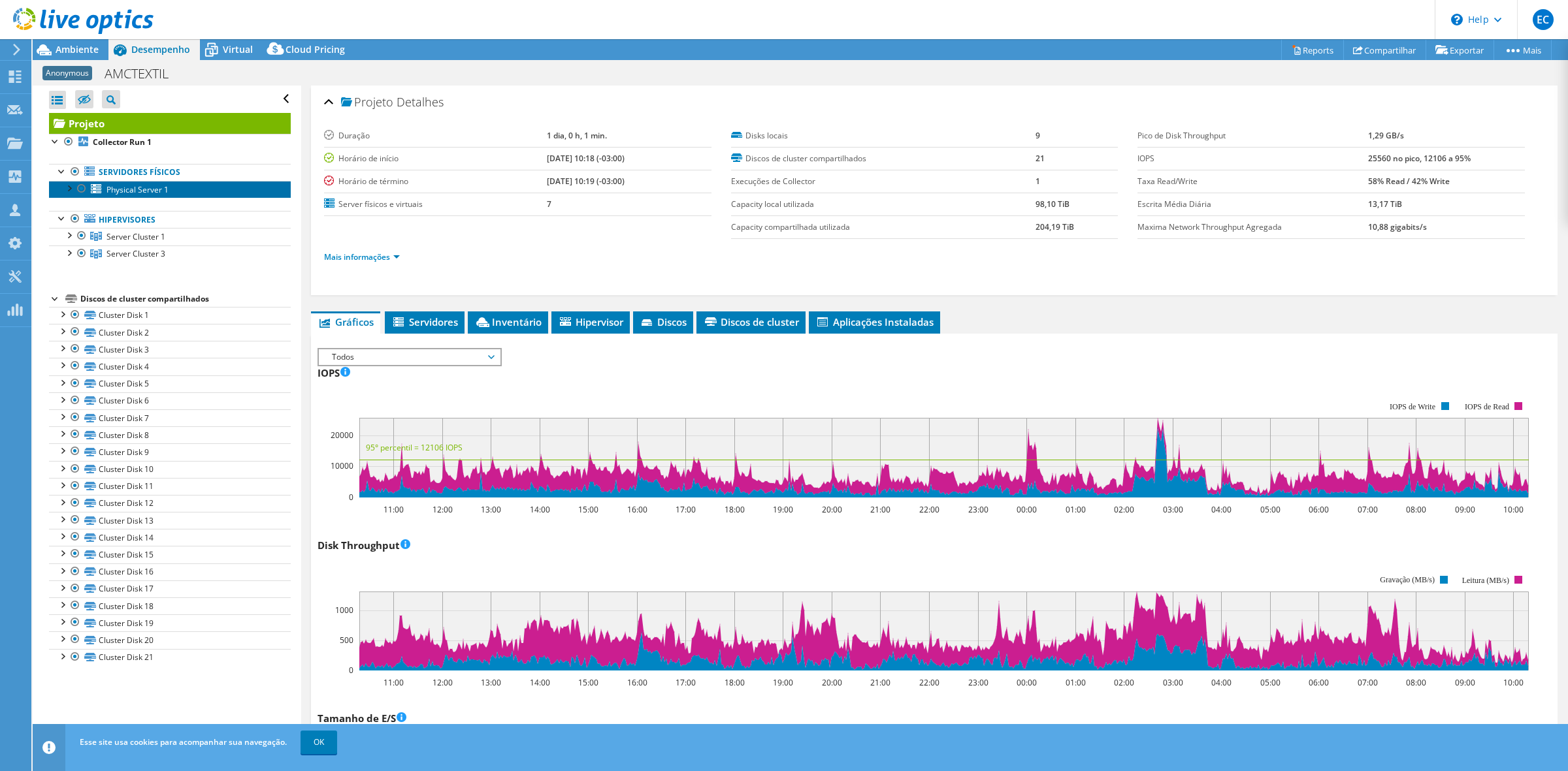
click at [158, 195] on span "Physical Server 1" at bounding box center [137, 189] width 62 height 11
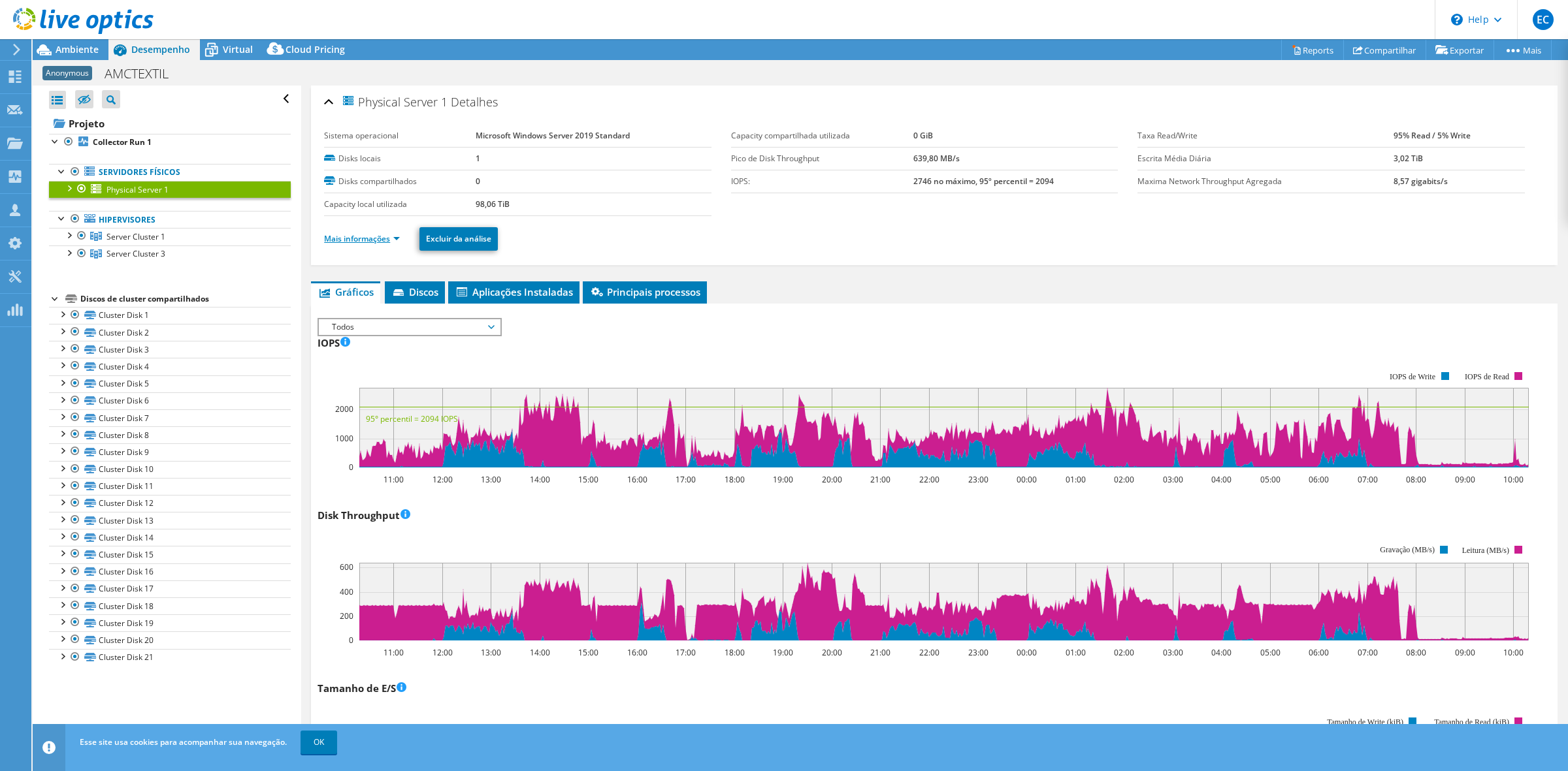
click at [397, 240] on link "Mais informações" at bounding box center [362, 238] width 76 height 11
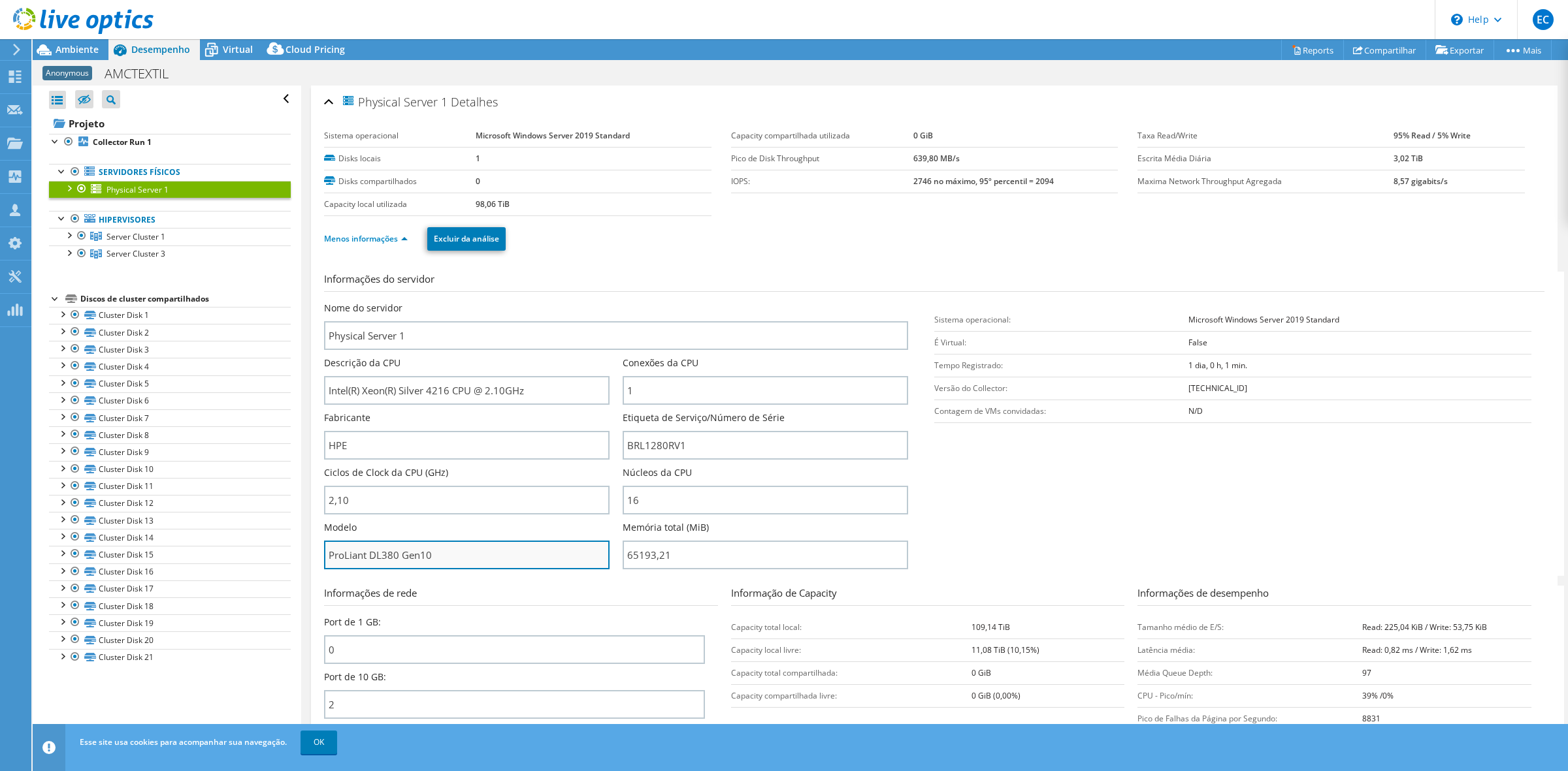
drag, startPoint x: 444, startPoint y: 549, endPoint x: 327, endPoint y: 551, distance: 117.0
click at [327, 551] on input "ProLiant DL380 Gen10" at bounding box center [467, 555] width 286 height 29
click at [64, 53] on span "Ambiente" at bounding box center [77, 49] width 43 height 13
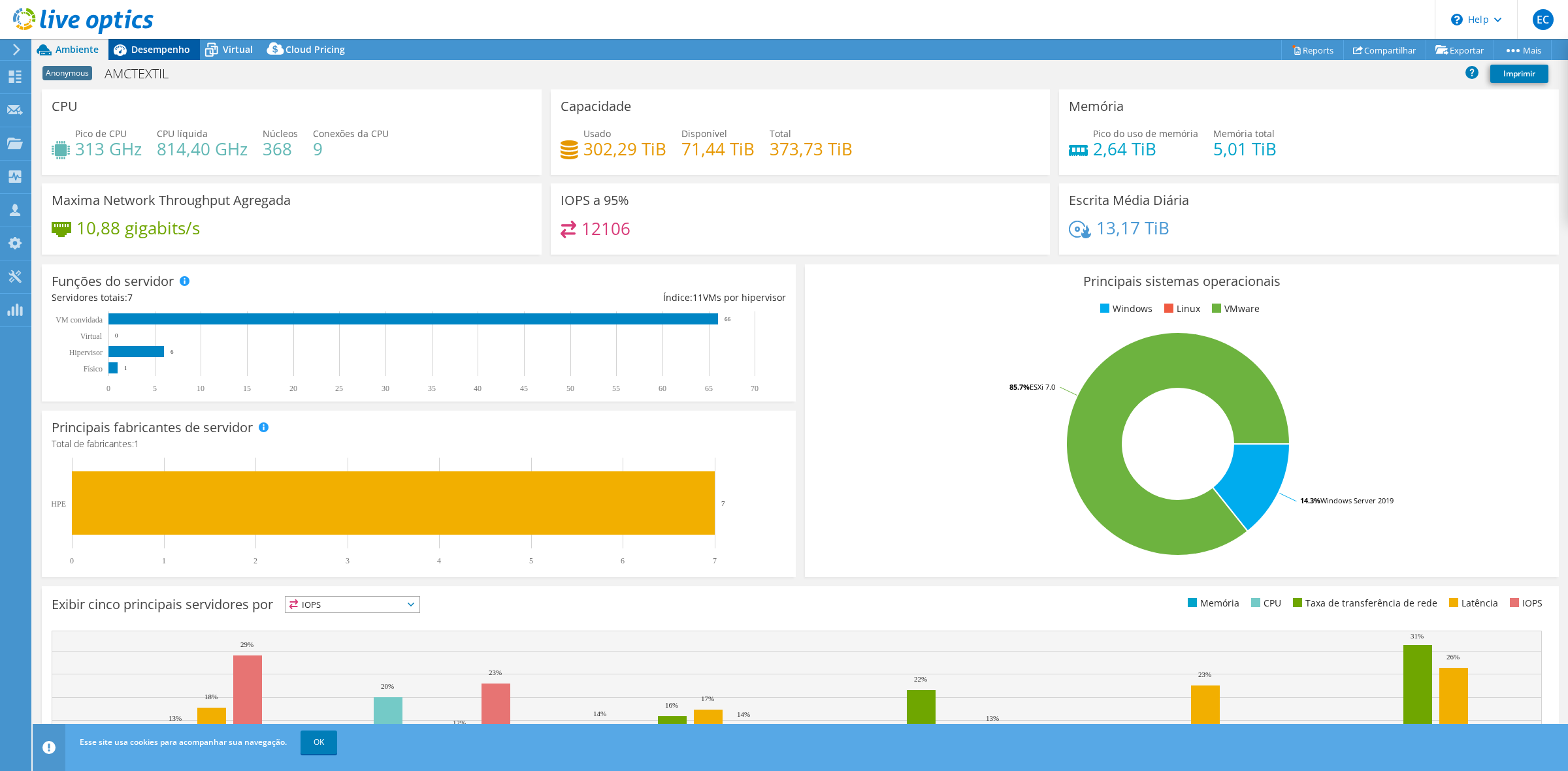
click at [147, 55] on div "Desempenho" at bounding box center [154, 49] width 92 height 21
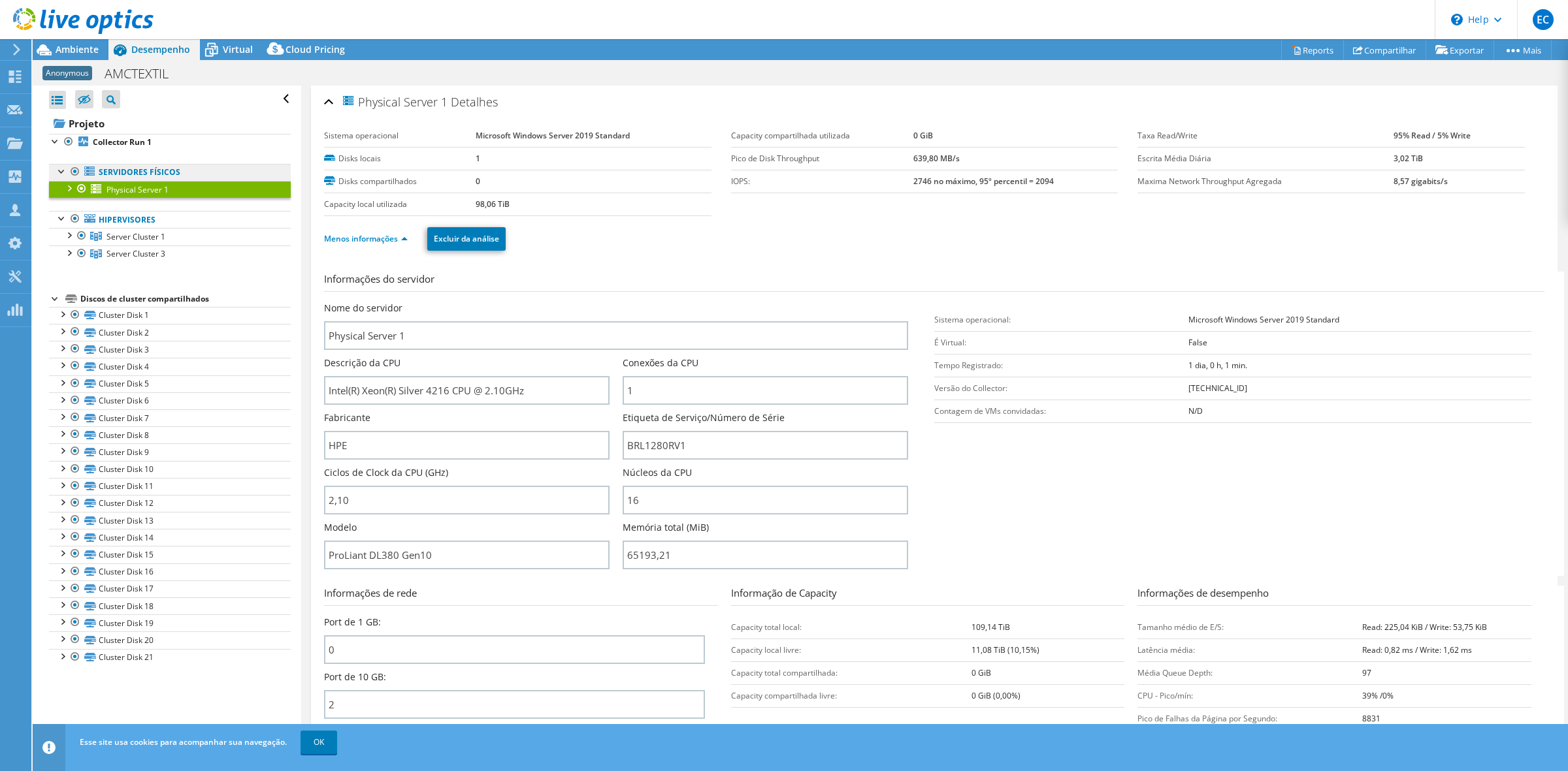
click at [92, 173] on icon at bounding box center [90, 171] width 11 height 9
click at [102, 138] on b "Collector Run 1" at bounding box center [122, 142] width 59 height 11
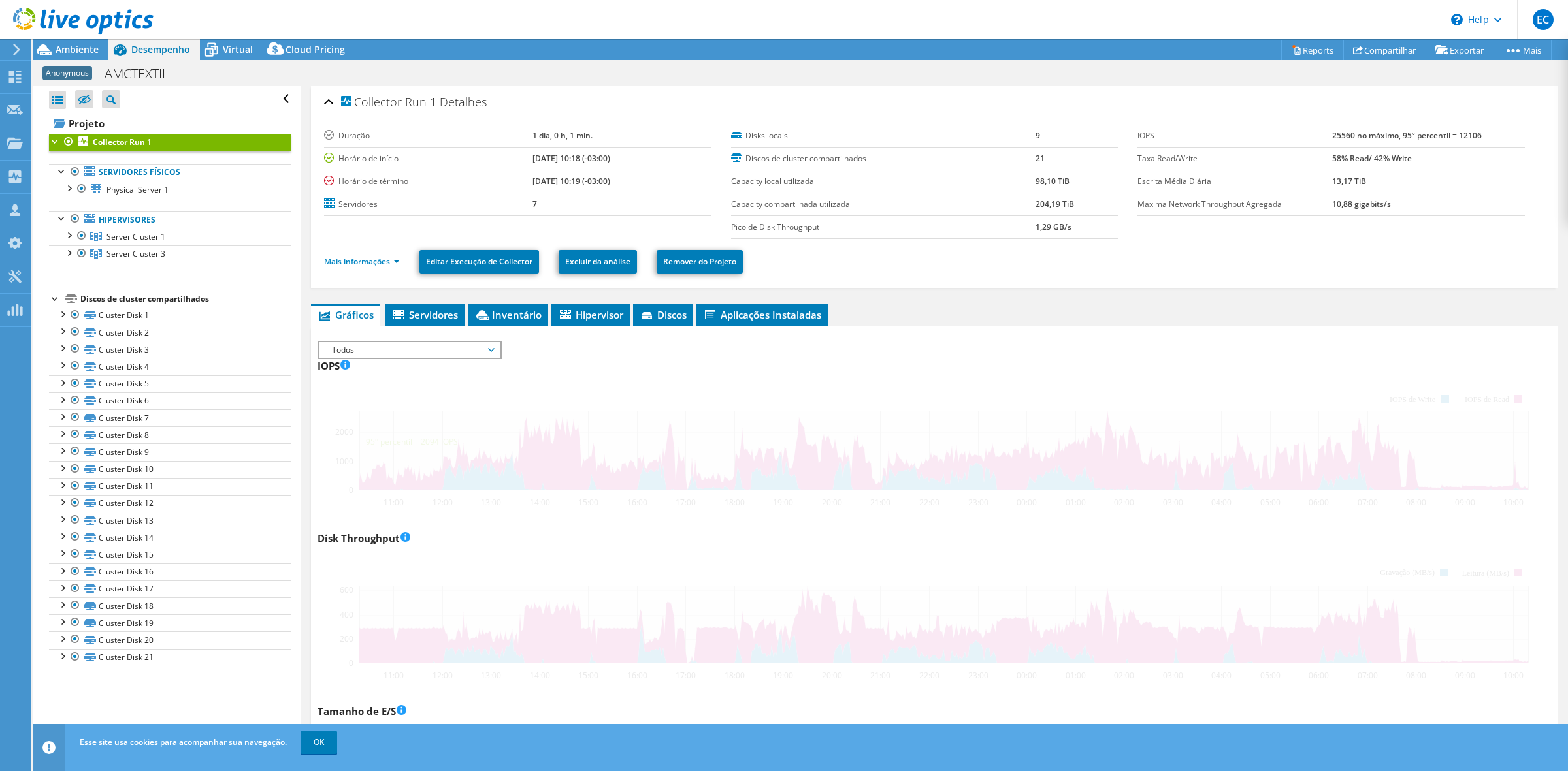
click at [102, 138] on b "Collector Run 1" at bounding box center [122, 142] width 59 height 11
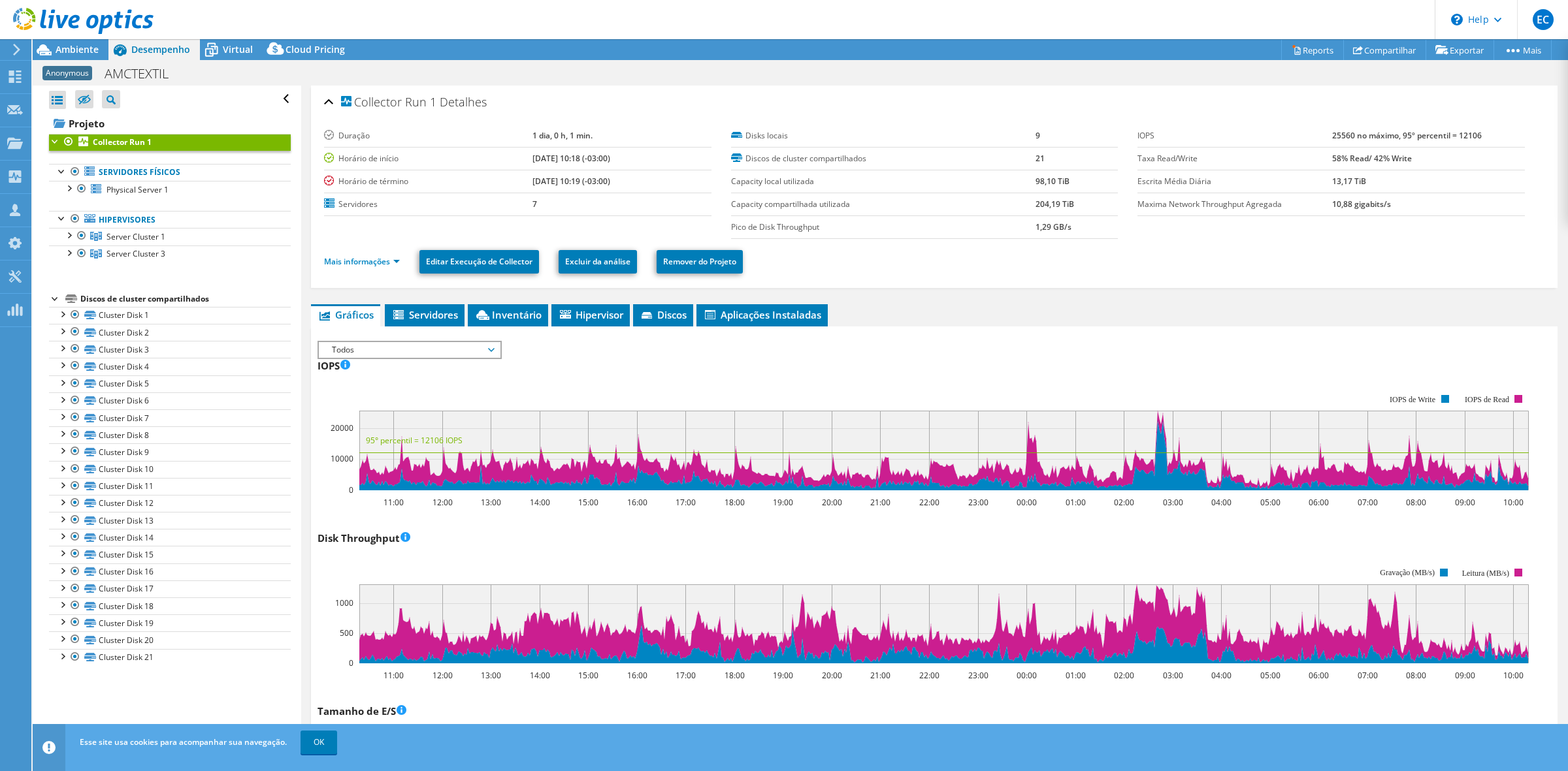
drag, startPoint x: 534, startPoint y: 162, endPoint x: 614, endPoint y: 158, distance: 80.1
click at [566, 152] on tbody "Duração 1 dia, 0 h, 1 min. Horário de início 09/11/2025, 10:18 (-03:00) Horário…" at bounding box center [517, 170] width 387 height 92
click at [614, 158] on td "[DATE] 10:18 (-03:00)" at bounding box center [622, 158] width 178 height 23
drag, startPoint x: 606, startPoint y: 179, endPoint x: 401, endPoint y: 159, distance: 206.0
click at [401, 159] on tbody "Duração 1 dia, 0 h, 1 min. Horário de início 09/11/2025, 10:18 (-03:00) Horário…" at bounding box center [517, 170] width 387 height 92
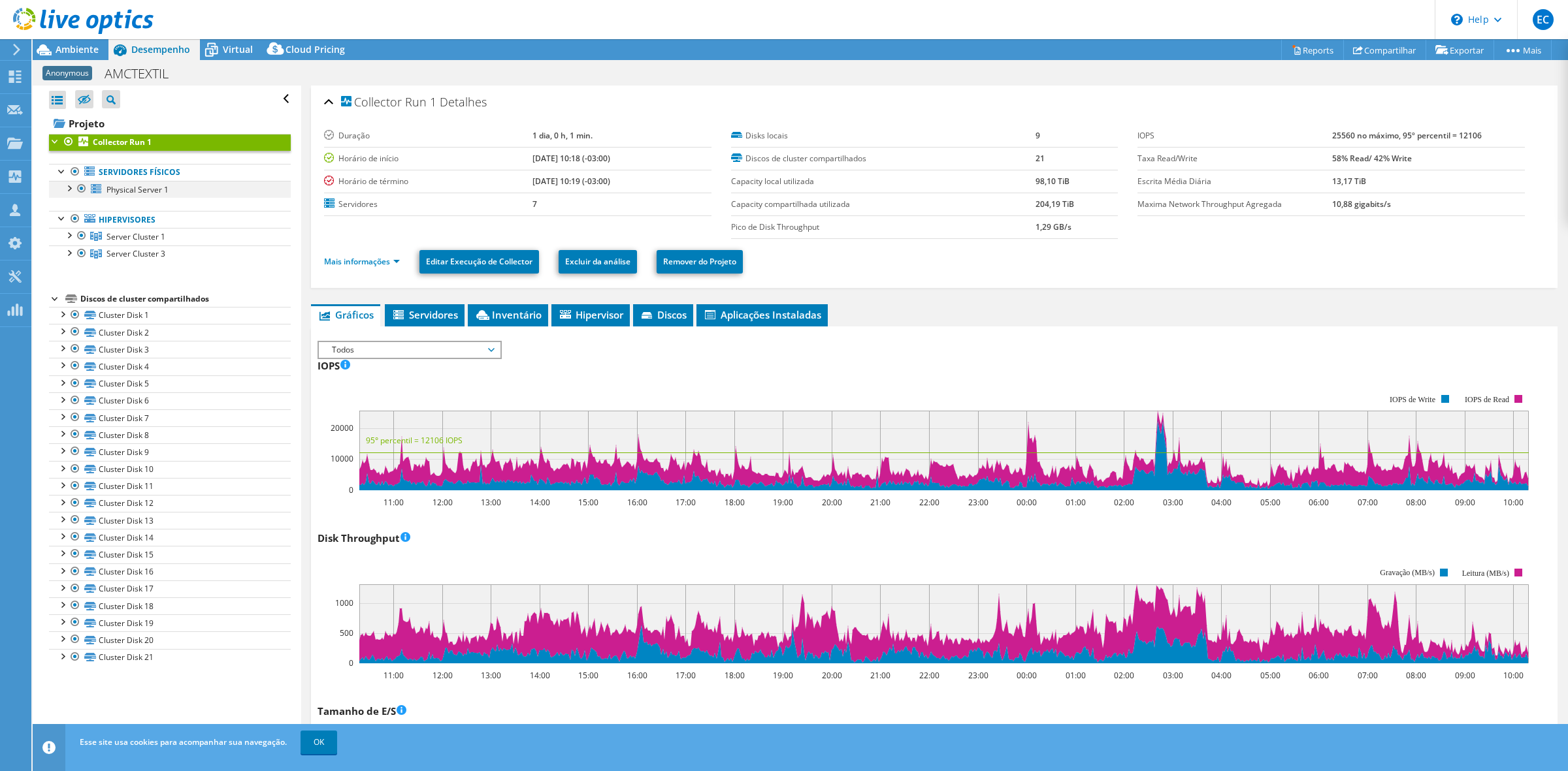
click at [82, 187] on div at bounding box center [82, 189] width 13 height 16
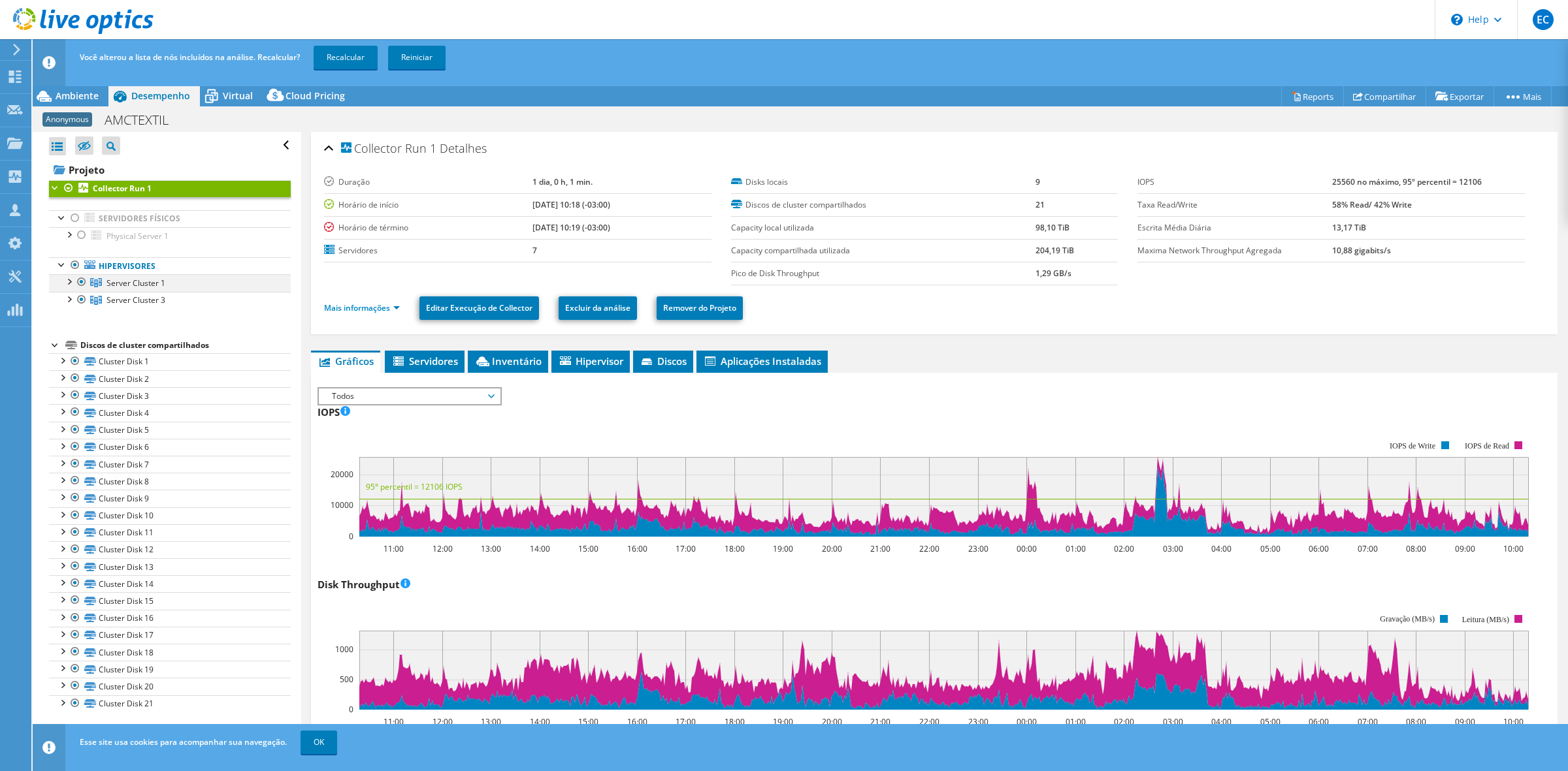
click at [79, 283] on div at bounding box center [82, 282] width 13 height 16
click at [360, 46] on link "Recalcular" at bounding box center [345, 57] width 64 height 24
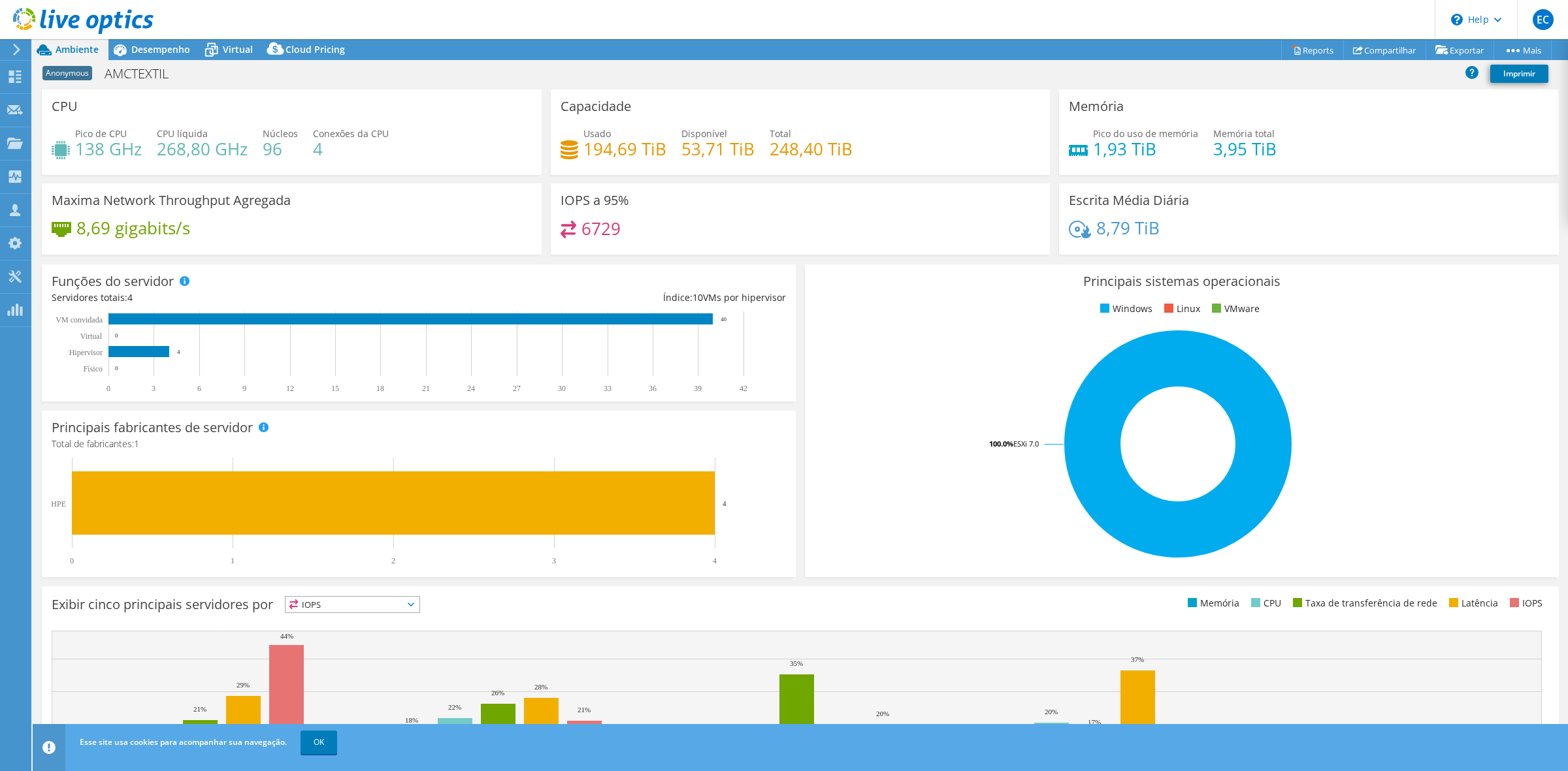
select select "USD"
click at [132, 44] on span "Desempenho" at bounding box center [160, 49] width 59 height 13
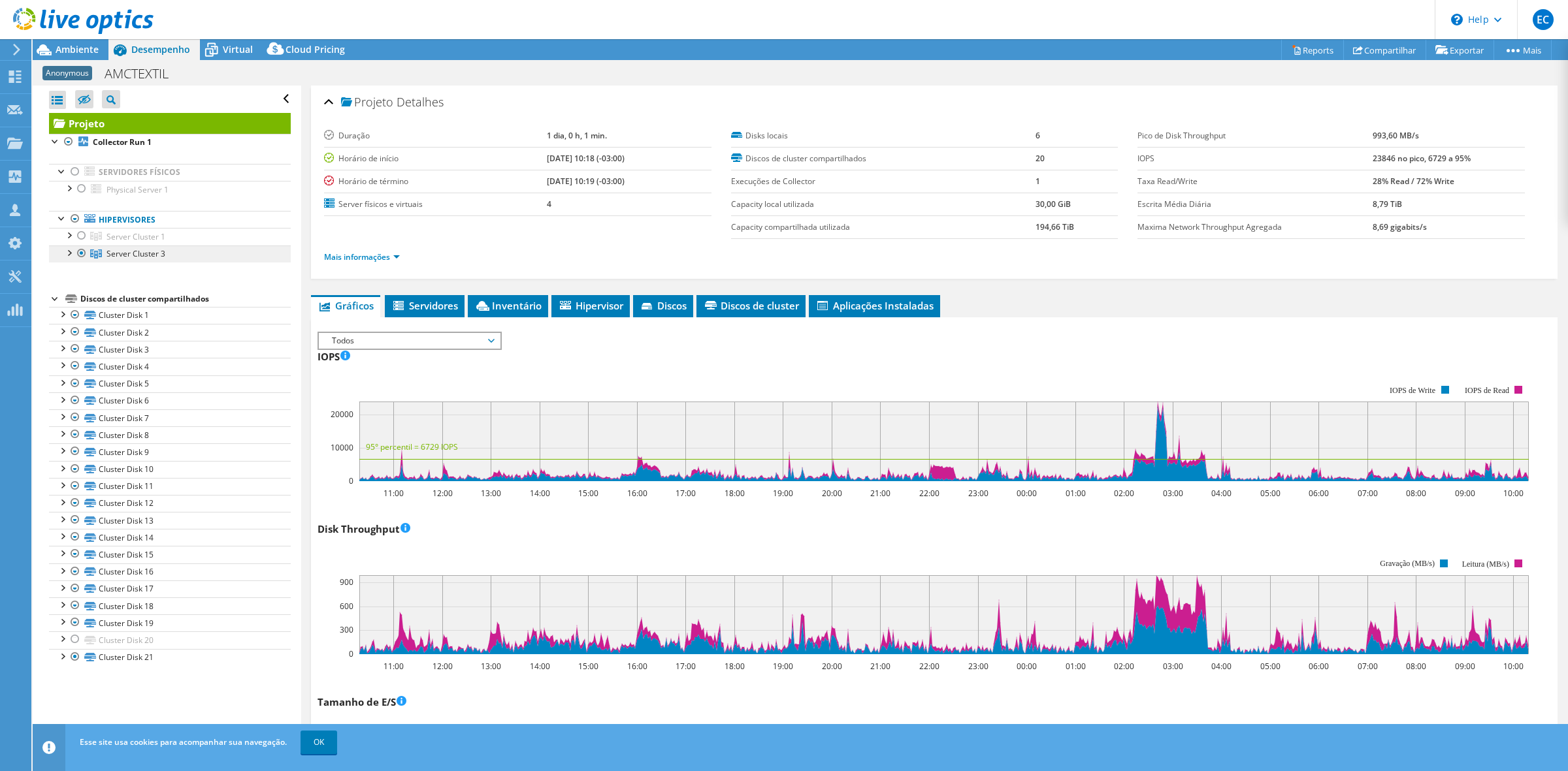
click at [115, 258] on span "Server Cluster 3" at bounding box center [135, 253] width 59 height 11
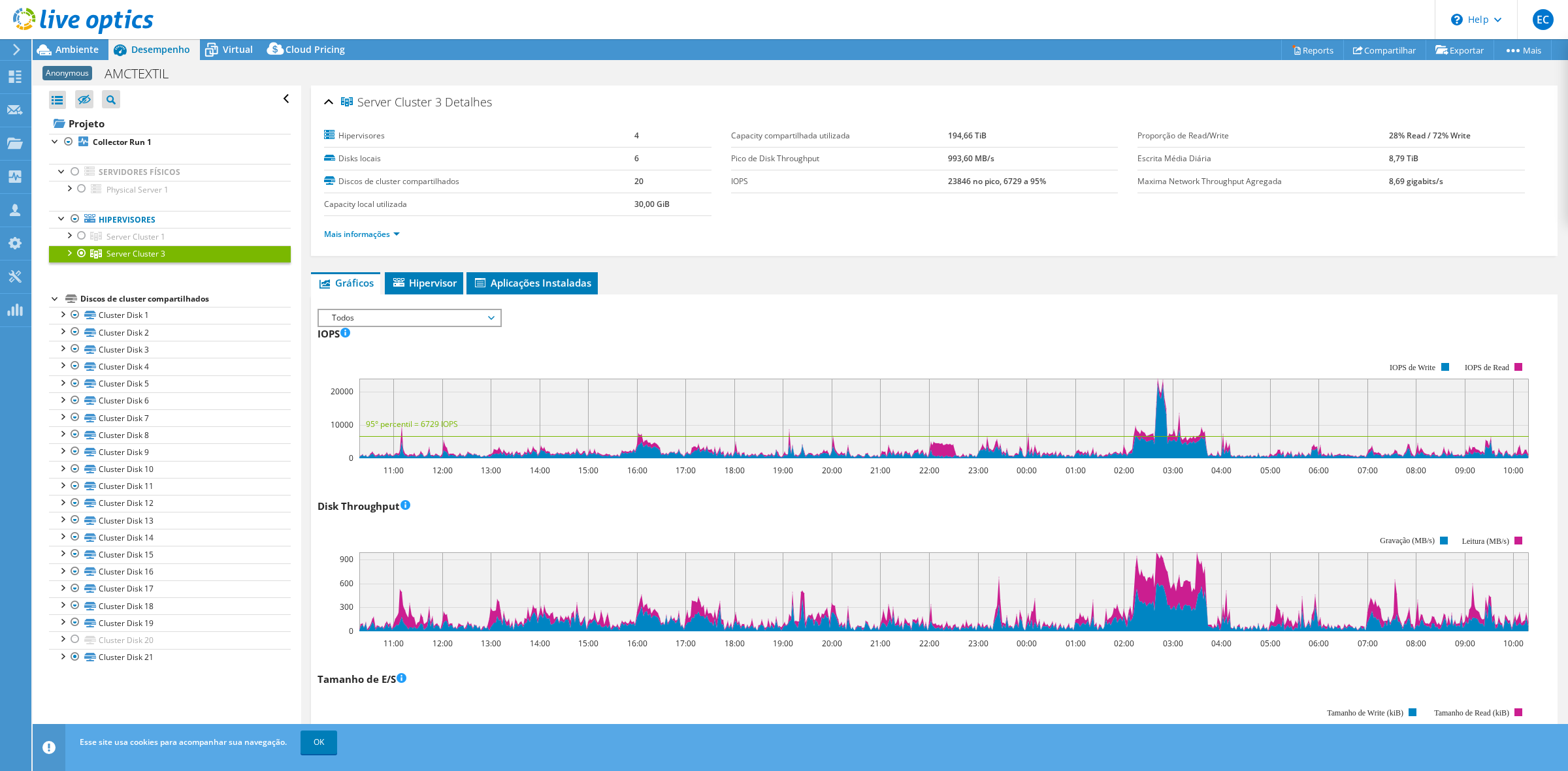
click at [492, 315] on span "Todos" at bounding box center [409, 318] width 168 height 16
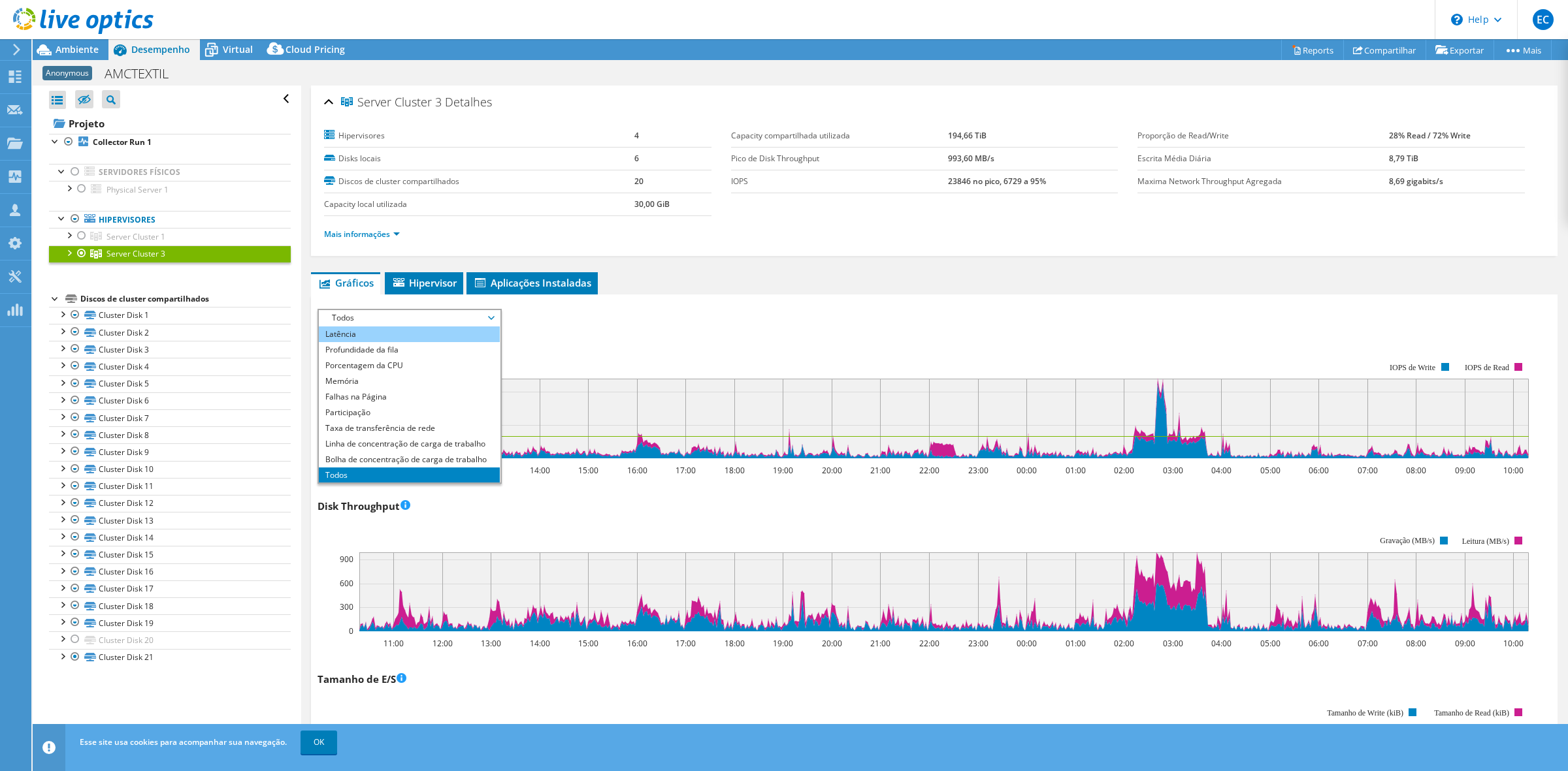
scroll to position [0, 0]
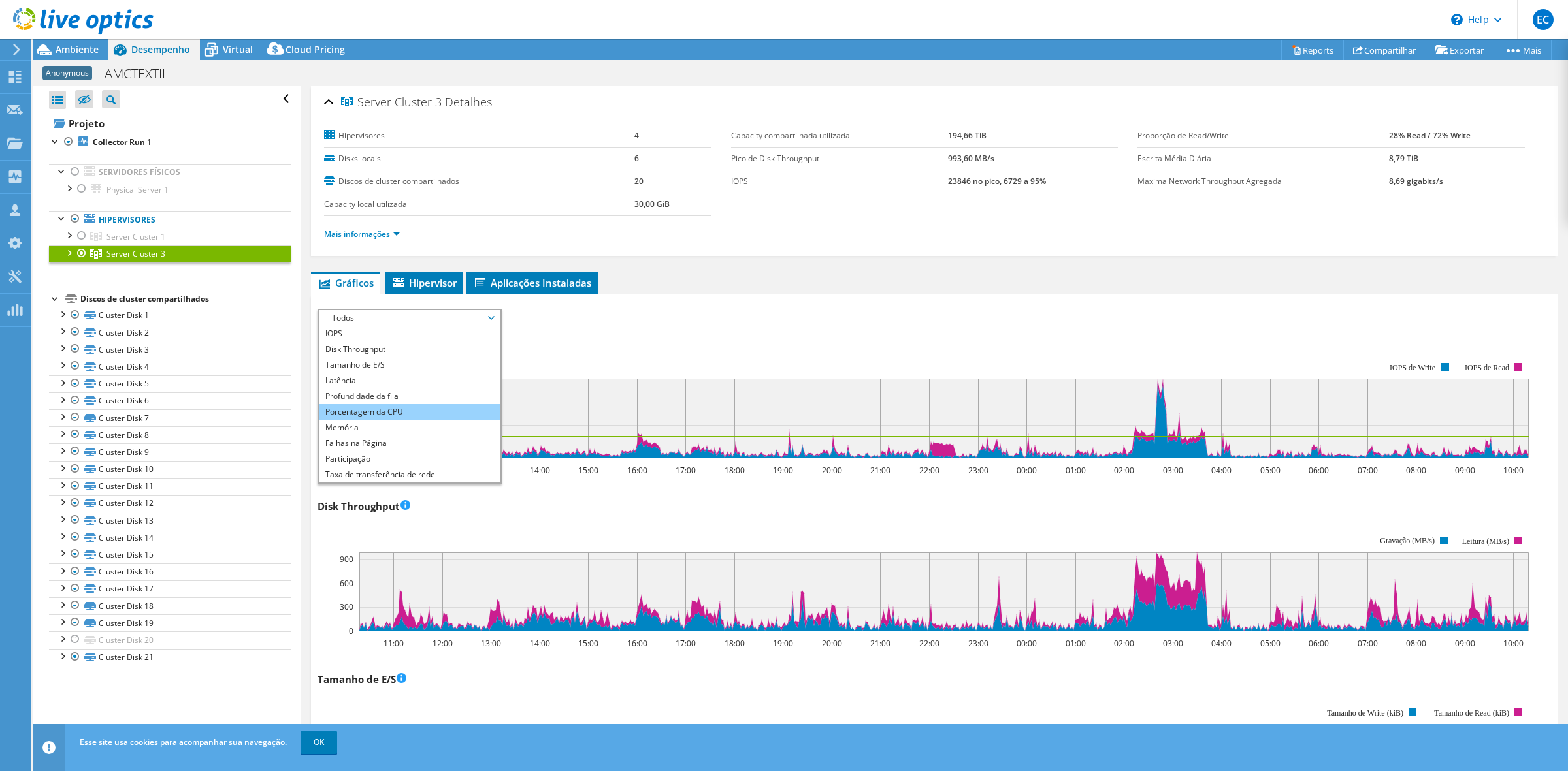
click at [416, 406] on li "Porcentagem da CPU" at bounding box center [409, 412] width 181 height 16
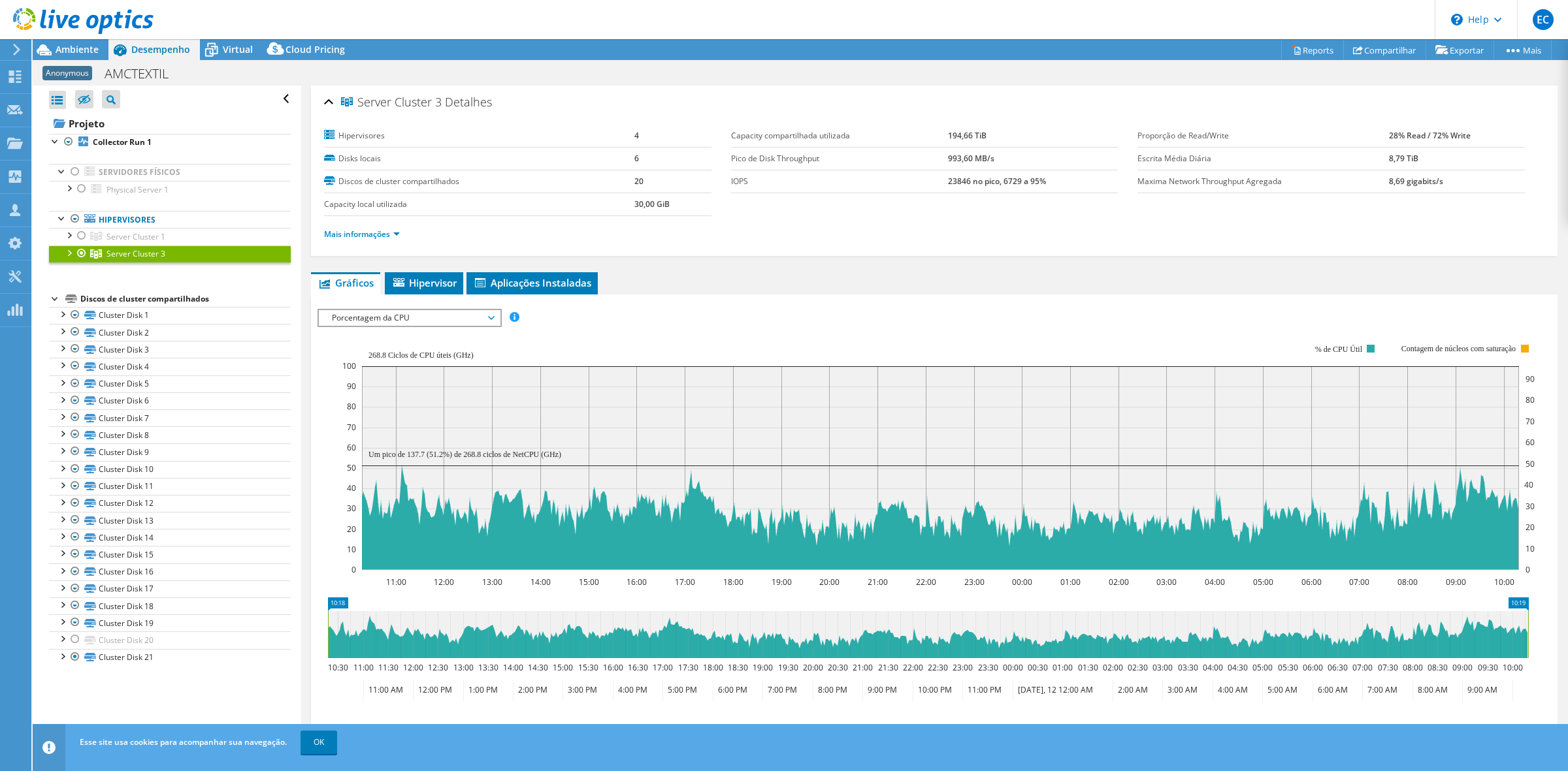
click at [477, 305] on div "IOPS Disk Throughput Tamanho de E/S Latência Profundidade da fila Porcentagem d…" at bounding box center [934, 533] width 1233 height 462
click at [484, 331] on rect at bounding box center [939, 457] width 1193 height 261
click at [488, 321] on span "Porcentagem da CPU" at bounding box center [409, 318] width 168 height 16
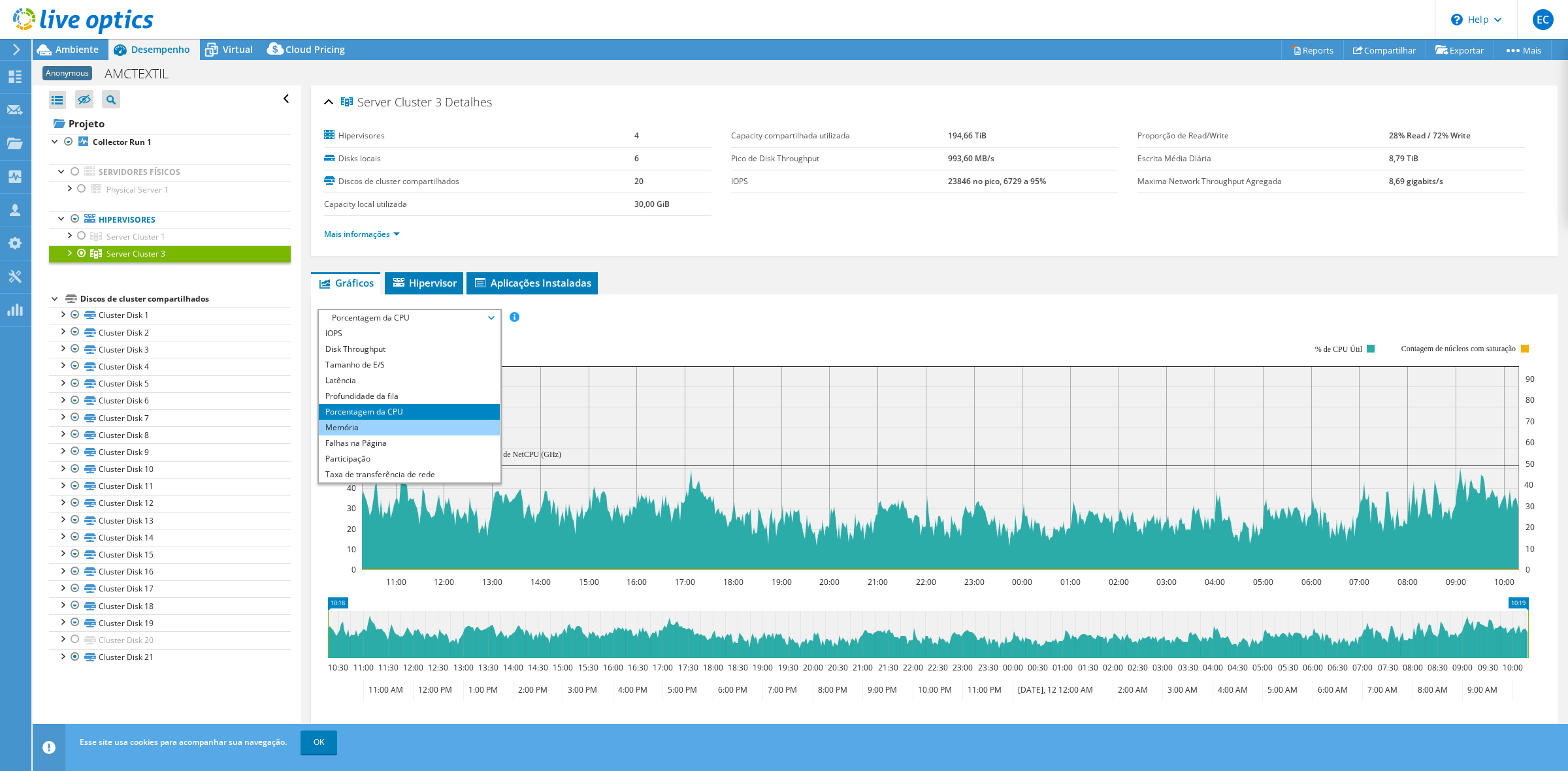
click at [452, 421] on li "Memória" at bounding box center [409, 427] width 181 height 16
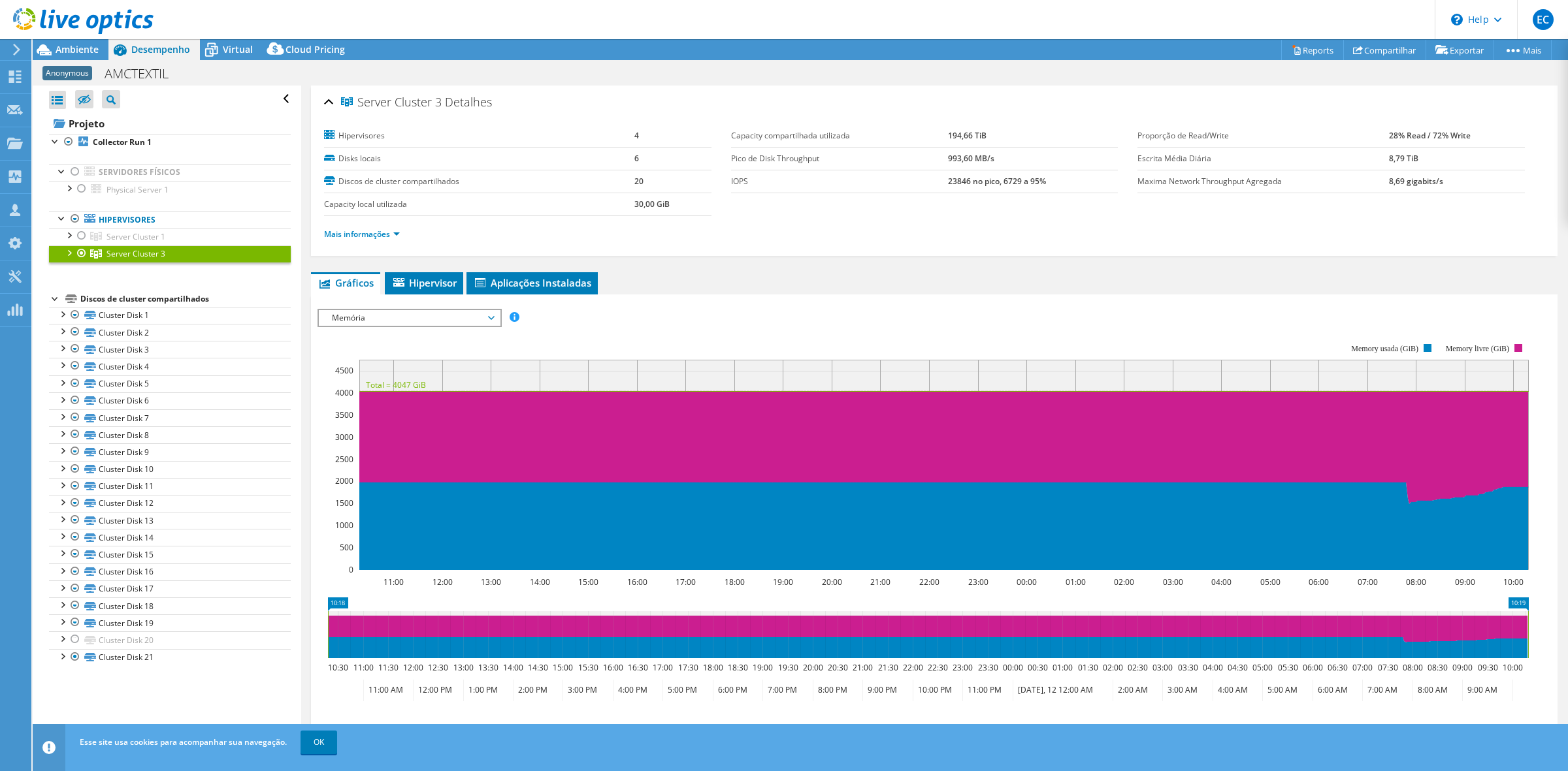
click at [491, 324] on span "Memória" at bounding box center [409, 318] width 168 height 16
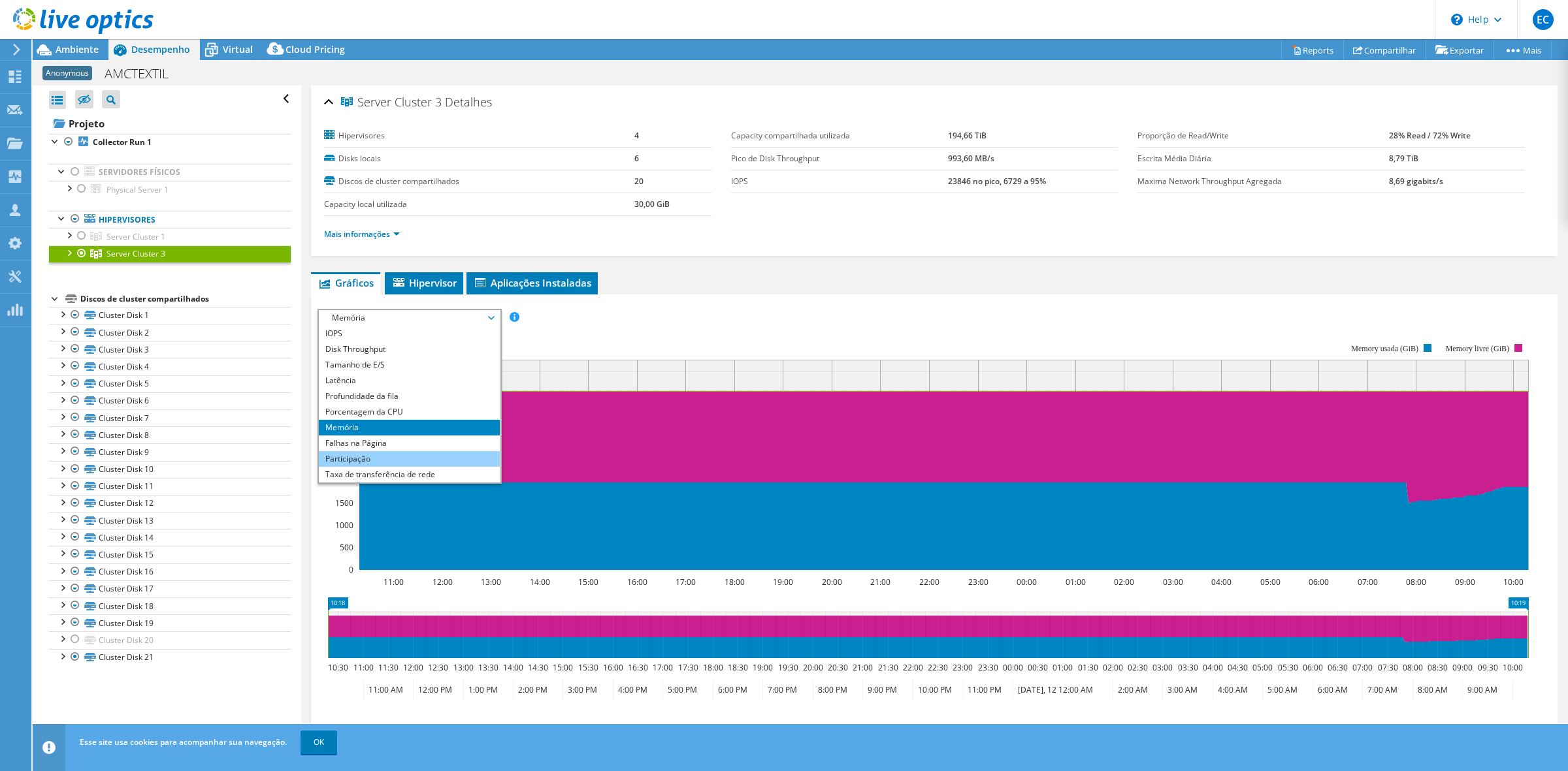
scroll to position [46, 0]
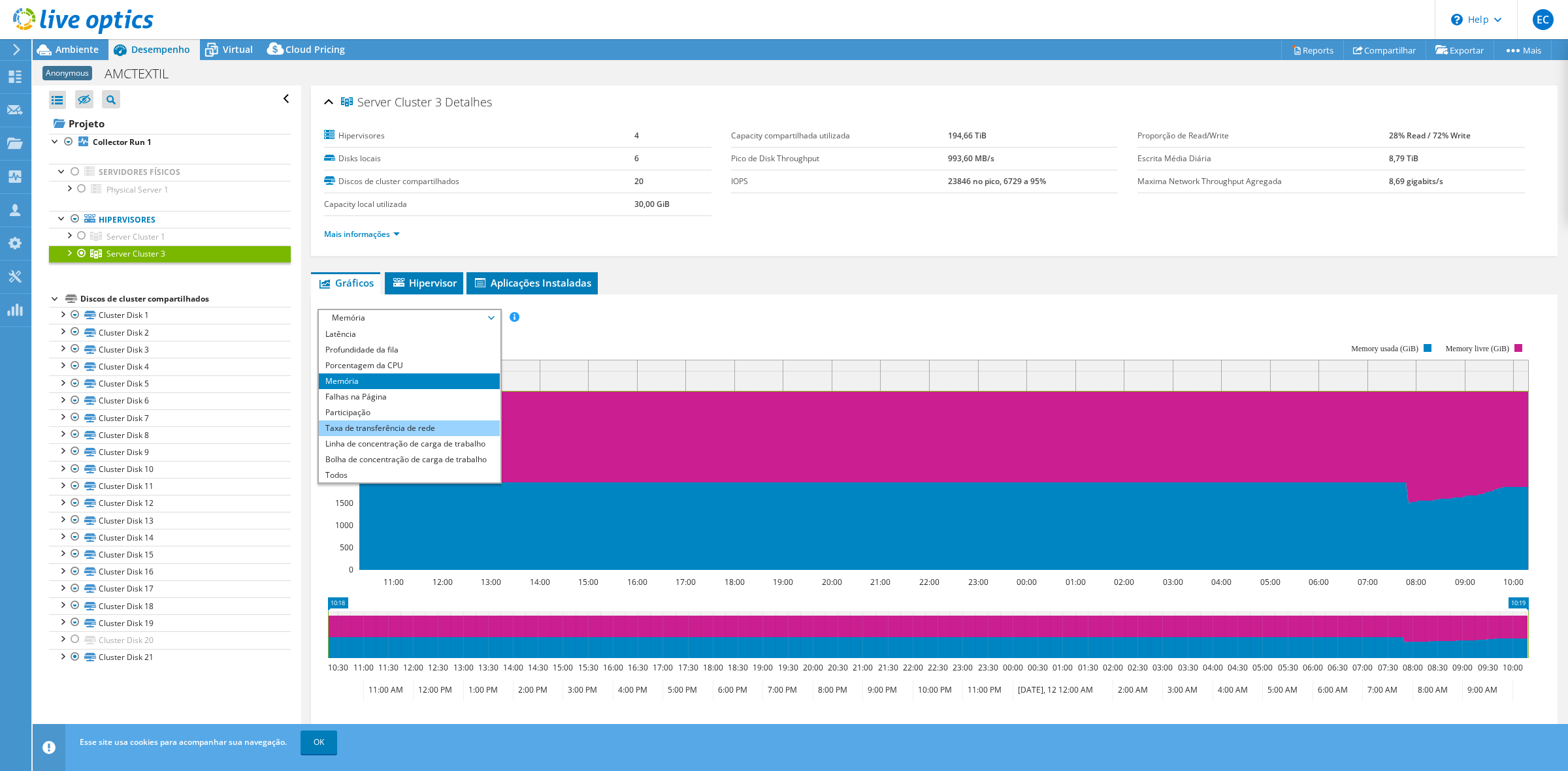
click at [462, 421] on li "Taxa de transferência de rede" at bounding box center [409, 428] width 181 height 16
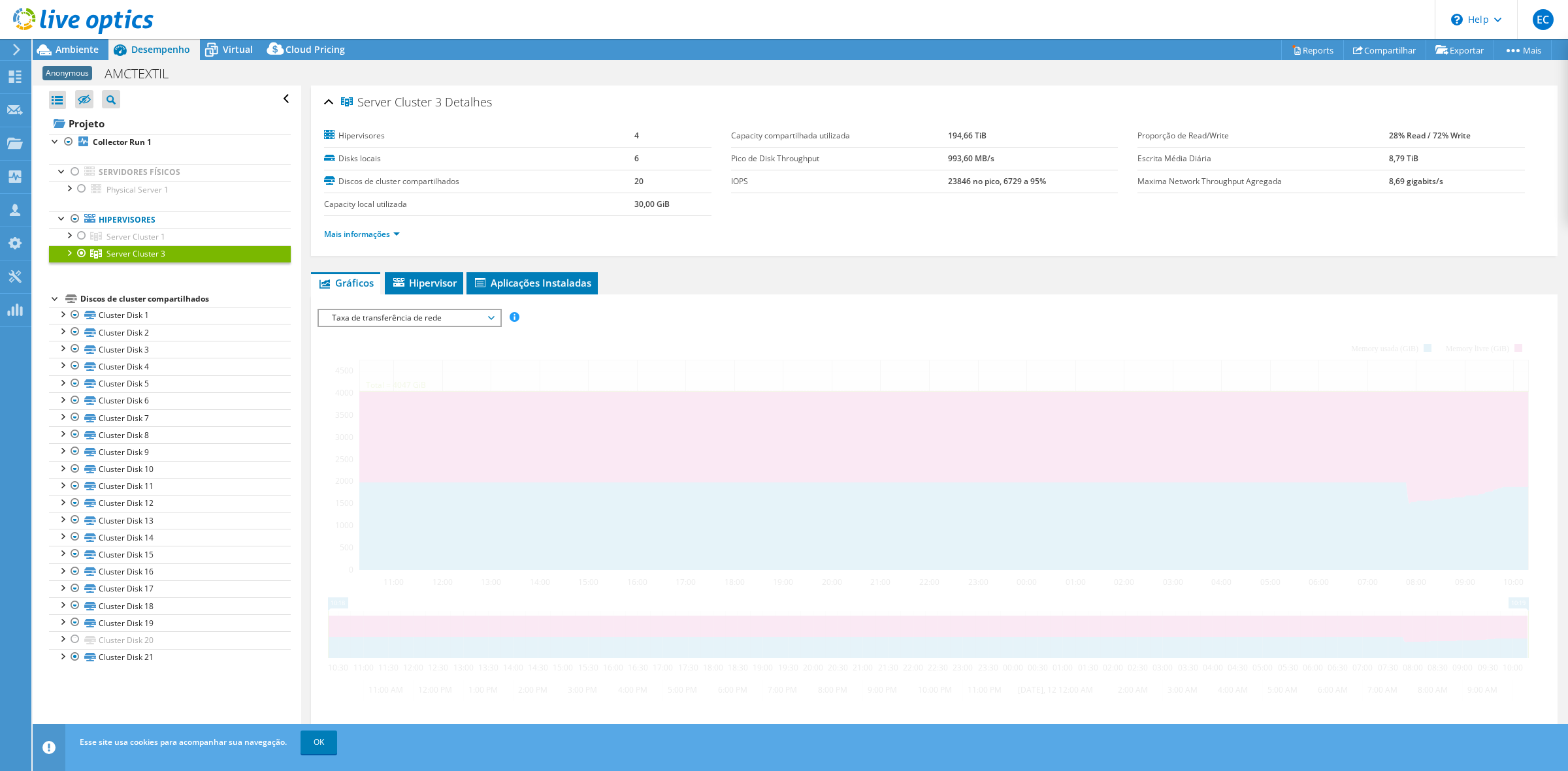
click at [493, 313] on span "Taxa de transferência de rede" at bounding box center [409, 318] width 168 height 16
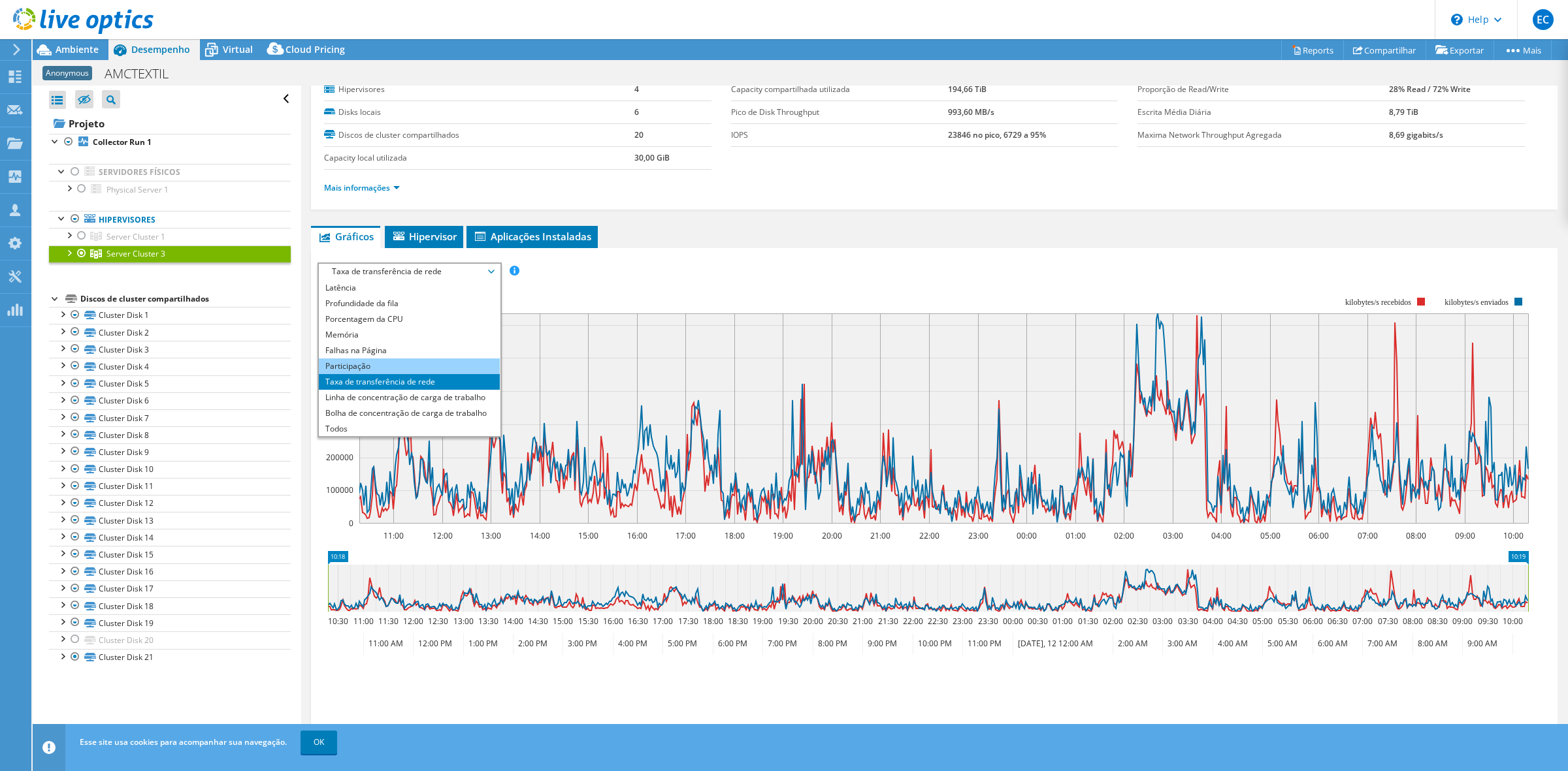
scroll to position [82, 0]
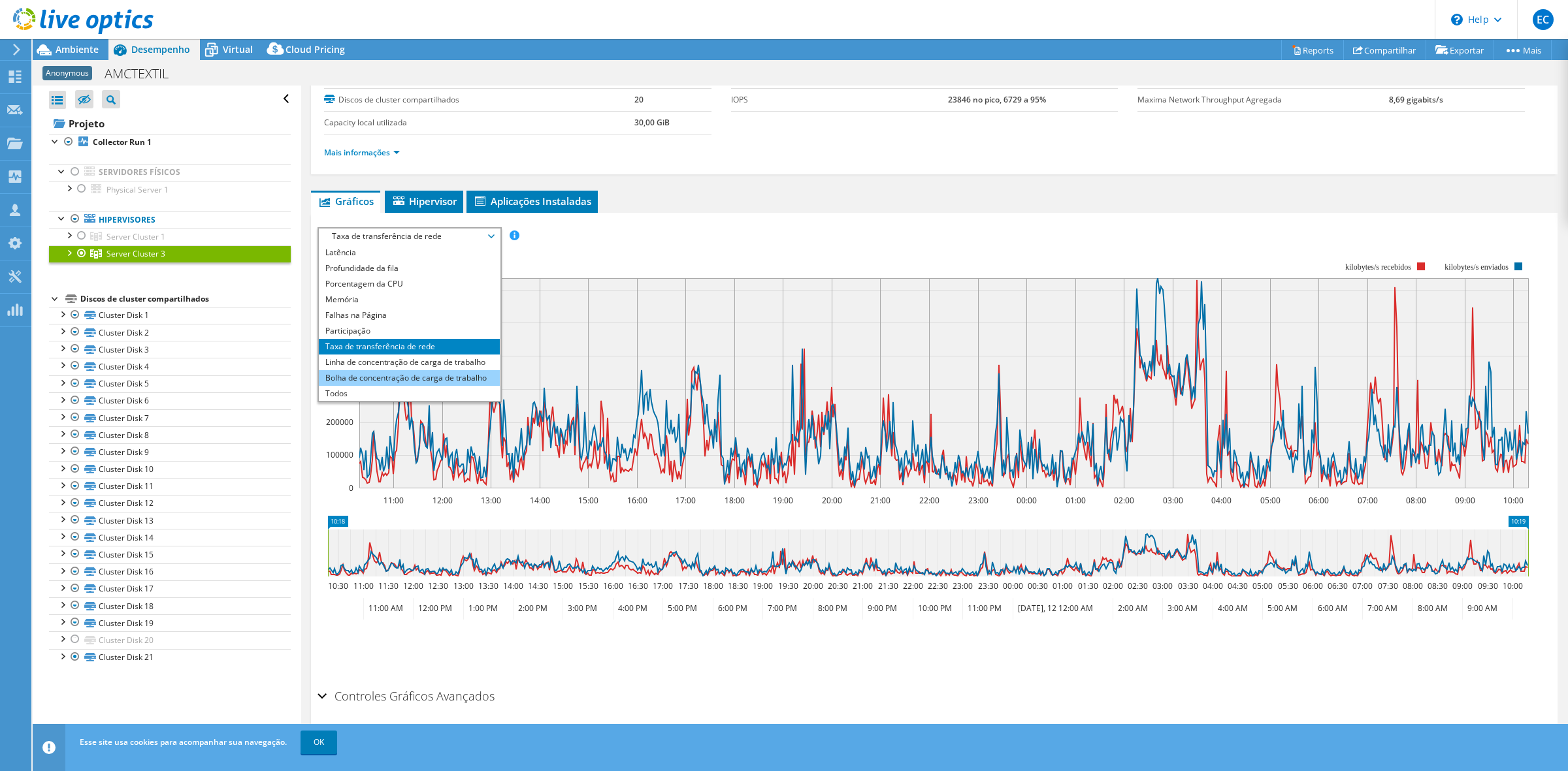
click at [414, 374] on li "Bolha de concentração de carga de trabalho" at bounding box center [409, 378] width 181 height 16
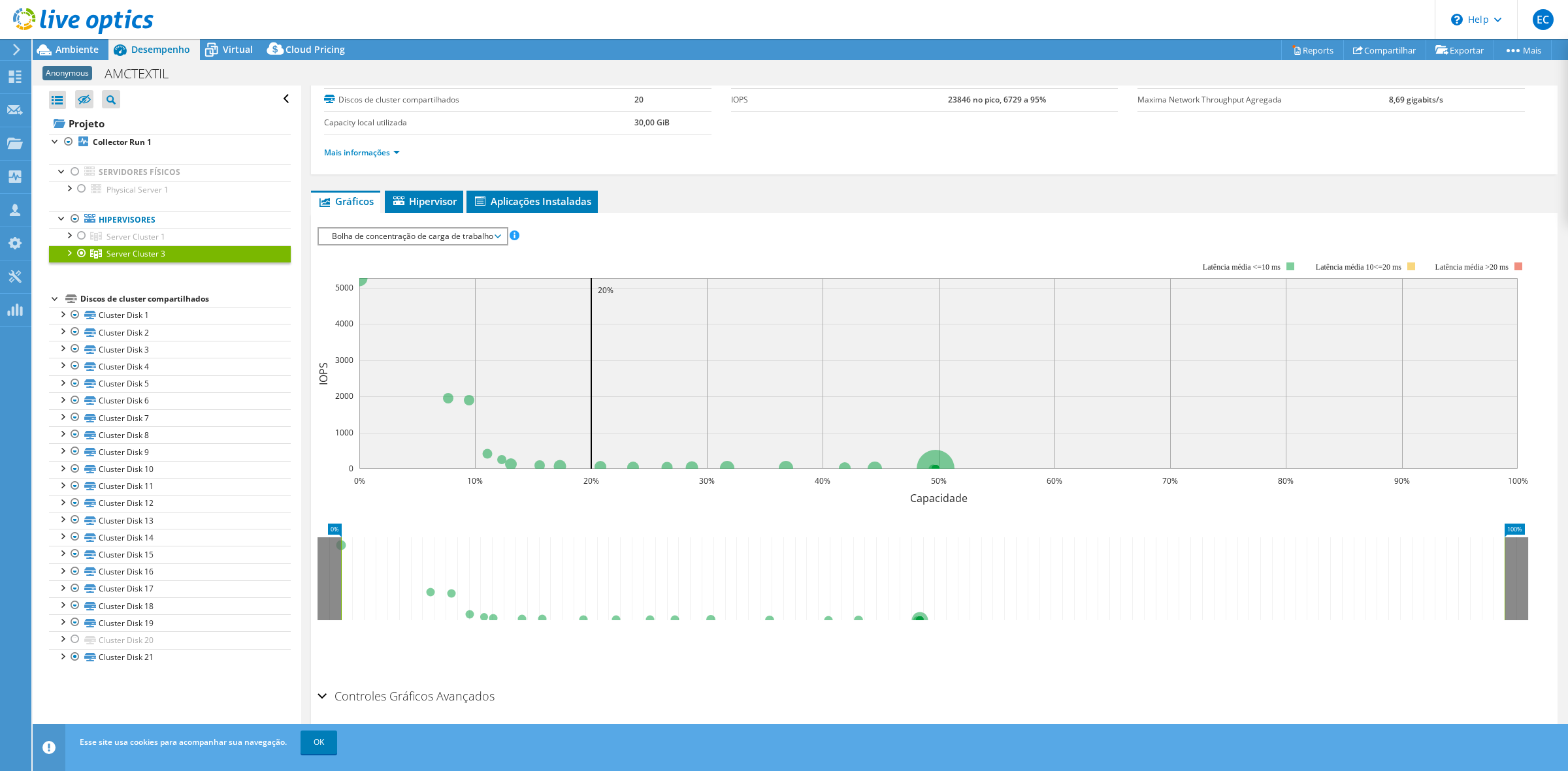
click at [361, 228] on span "Bolha de concentração de carga de trabalho" at bounding box center [412, 236] width 174 height 16
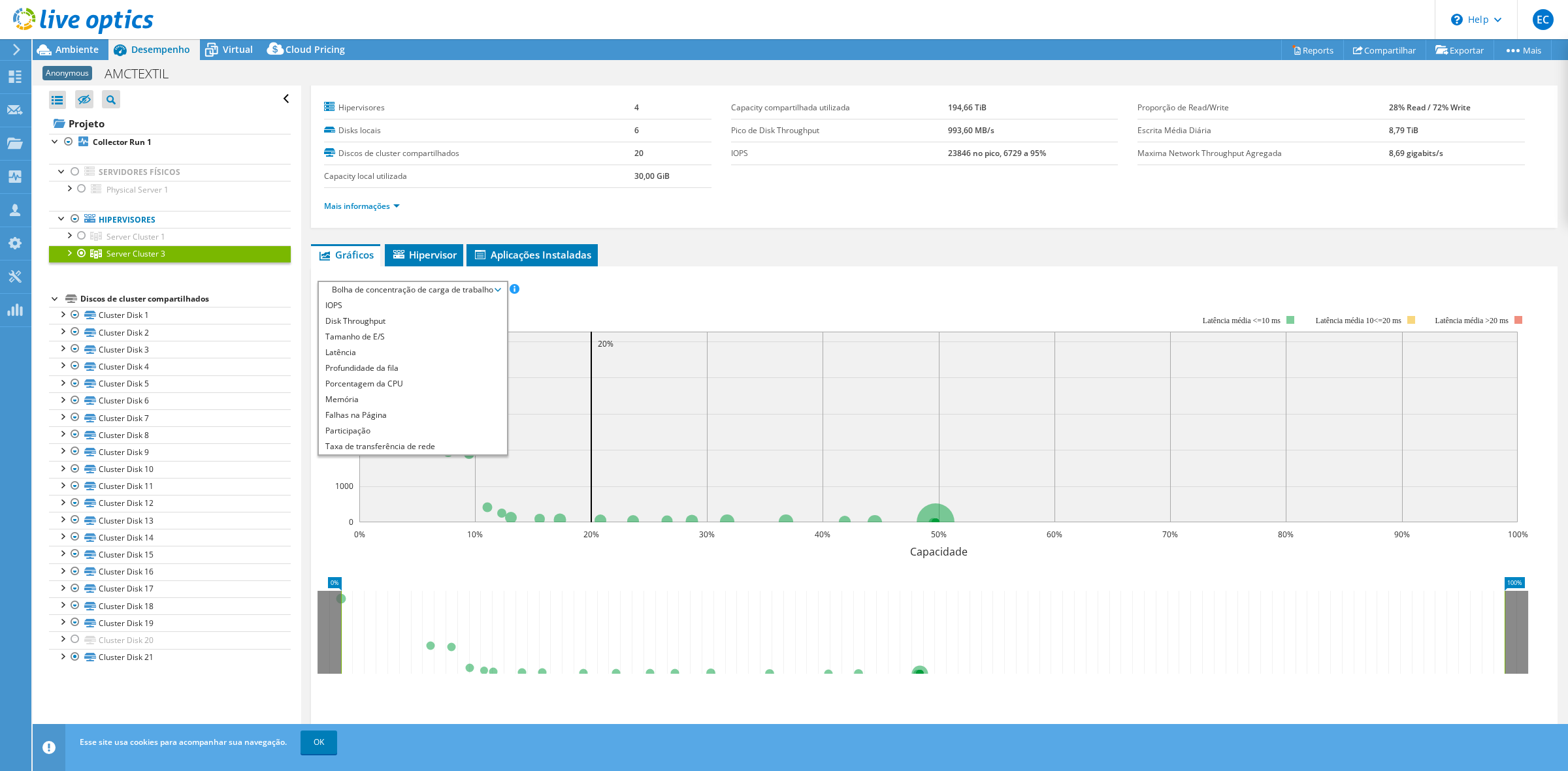
scroll to position [0, 0]
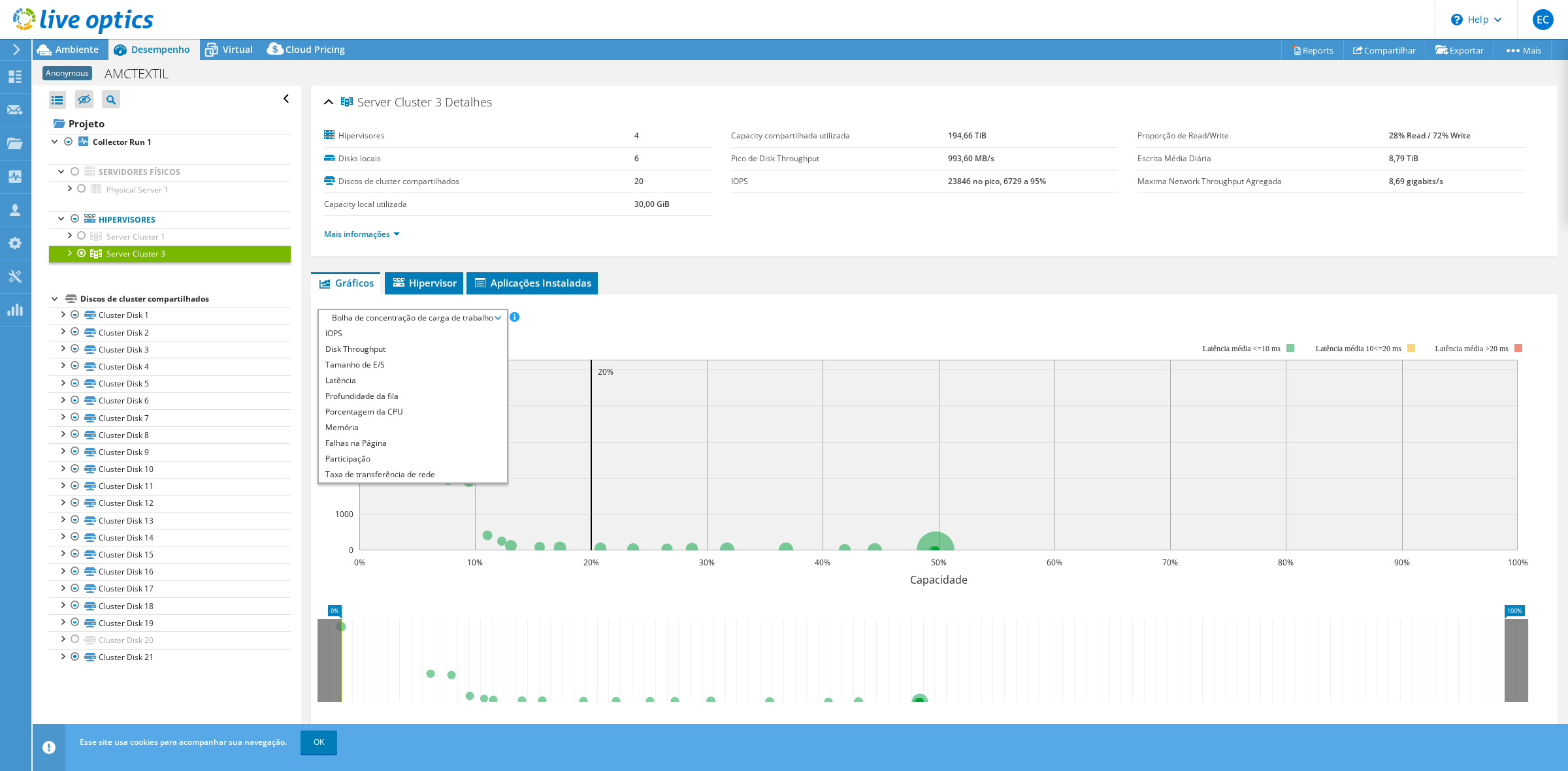
click at [672, 276] on ul "Gráficos Servidores Inventário Hipervisor Discos Discos de cluster Aplicações I…" at bounding box center [934, 284] width 1247 height 22
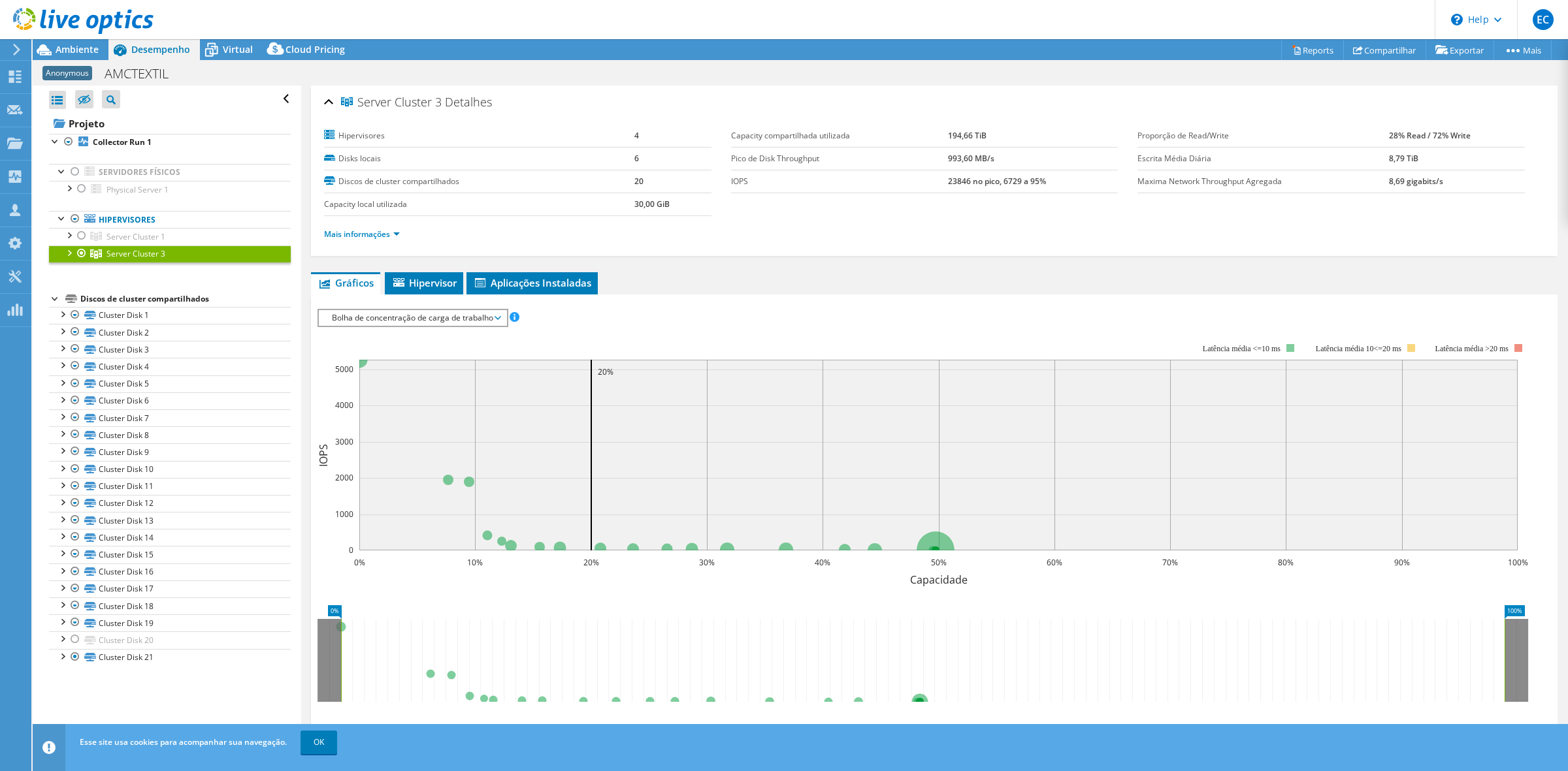
click at [71, 253] on div at bounding box center [69, 252] width 13 height 13
click at [183, 253] on link "Server Cluster 3" at bounding box center [170, 254] width 242 height 17
click at [400, 232] on link "Mais informações" at bounding box center [362, 233] width 76 height 11
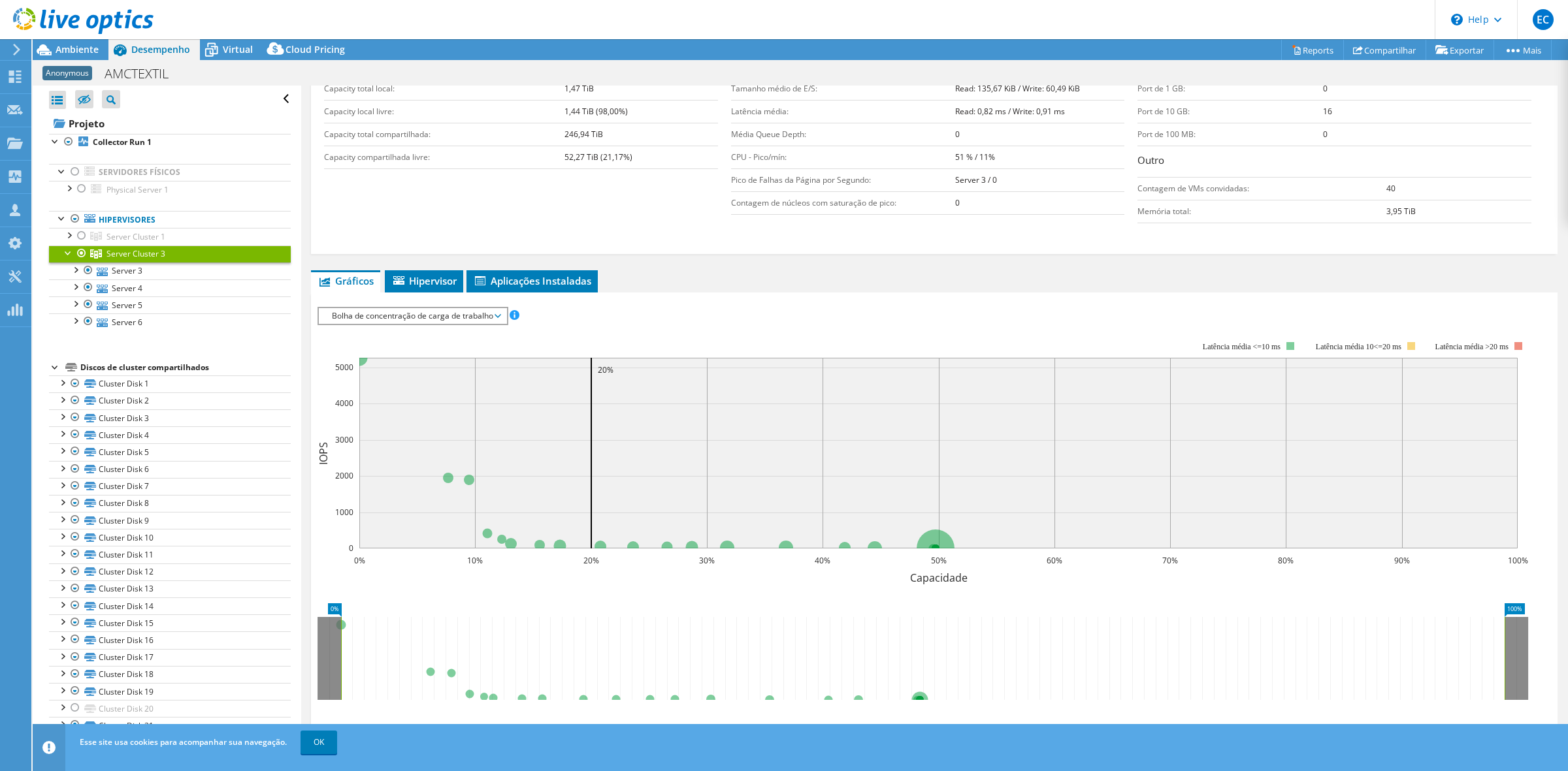
scroll to position [405, 0]
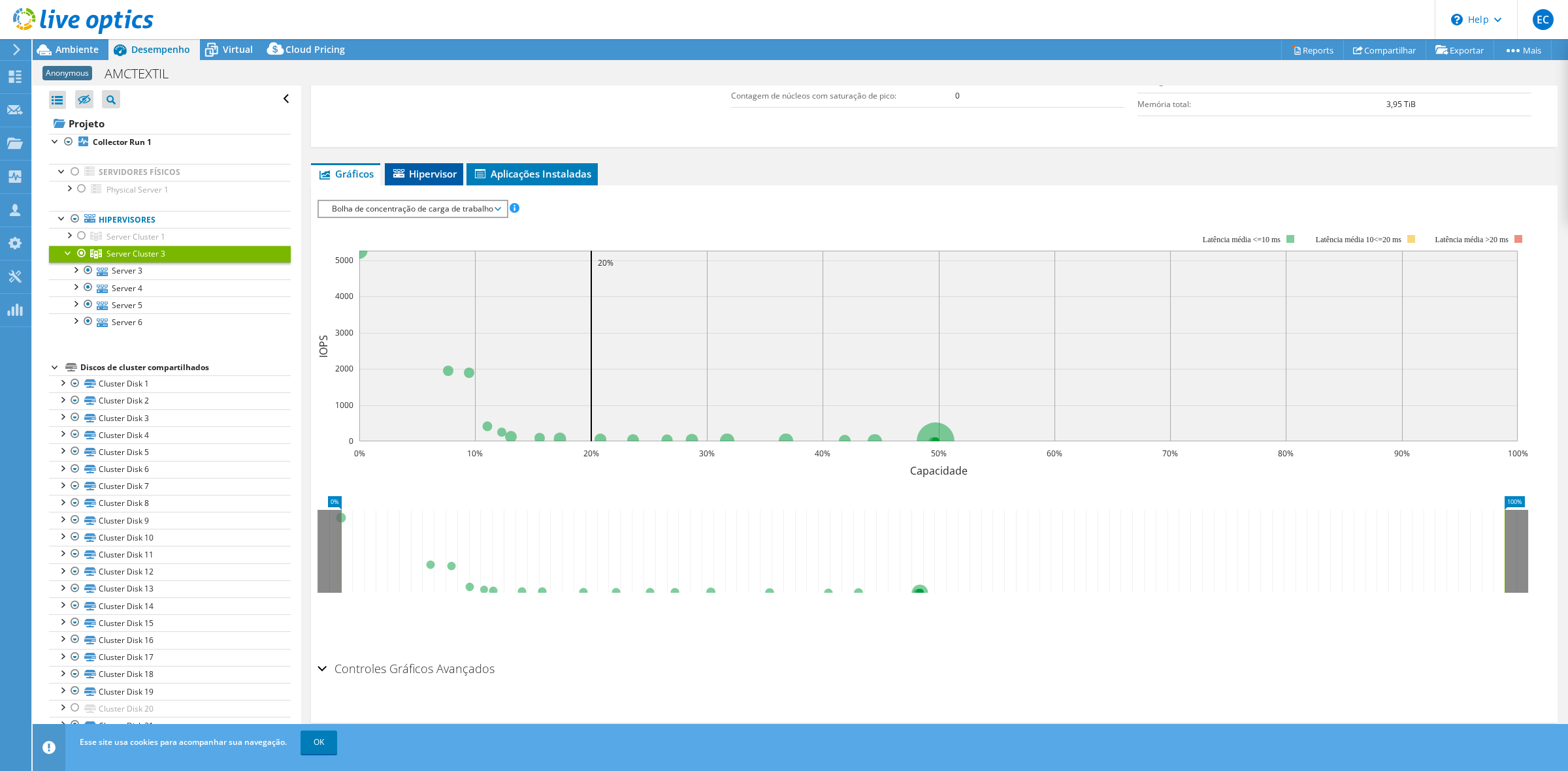
click at [444, 173] on span "Hipervisor" at bounding box center [424, 173] width 65 height 13
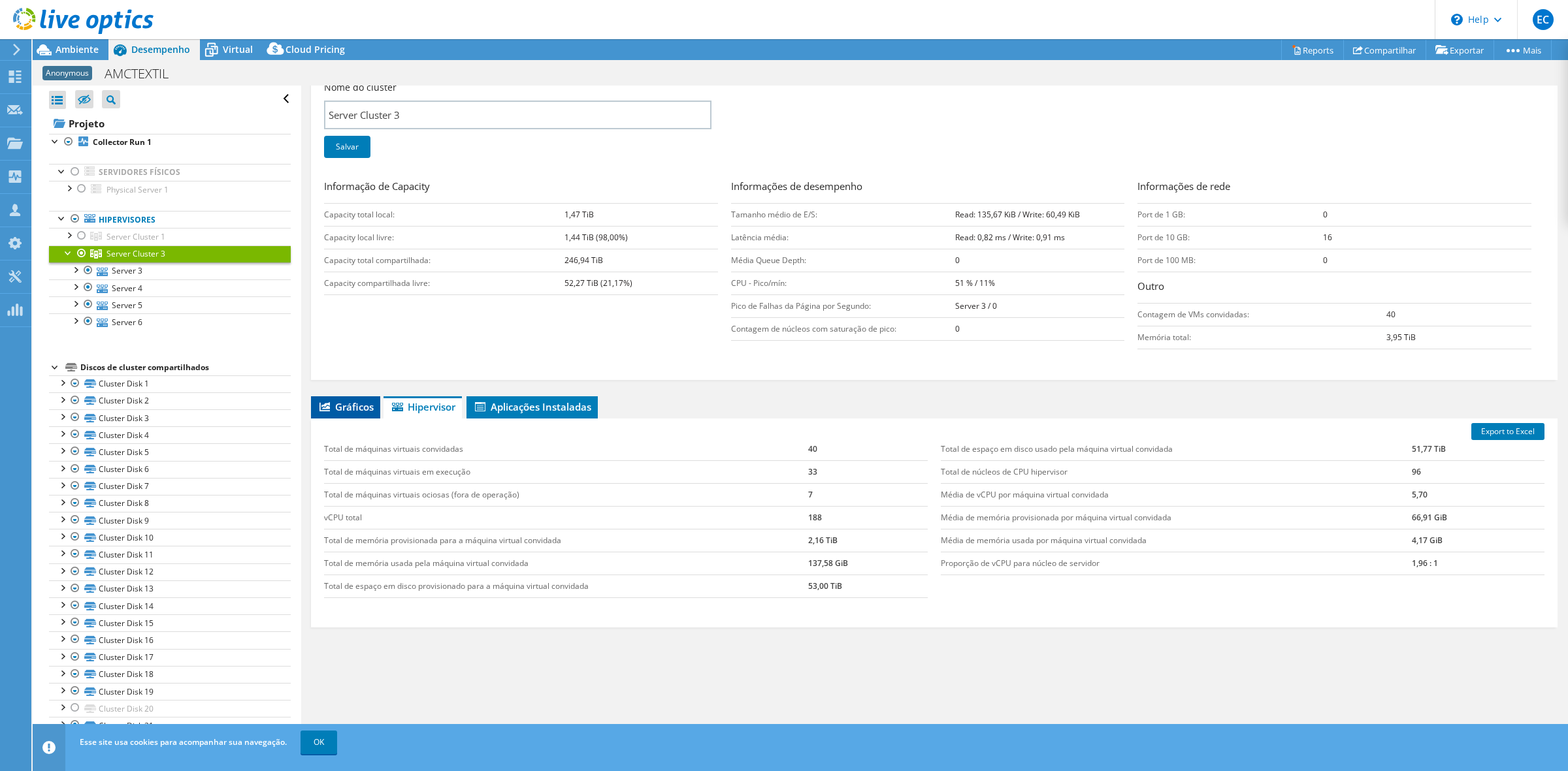
click at [367, 405] on span "Gráficos" at bounding box center [345, 407] width 56 height 13
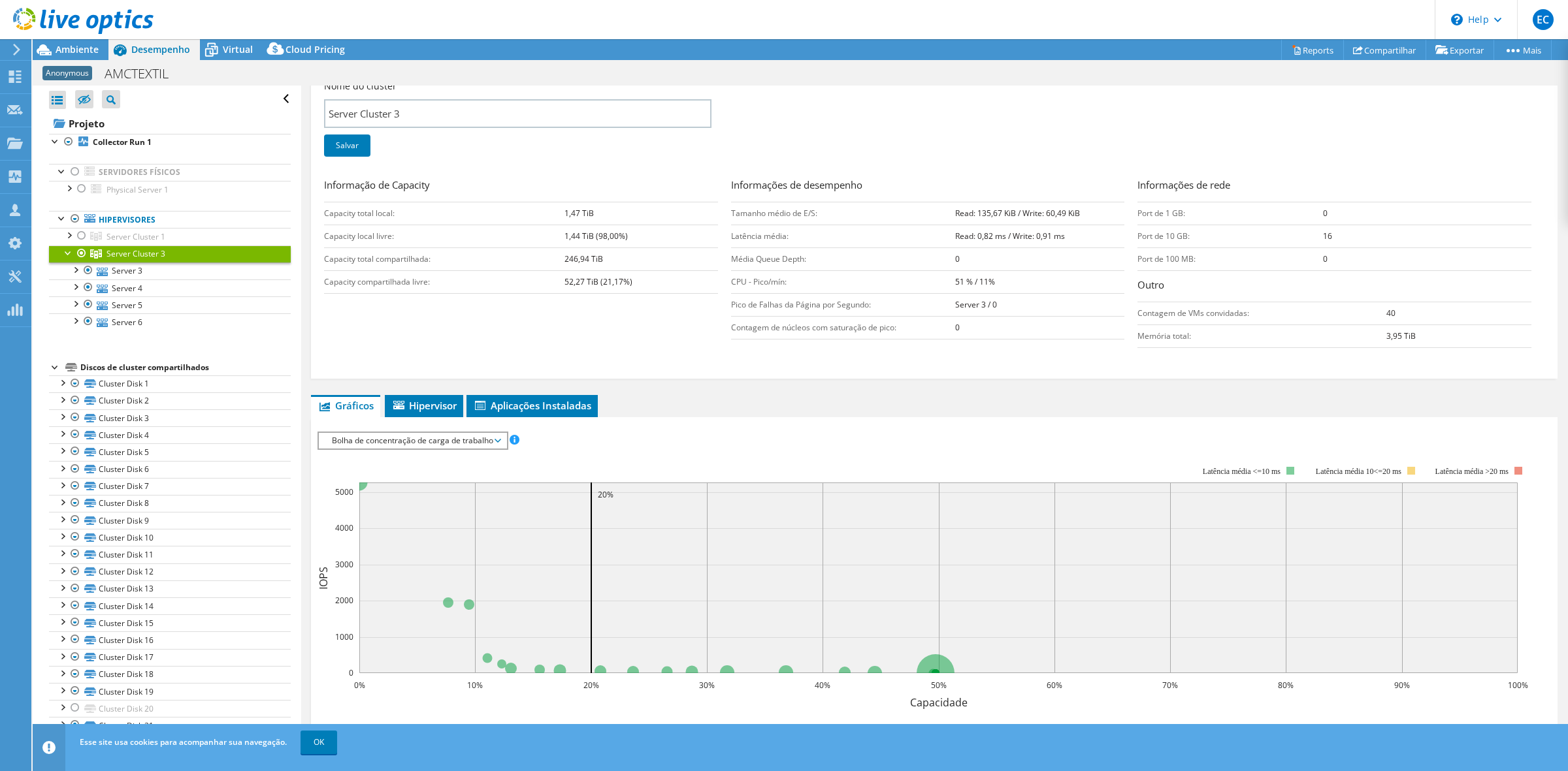
scroll to position [405, 0]
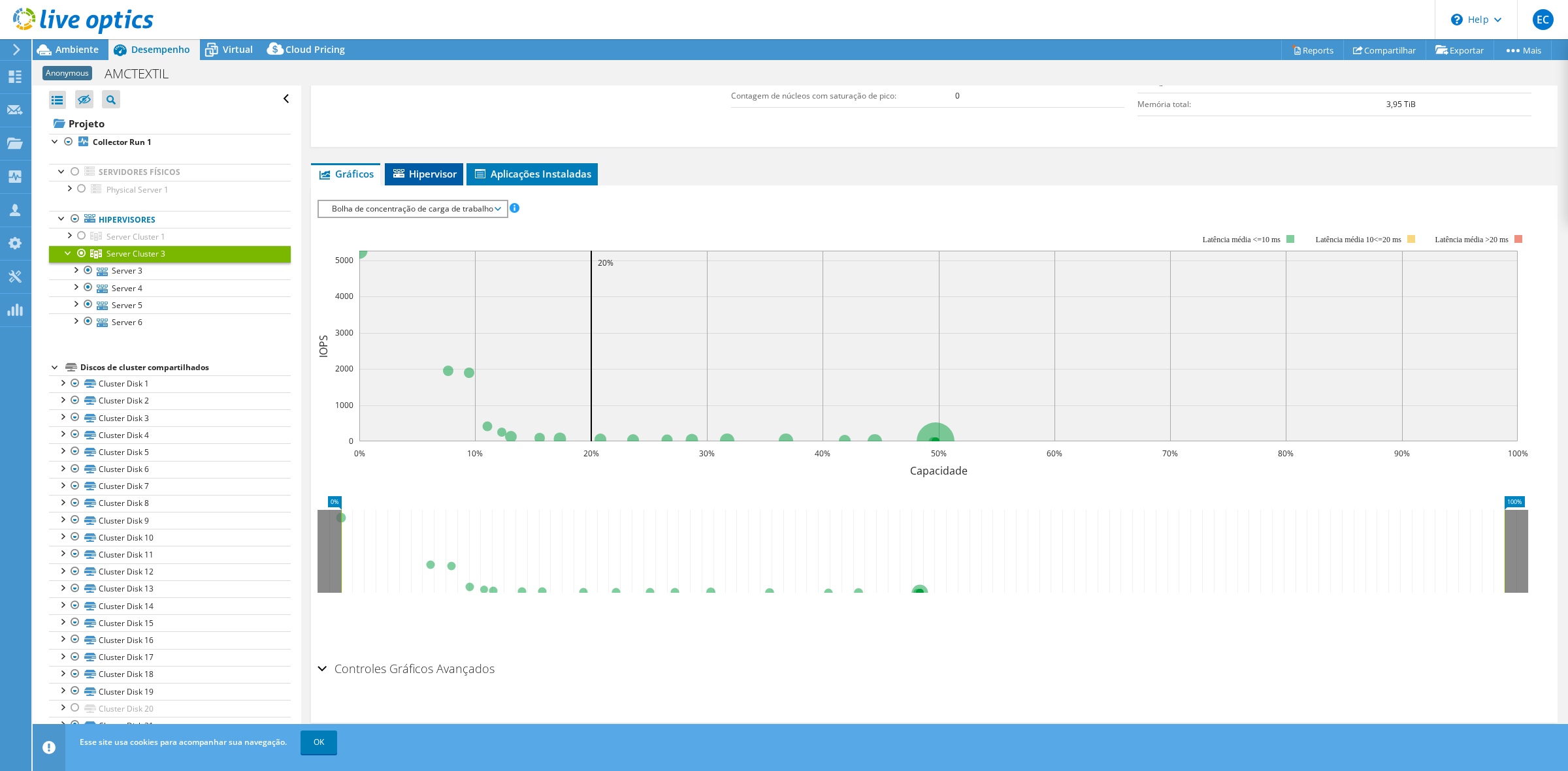
click at [440, 180] on span "Hipervisor" at bounding box center [424, 173] width 65 height 13
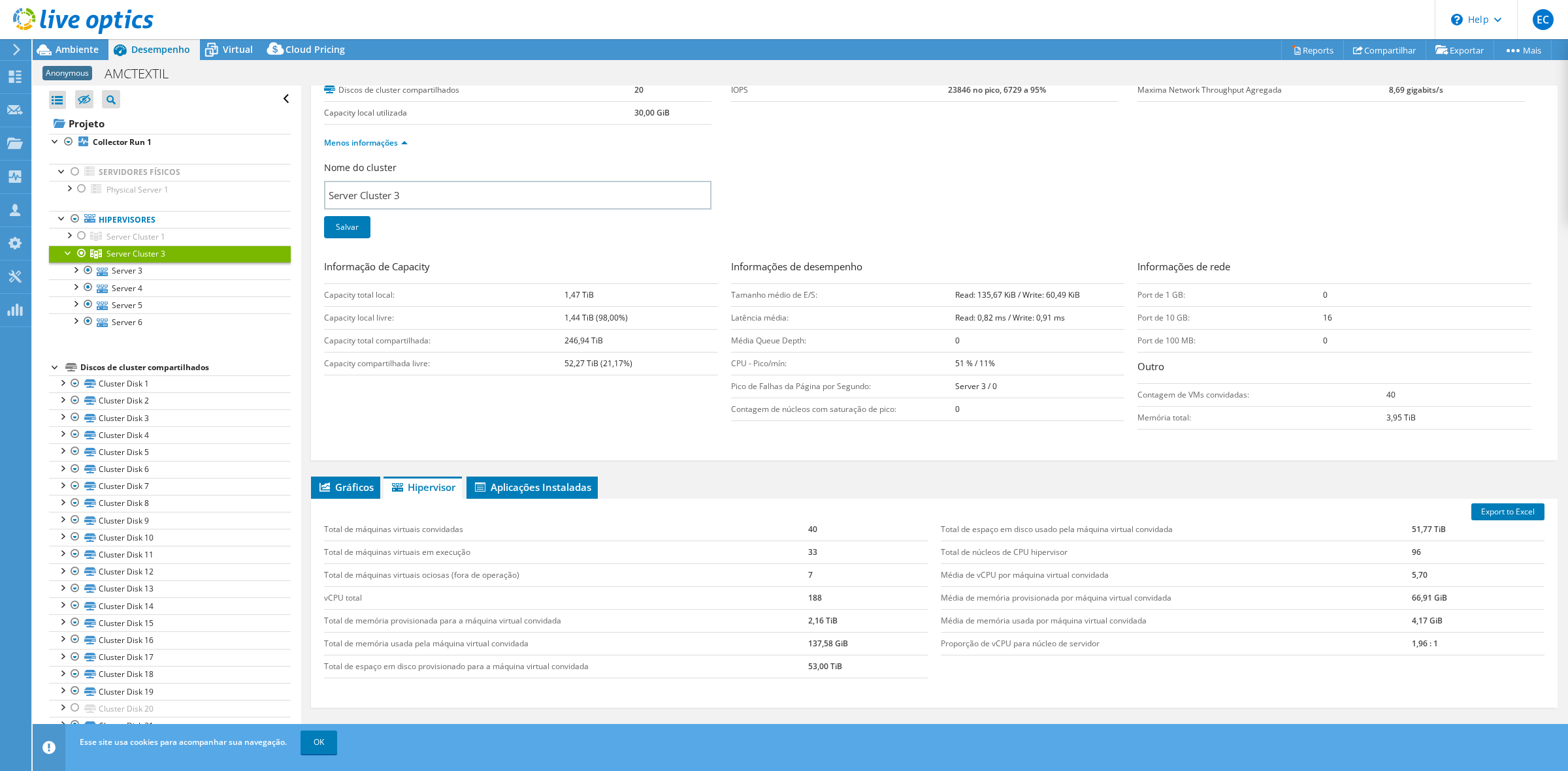
scroll to position [10, 0]
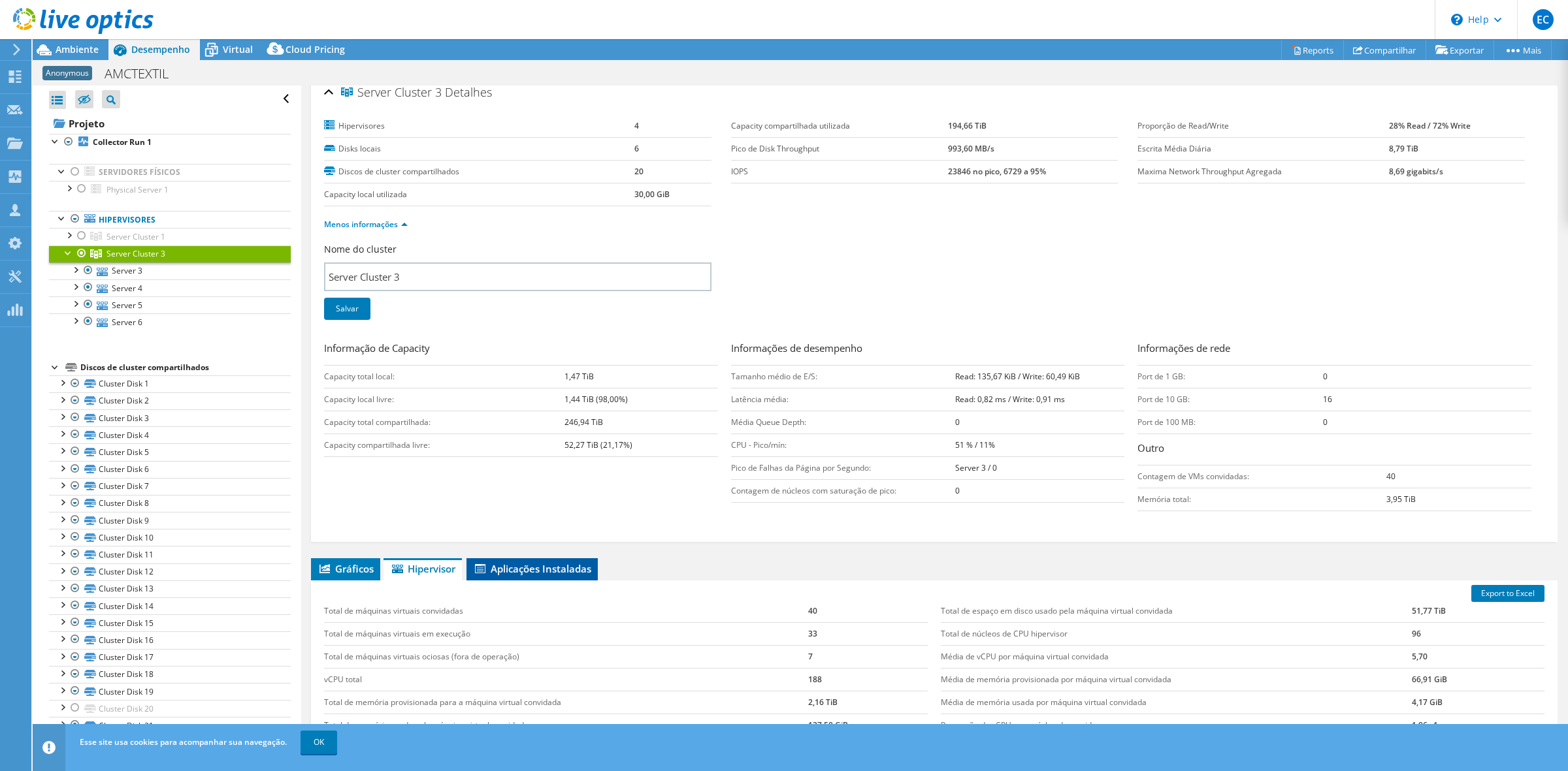
click at [533, 575] on span "Aplicações Instaladas" at bounding box center [532, 569] width 118 height 13
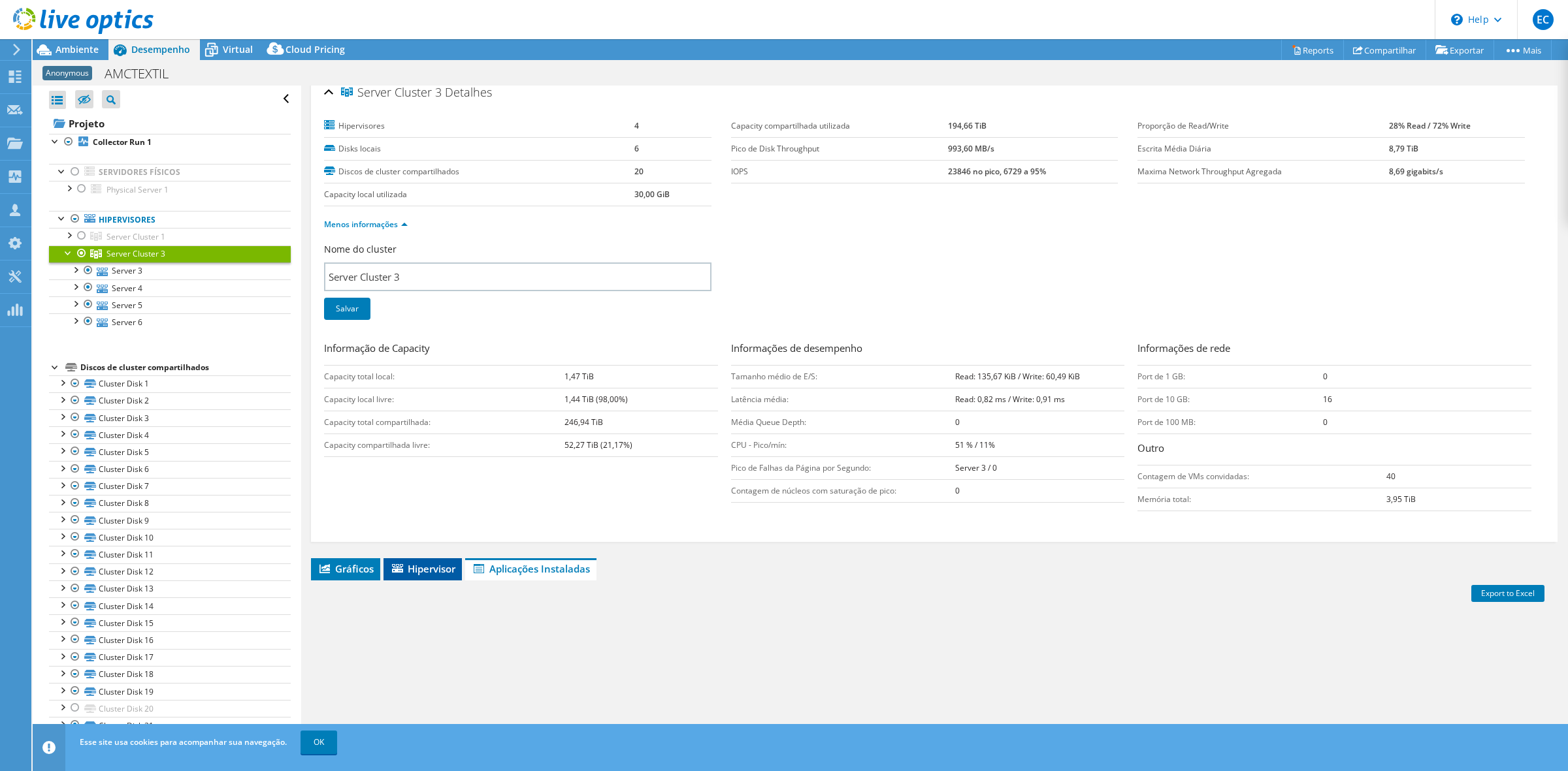
click at [404, 570] on span "Hipervisor" at bounding box center [422, 569] width 65 height 13
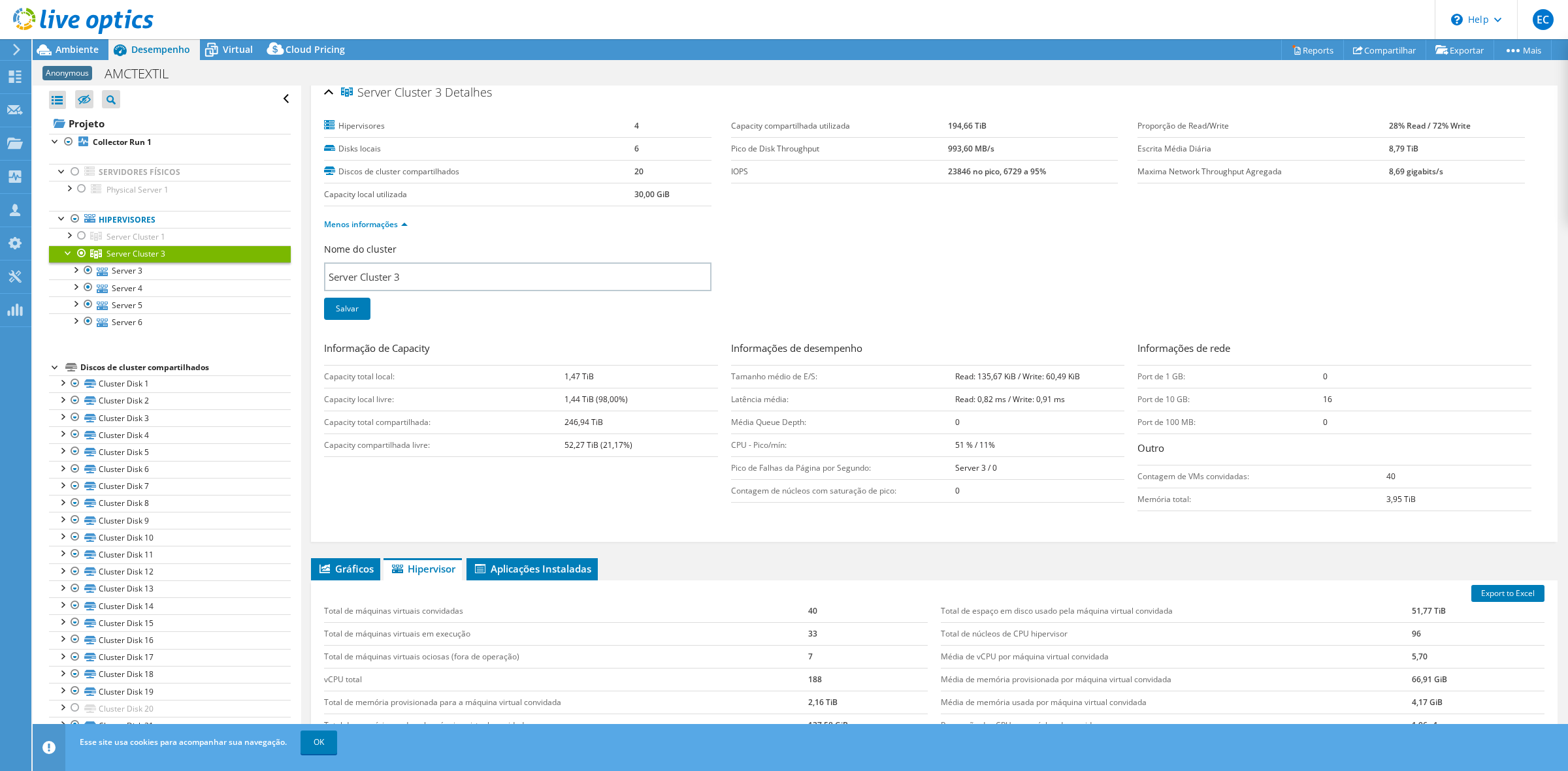
scroll to position [0, 0]
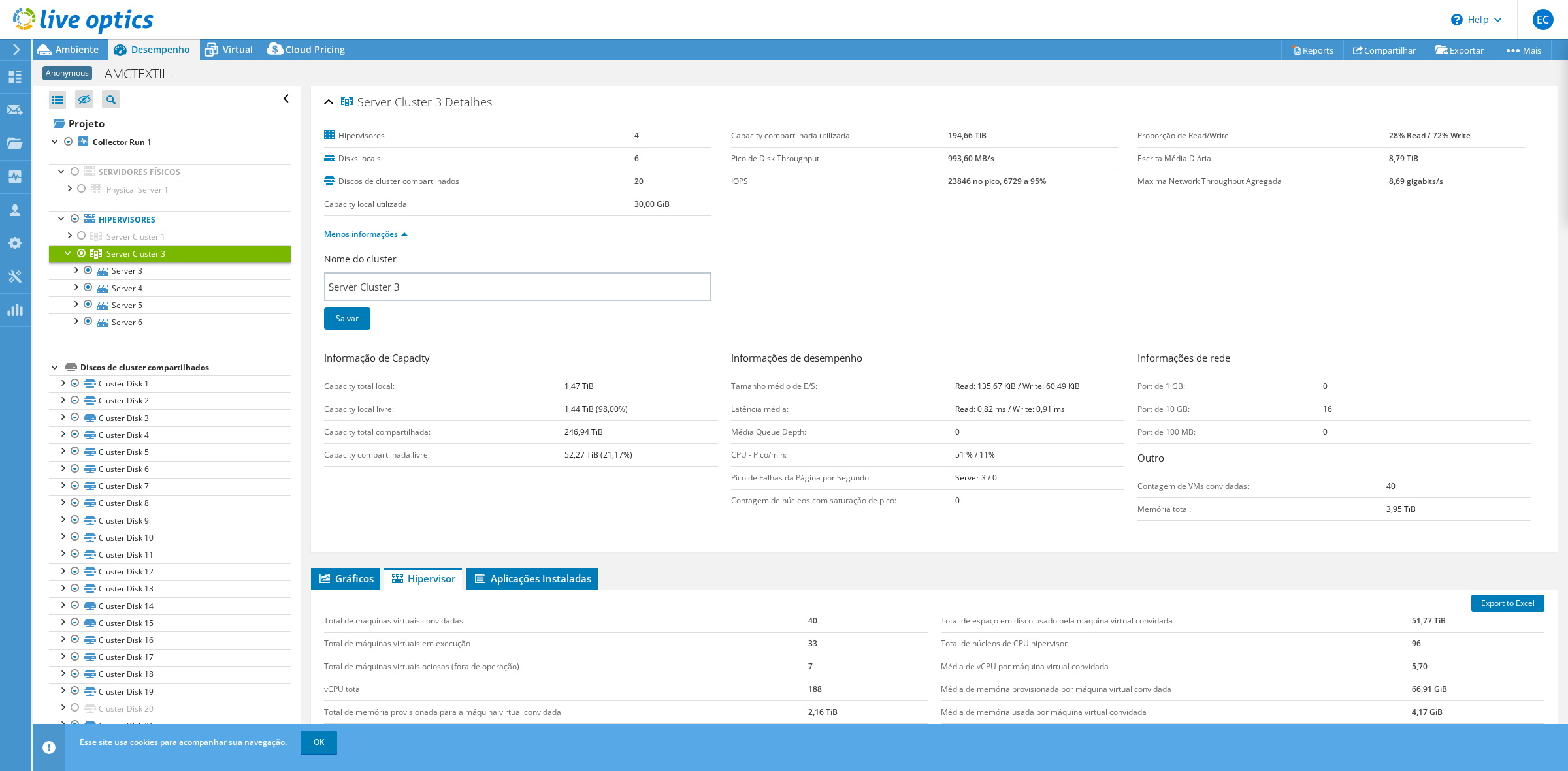
drag, startPoint x: 185, startPoint y: 259, endPoint x: 791, endPoint y: 258, distance: 606.0
click at [791, 258] on div "Nome do cluster Server Cluster 3 Salvar" at bounding box center [934, 299] width 1220 height 94
click at [69, 49] on span "Ambiente" at bounding box center [77, 49] width 43 height 13
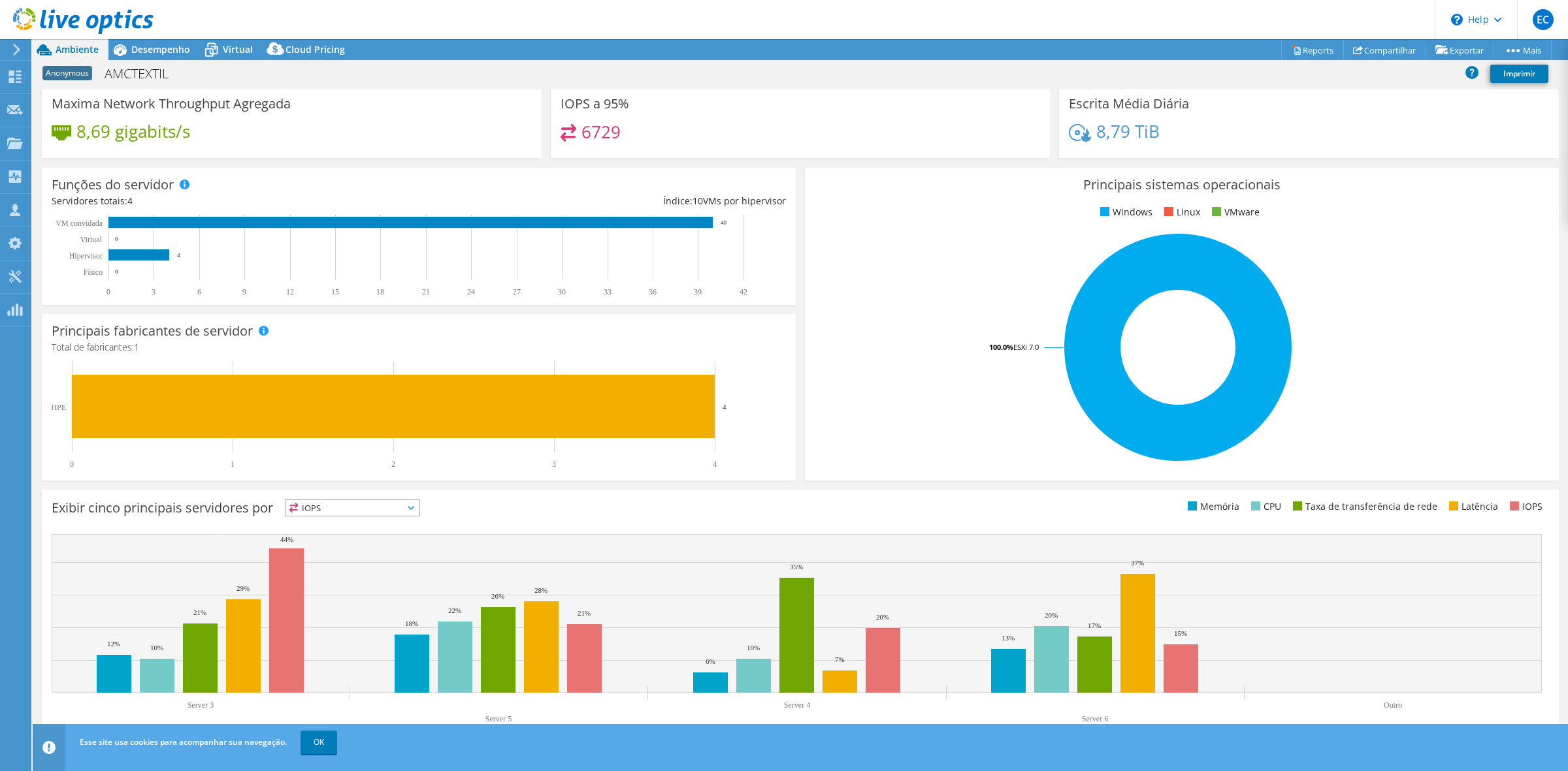
scroll to position [99, 0]
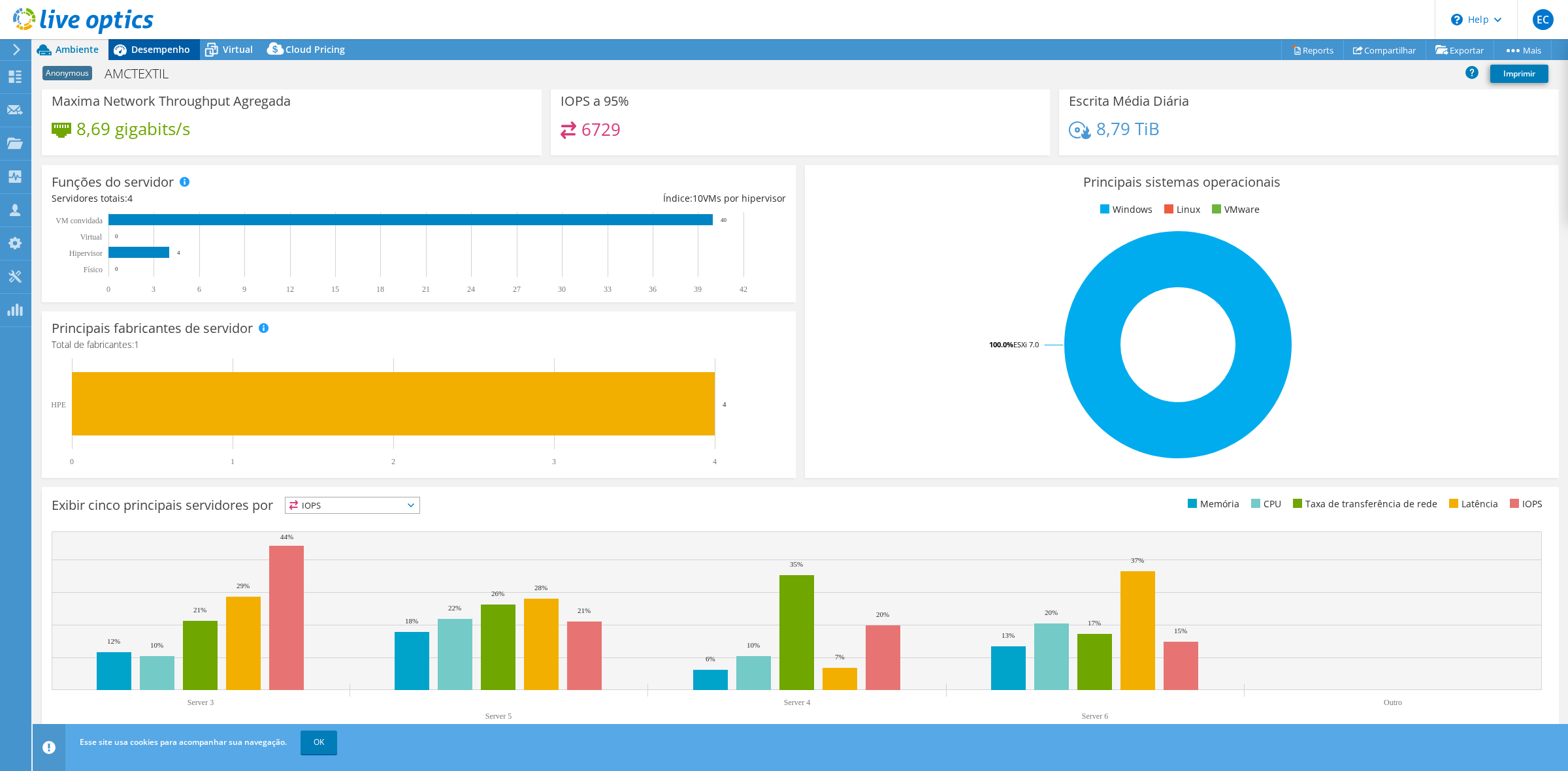
click at [157, 59] on div "Desempenho" at bounding box center [154, 49] width 92 height 21
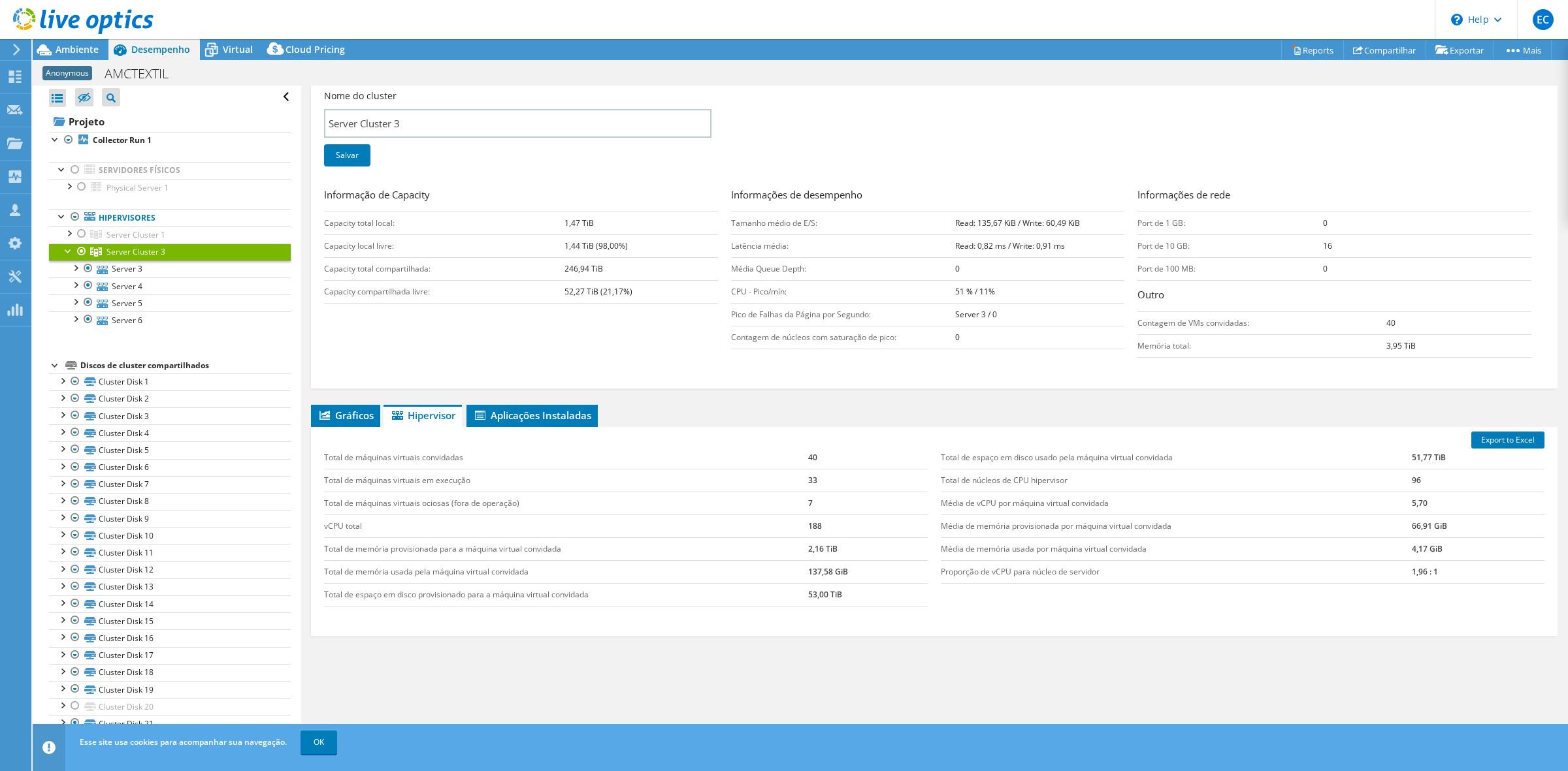
scroll to position [0, 0]
click at [233, 46] on span "Virtual" at bounding box center [238, 49] width 30 height 13
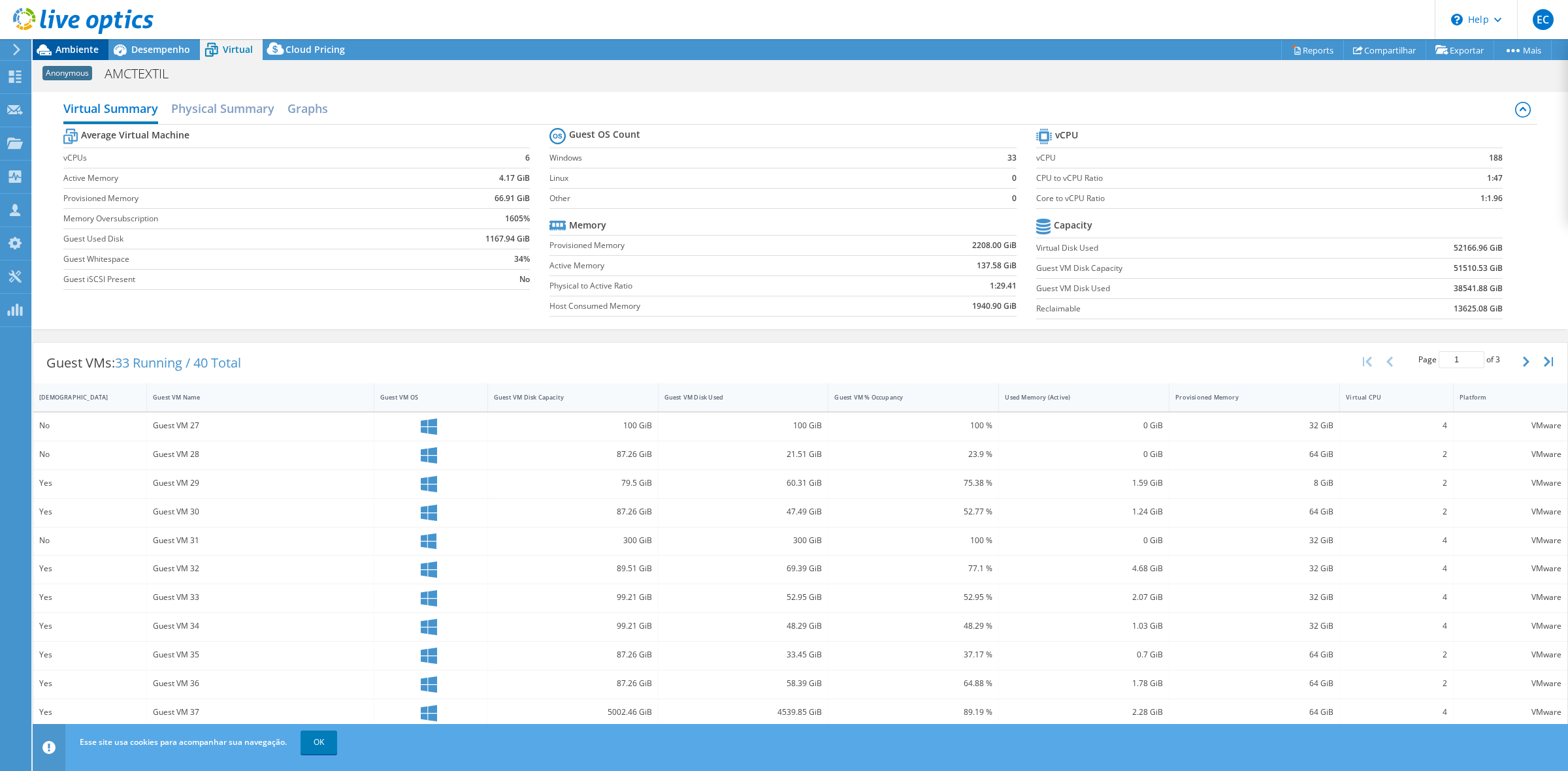
click at [71, 47] on span "Ambiente" at bounding box center [77, 49] width 43 height 13
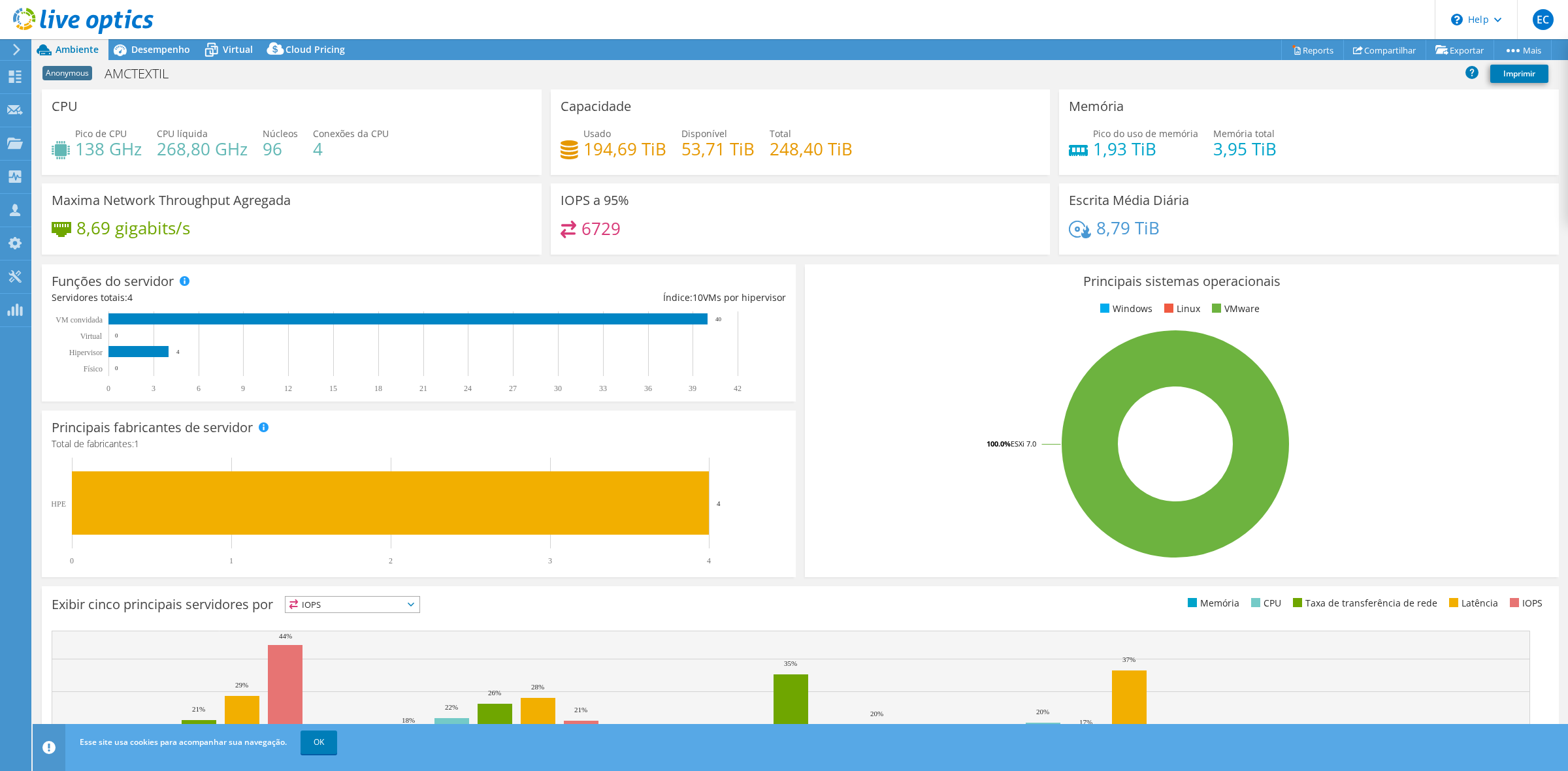
click at [142, 41] on div at bounding box center [77, 22] width 154 height 44
click at [147, 49] on span "Desempenho" at bounding box center [160, 49] width 59 height 13
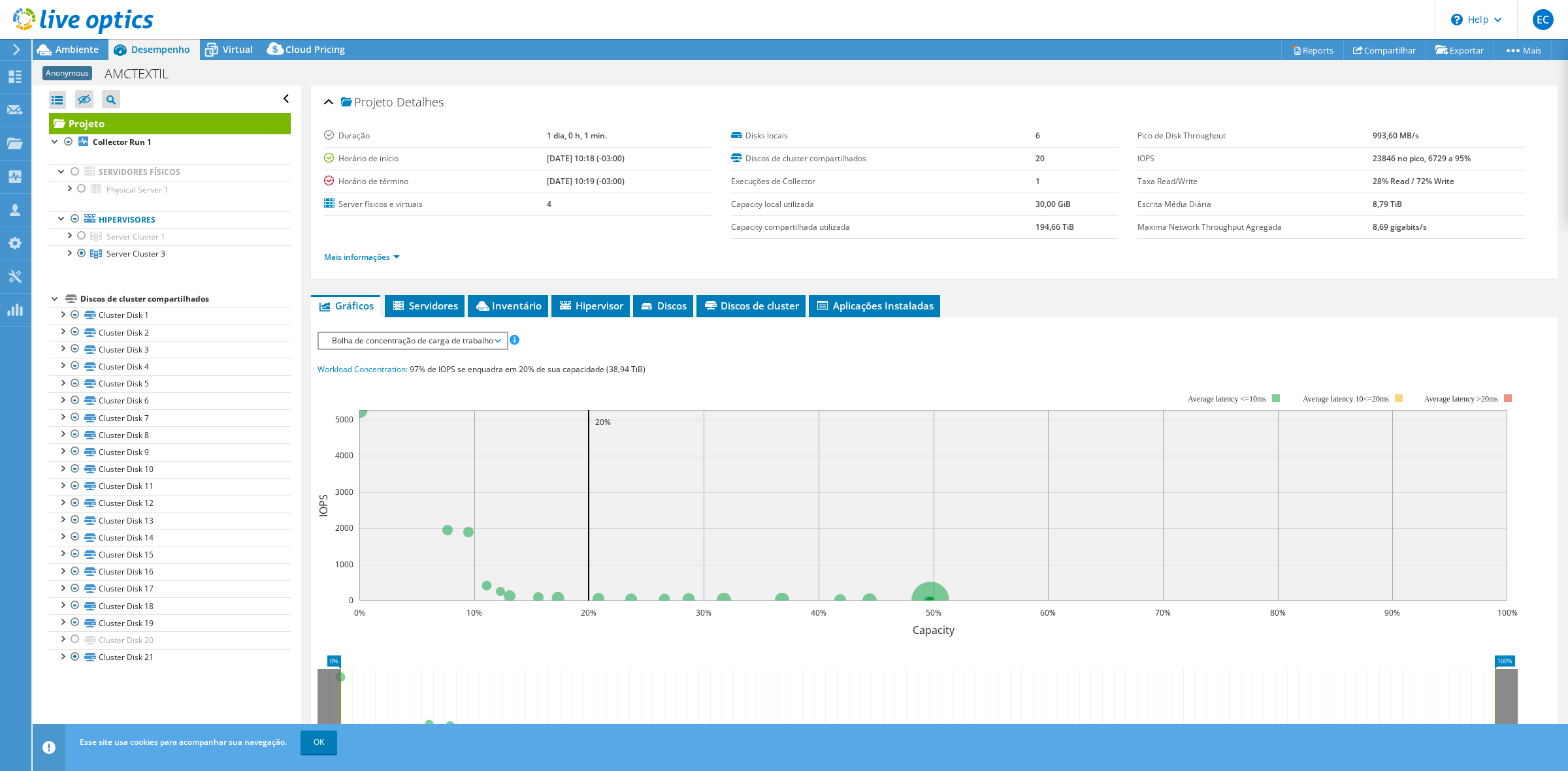
click at [56, 37] on div at bounding box center [77, 22] width 154 height 44
click at [66, 47] on span "Ambiente" at bounding box center [77, 49] width 43 height 13
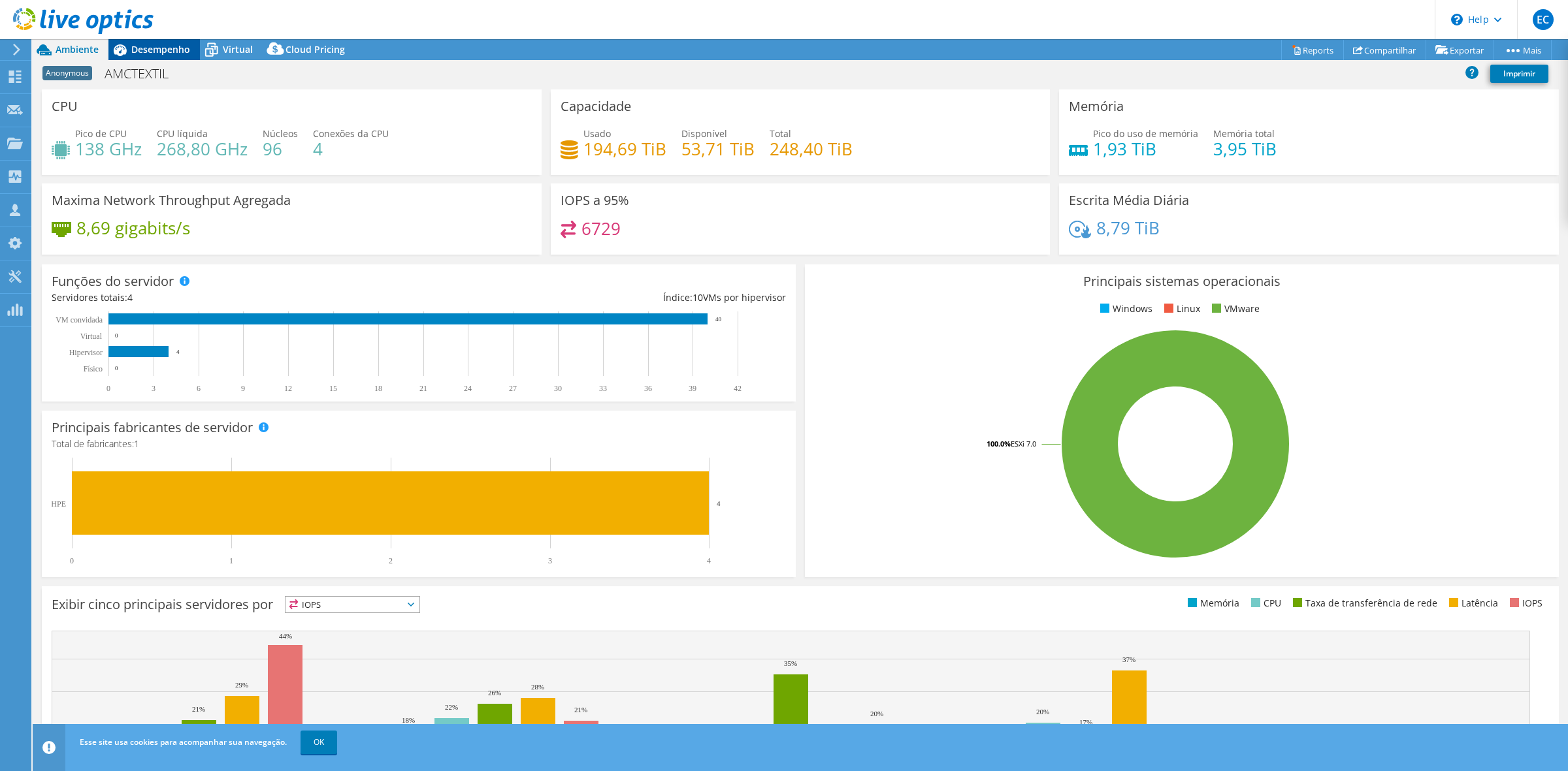
click at [131, 51] on span "Desempenho" at bounding box center [160, 49] width 59 height 13
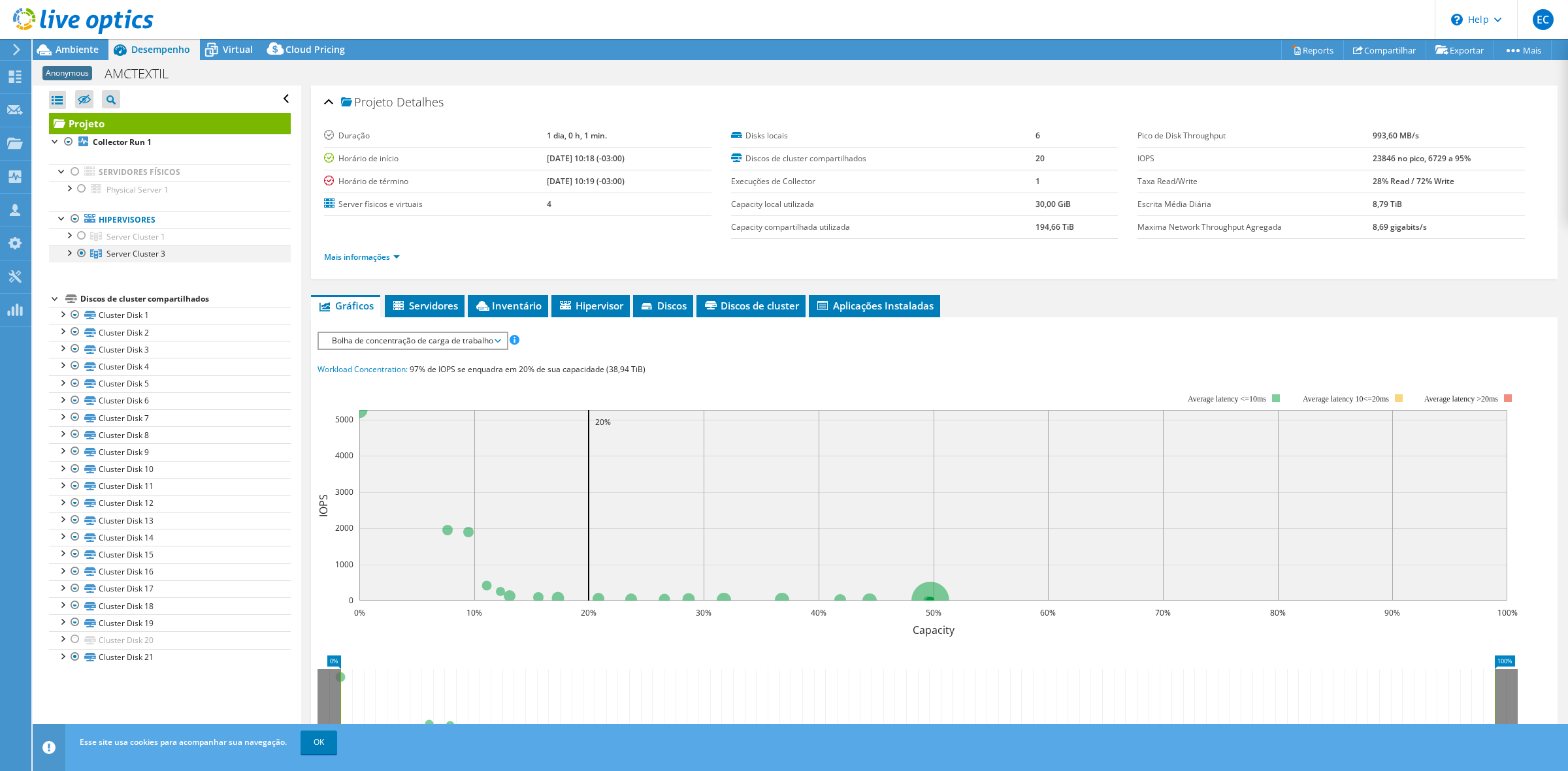
click at [84, 247] on div at bounding box center [82, 253] width 13 height 16
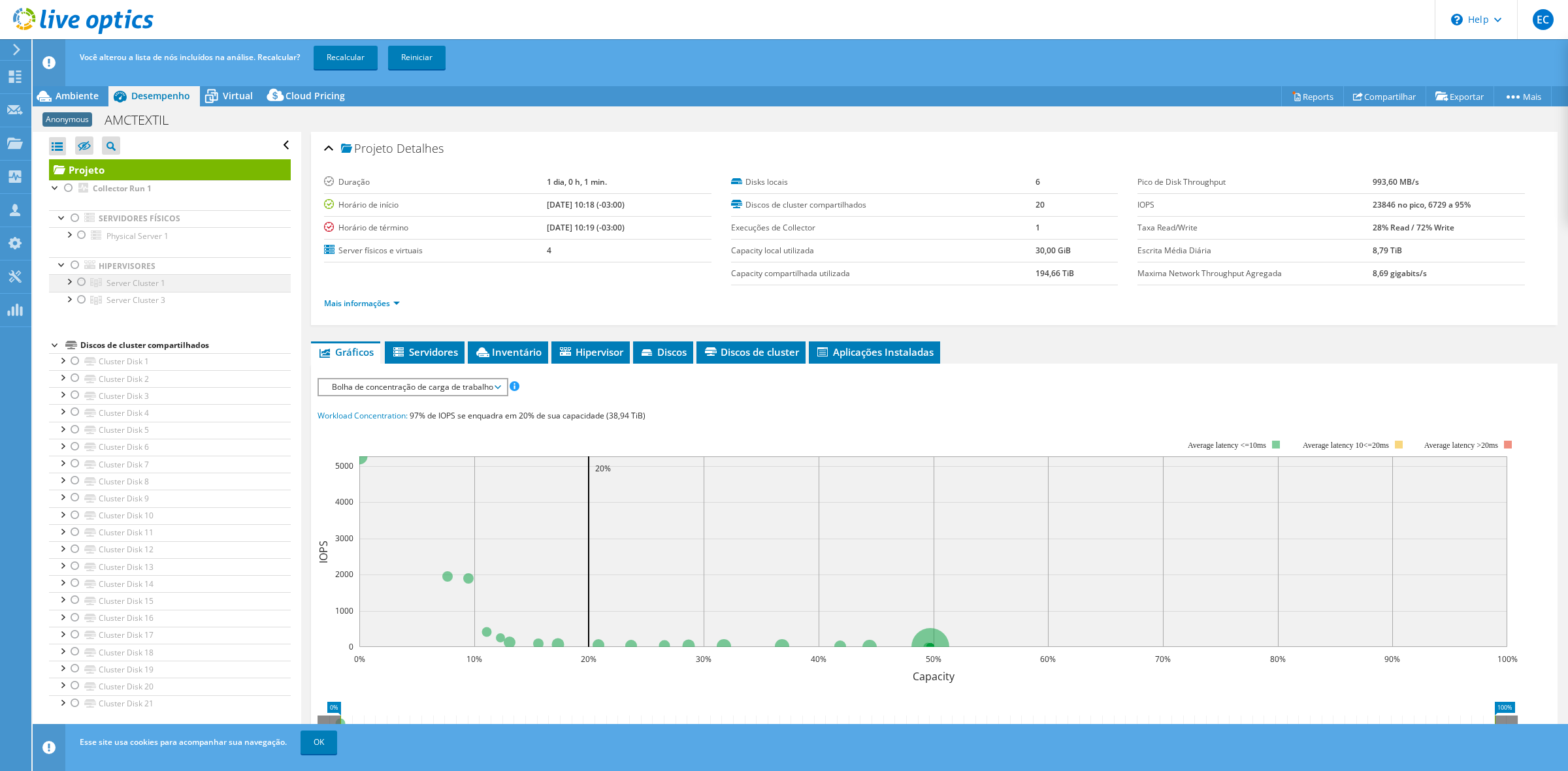
click at [79, 278] on div at bounding box center [82, 282] width 13 height 16
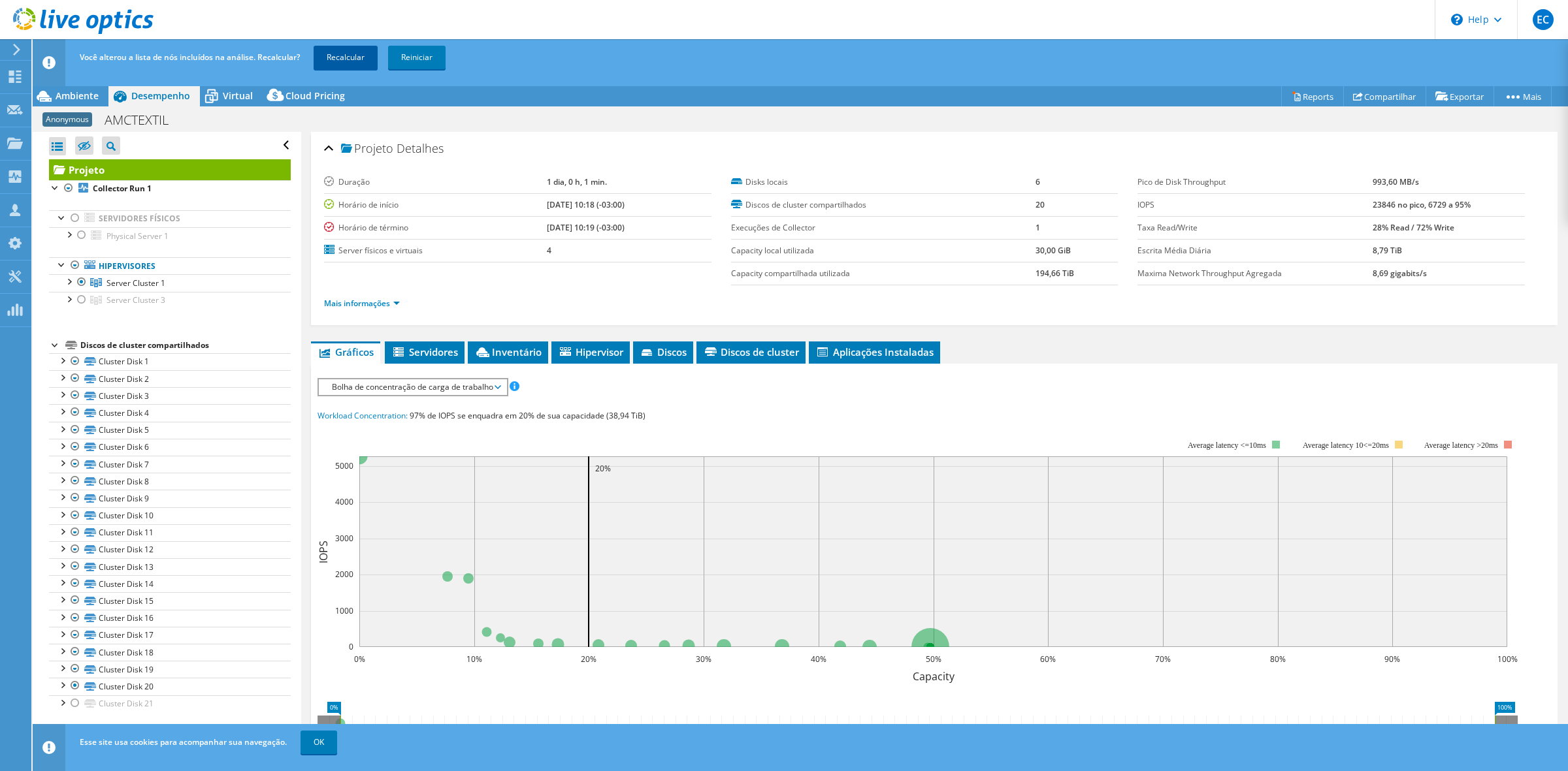
click at [335, 59] on link "Recalcular" at bounding box center [345, 57] width 64 height 24
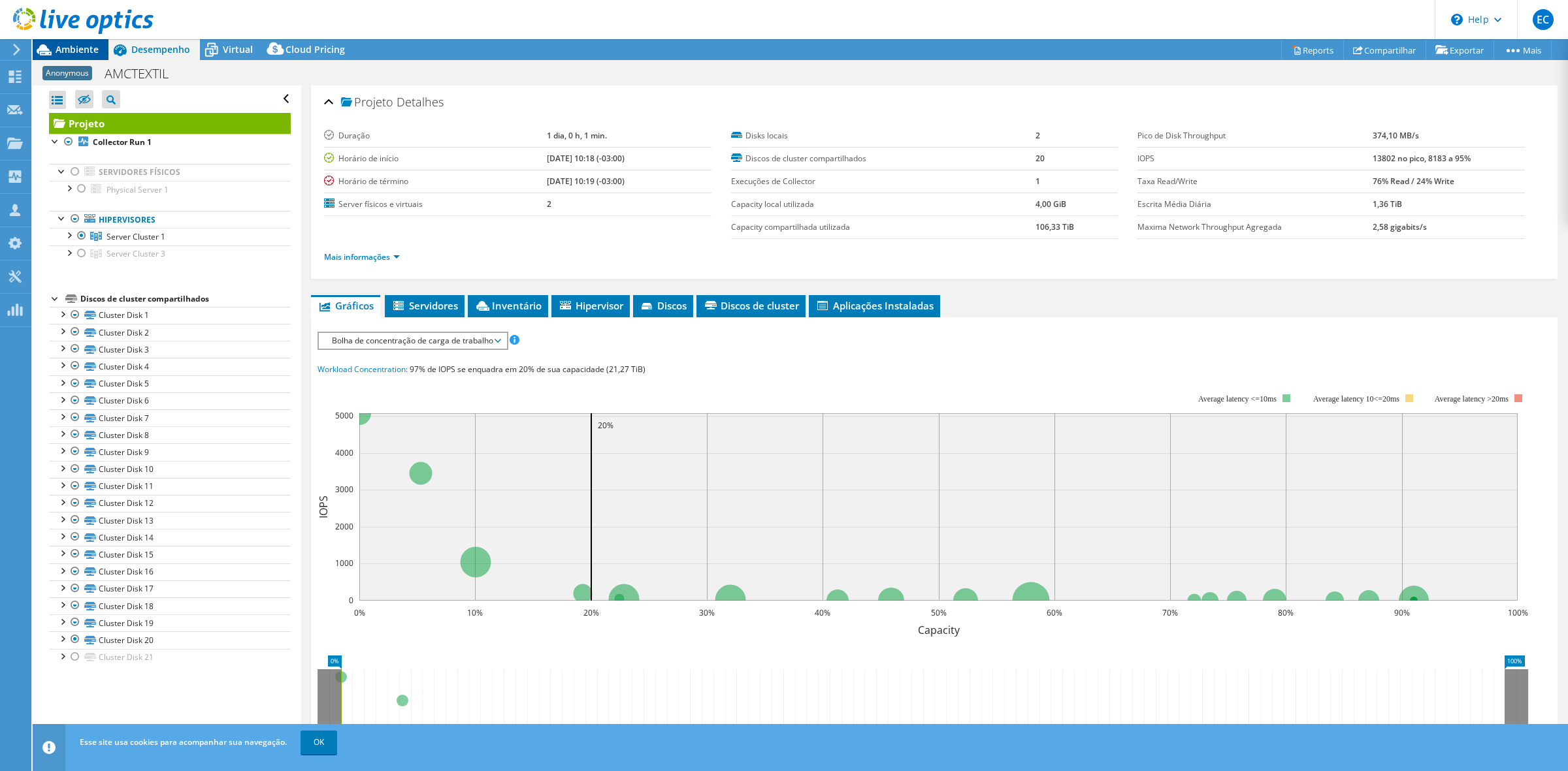
click at [82, 49] on span "Ambiente" at bounding box center [77, 49] width 43 height 13
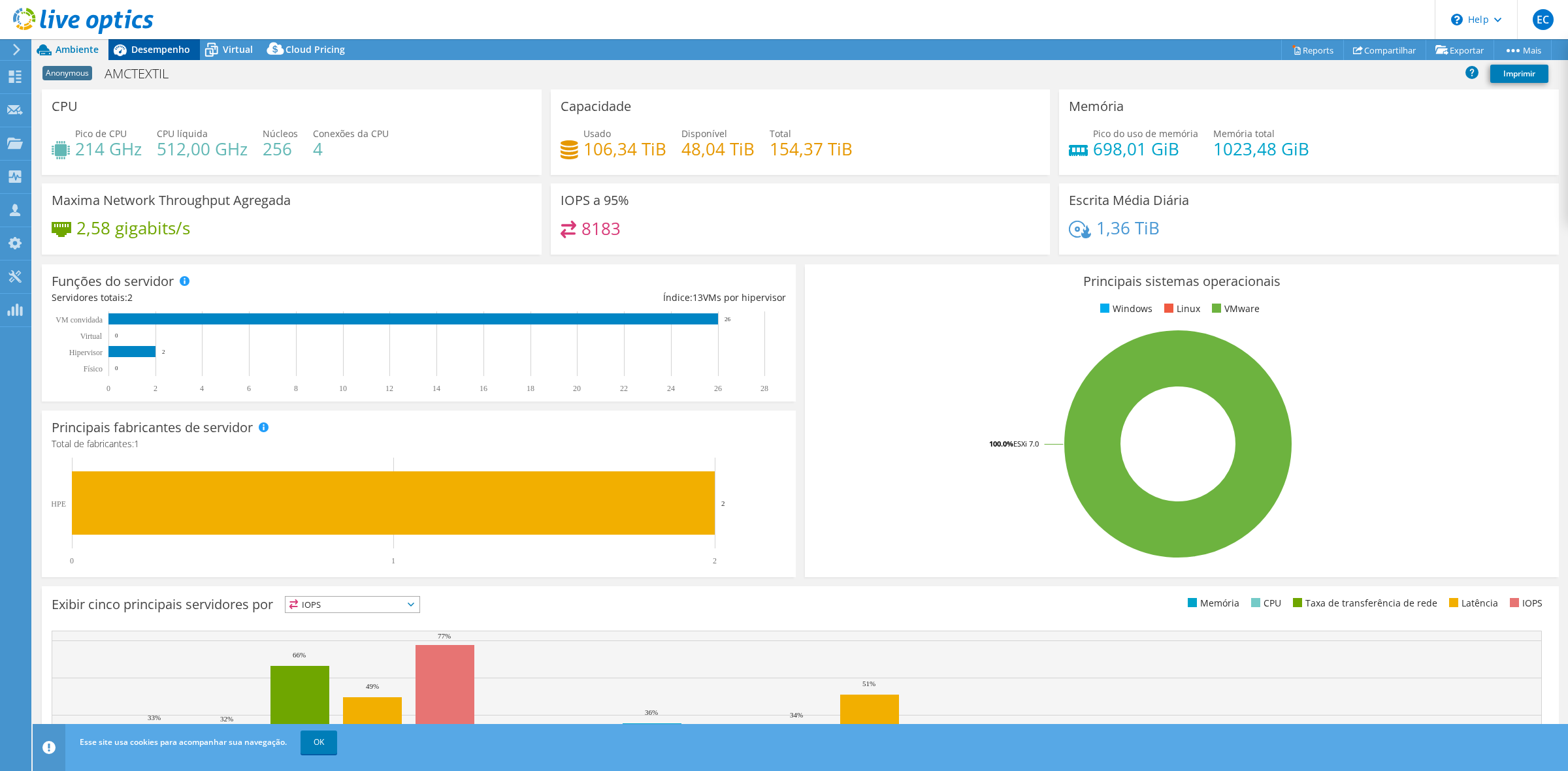
click at [160, 46] on span "Desempenho" at bounding box center [160, 49] width 59 height 13
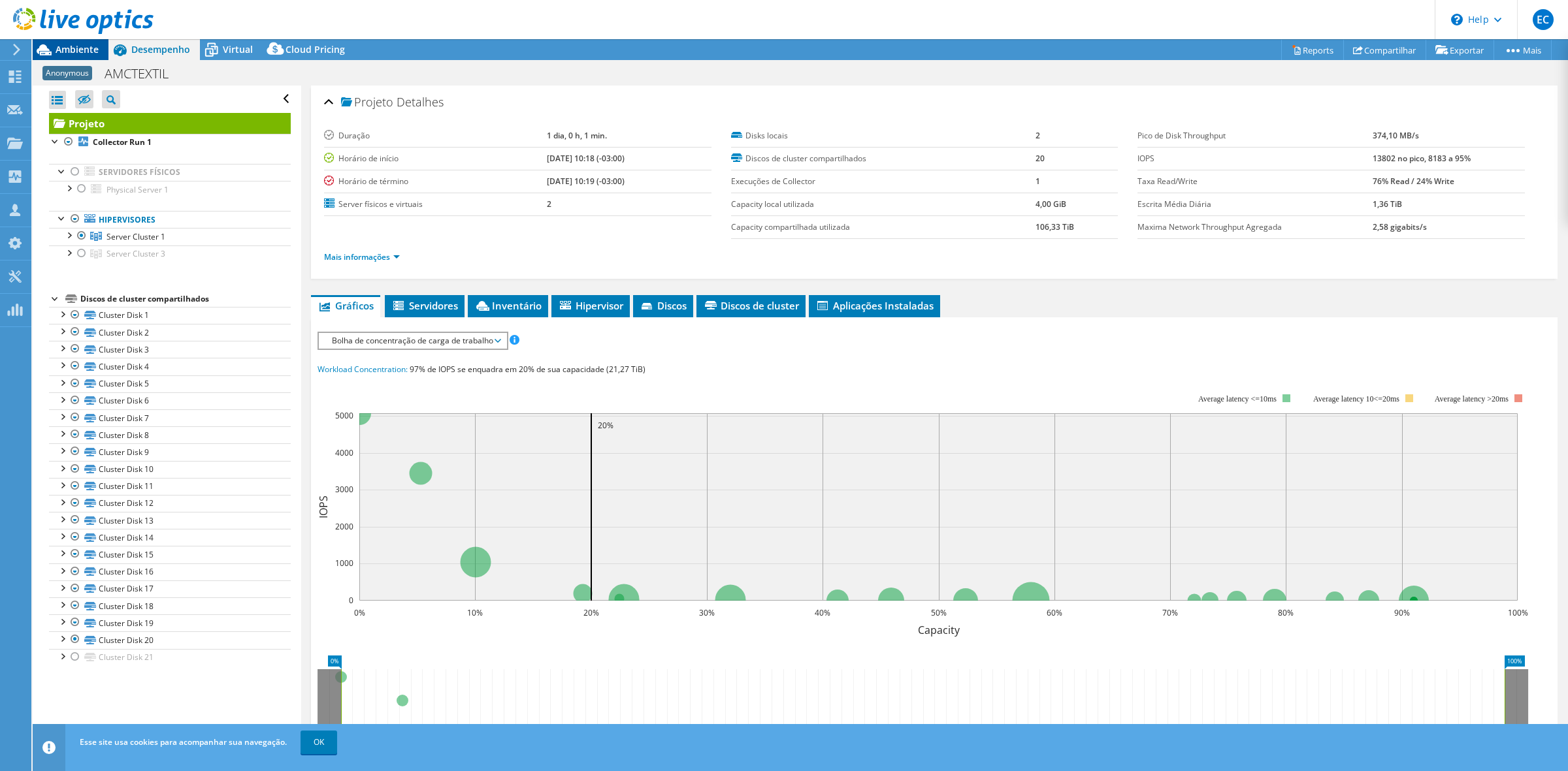
click at [82, 52] on span "Ambiente" at bounding box center [77, 49] width 43 height 13
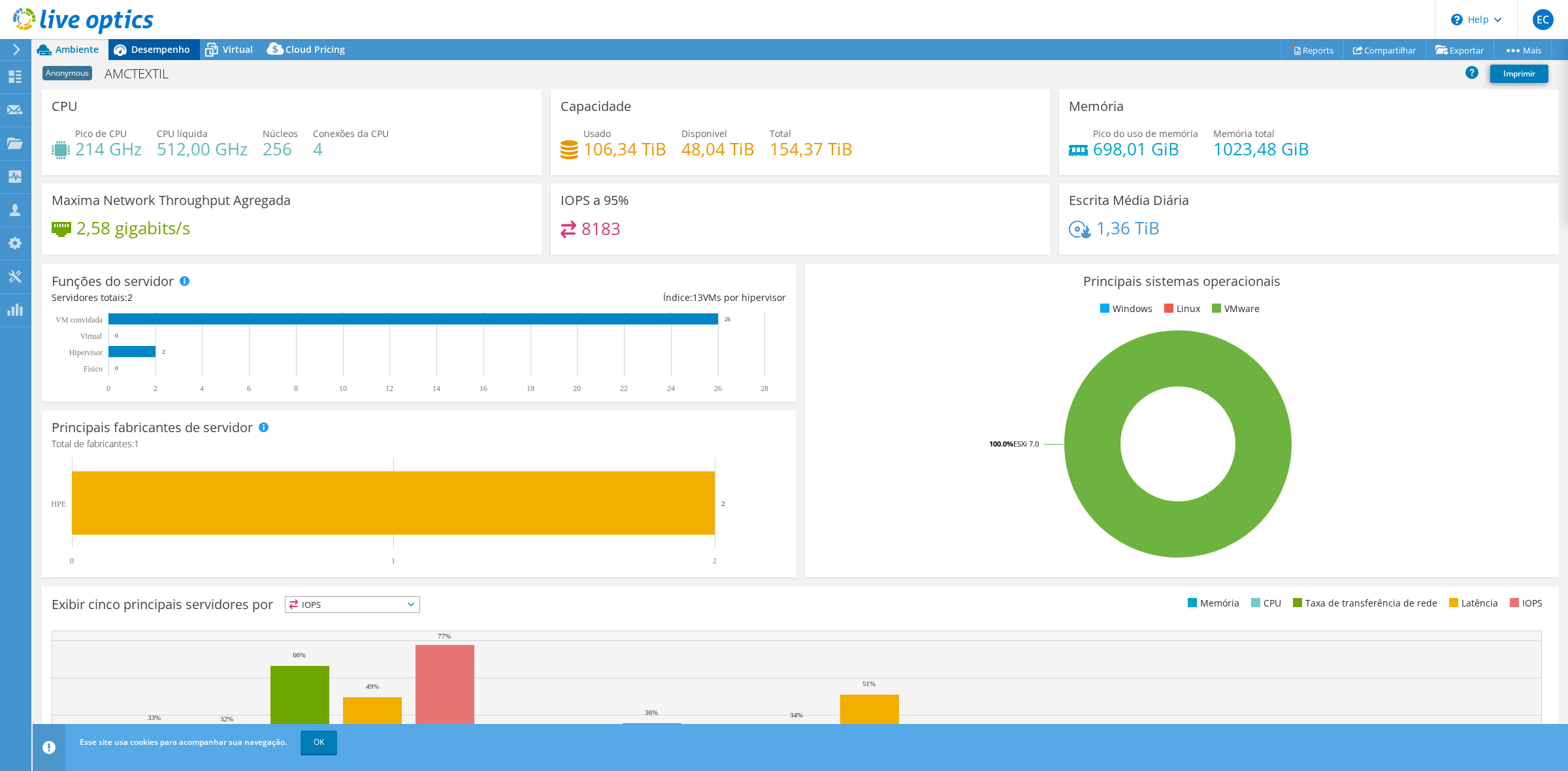
click at [168, 46] on span "Desempenho" at bounding box center [160, 49] width 59 height 13
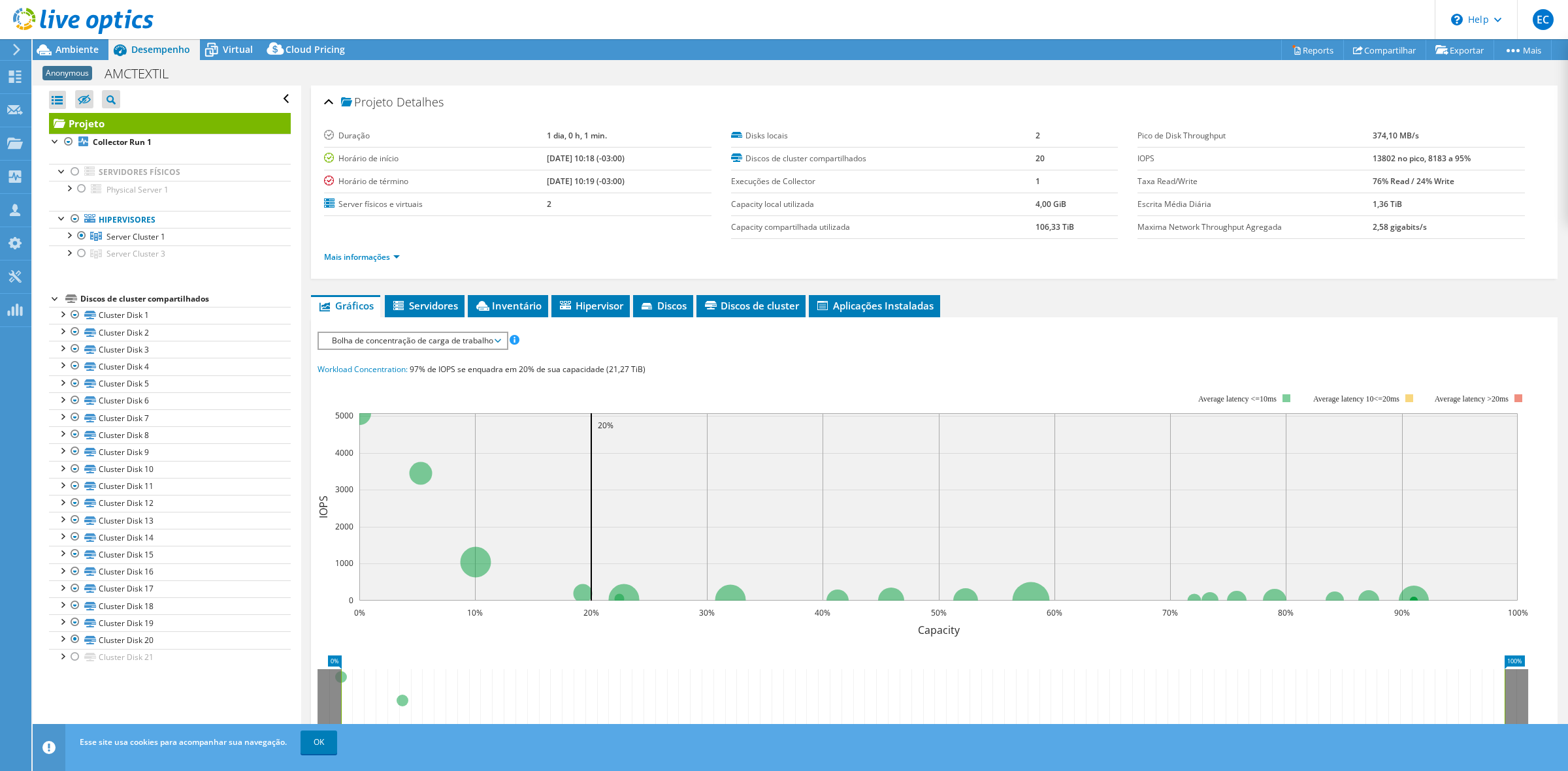
click at [432, 338] on span "Bolha de concentração de carga de trabalho" at bounding box center [412, 341] width 174 height 16
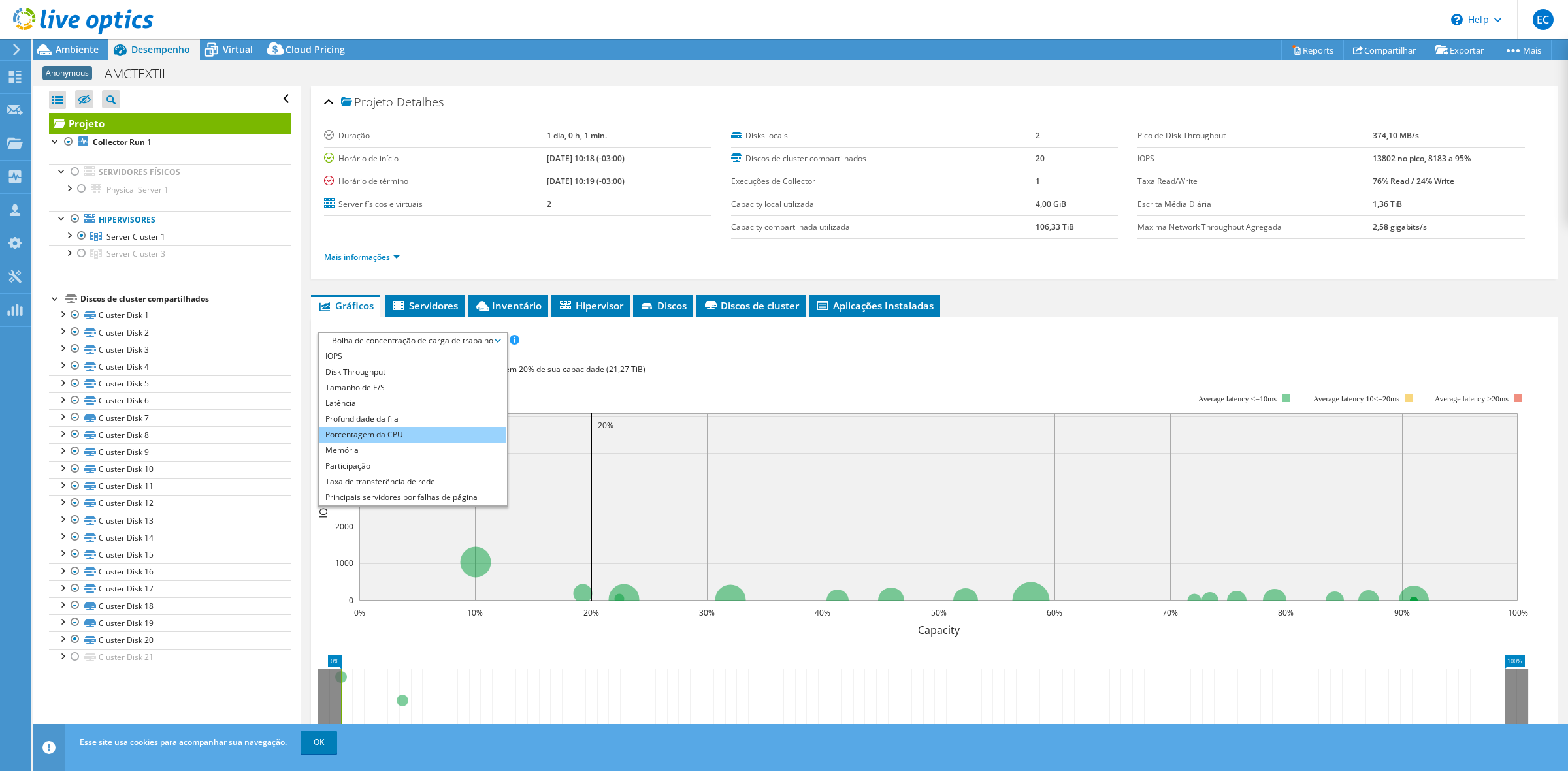
click at [426, 433] on li "Porcentagem da CPU" at bounding box center [412, 435] width 187 height 16
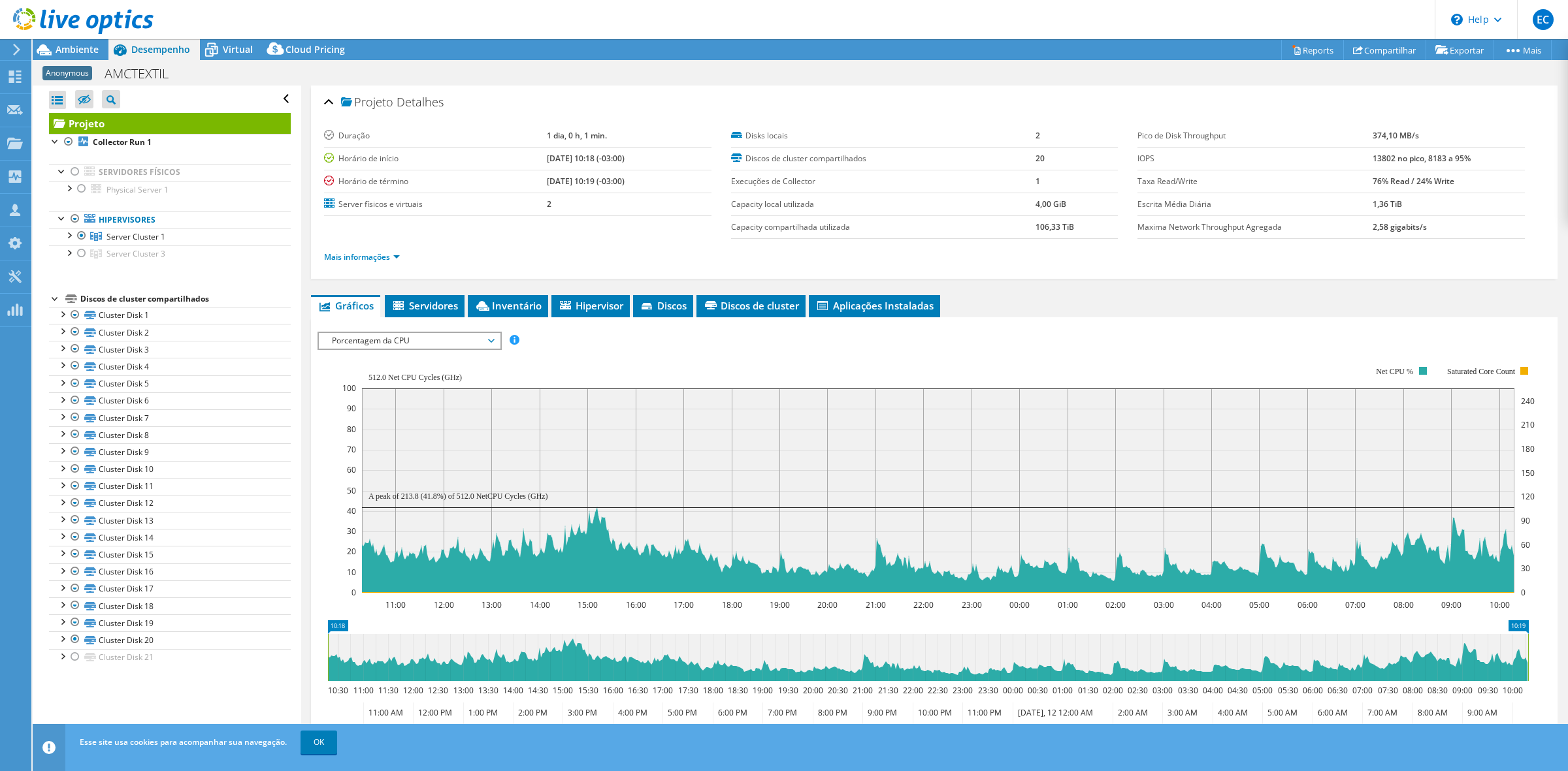
click at [403, 335] on span "Porcentagem da CPU" at bounding box center [409, 341] width 168 height 16
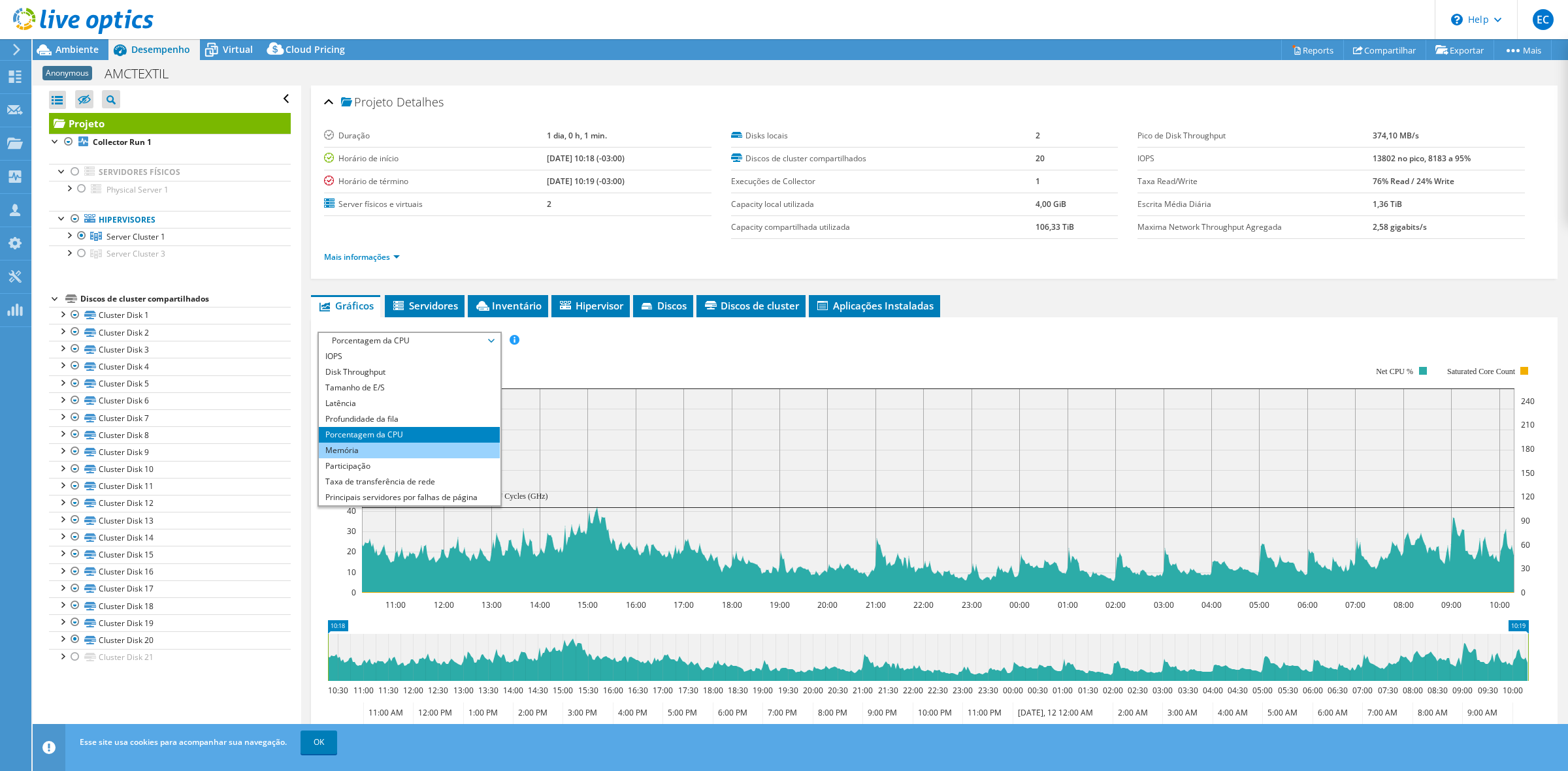
click at [425, 447] on li "Memória" at bounding box center [409, 450] width 181 height 16
